Goal: Task Accomplishment & Management: Use online tool/utility

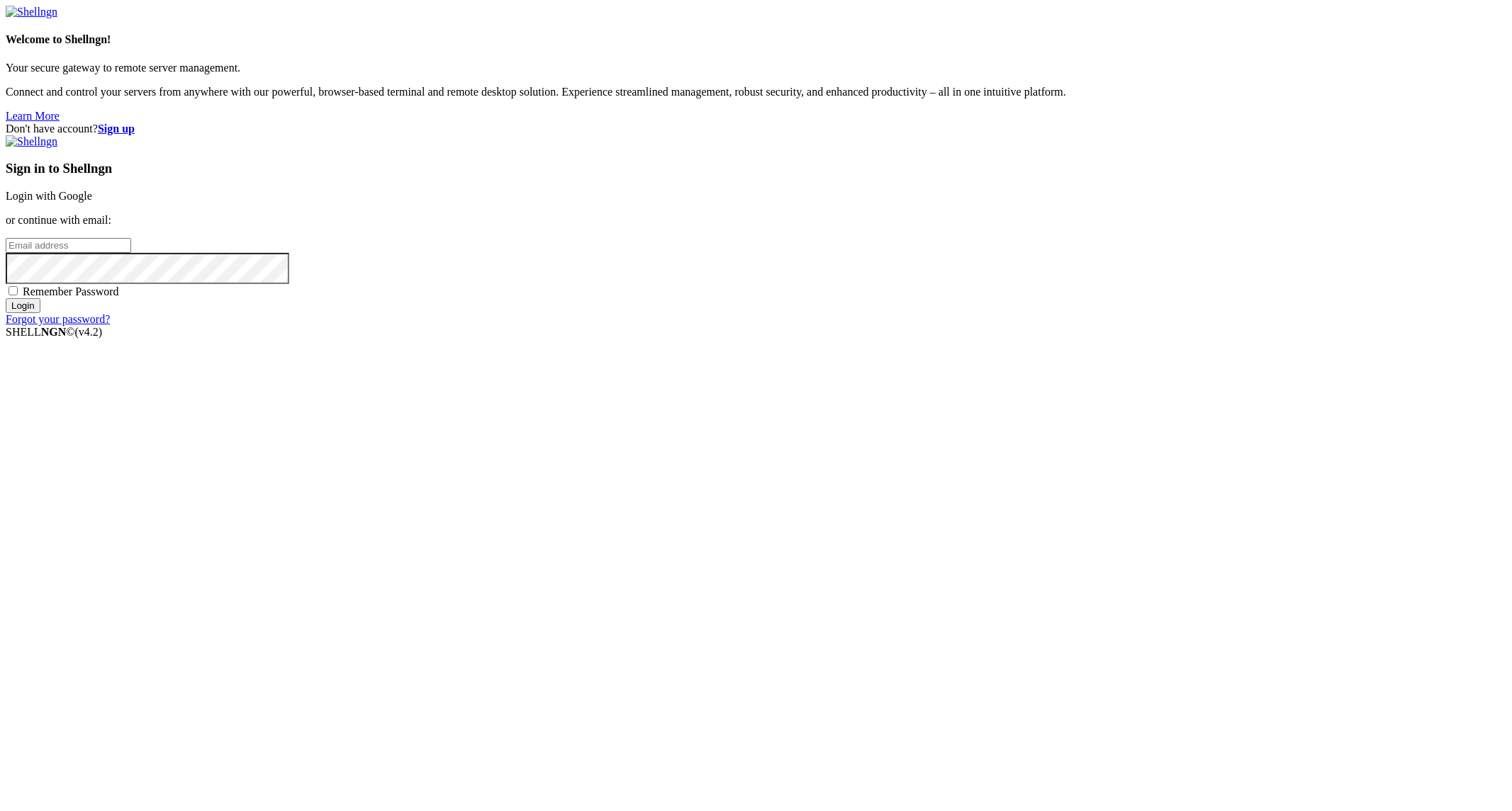
click at [131, 253] on input "email" at bounding box center [68, 245] width 125 height 15
type input "[PERSON_NAME][EMAIL_ADDRESS][PERSON_NAME][DOMAIN_NAME]"
click at [6, 298] on input "Login" at bounding box center [23, 305] width 35 height 15
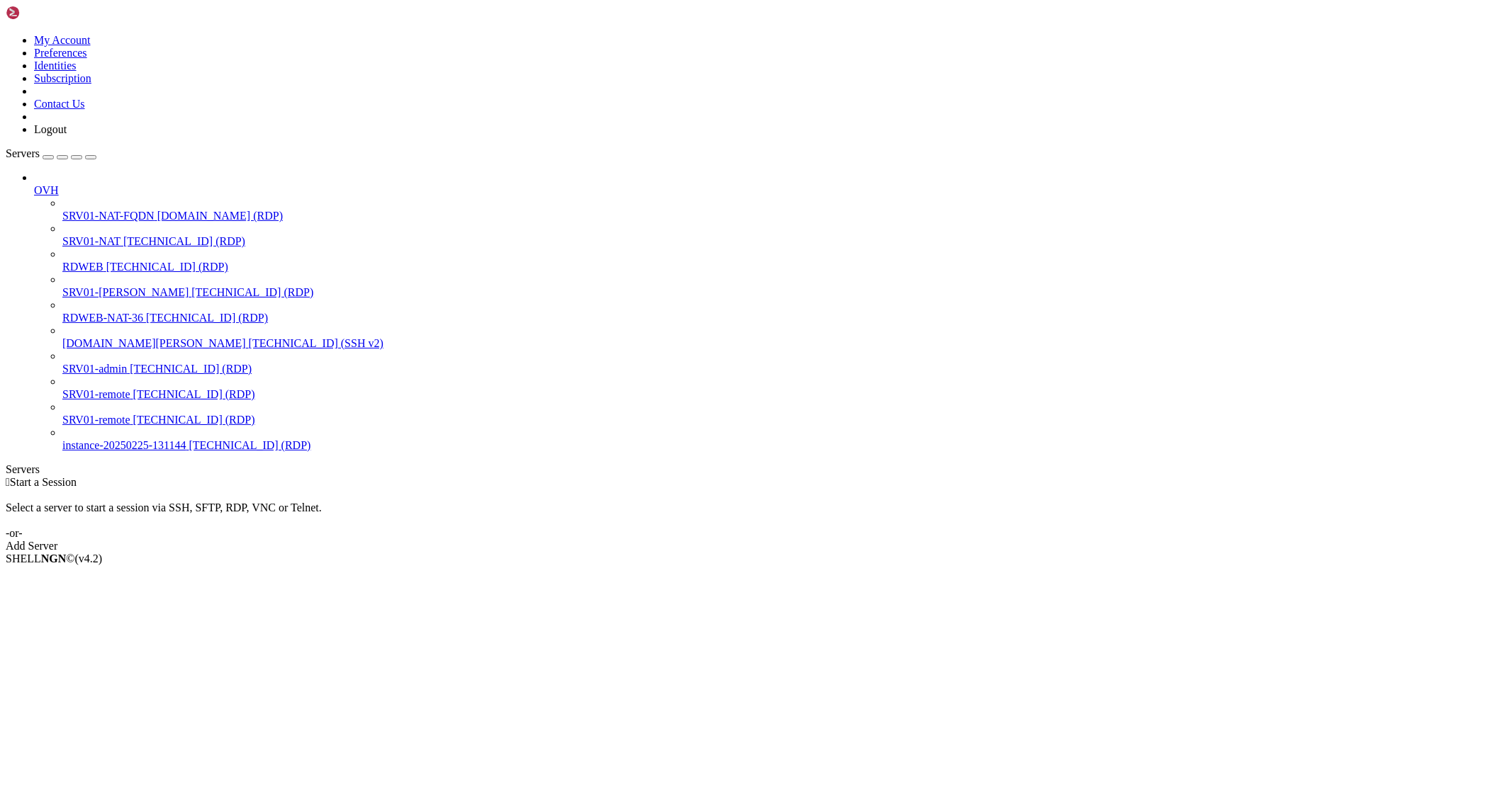
click at [106, 261] on span "[TECHNICAL_ID] (RDP)" at bounding box center [167, 267] width 122 height 12
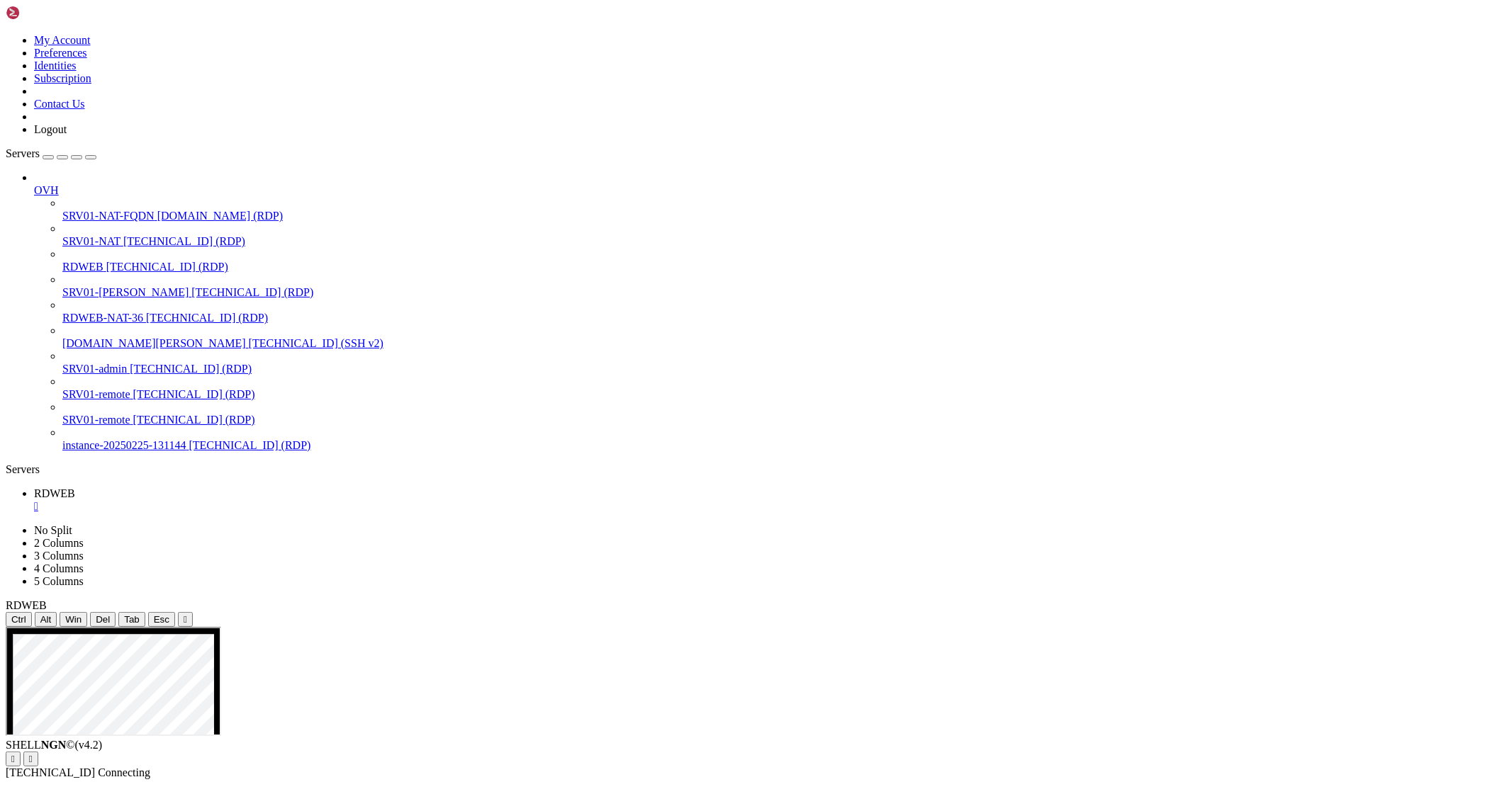
click at [124, 235] on span "[TECHNICAL_ID] (RDP)" at bounding box center [185, 241] width 122 height 12
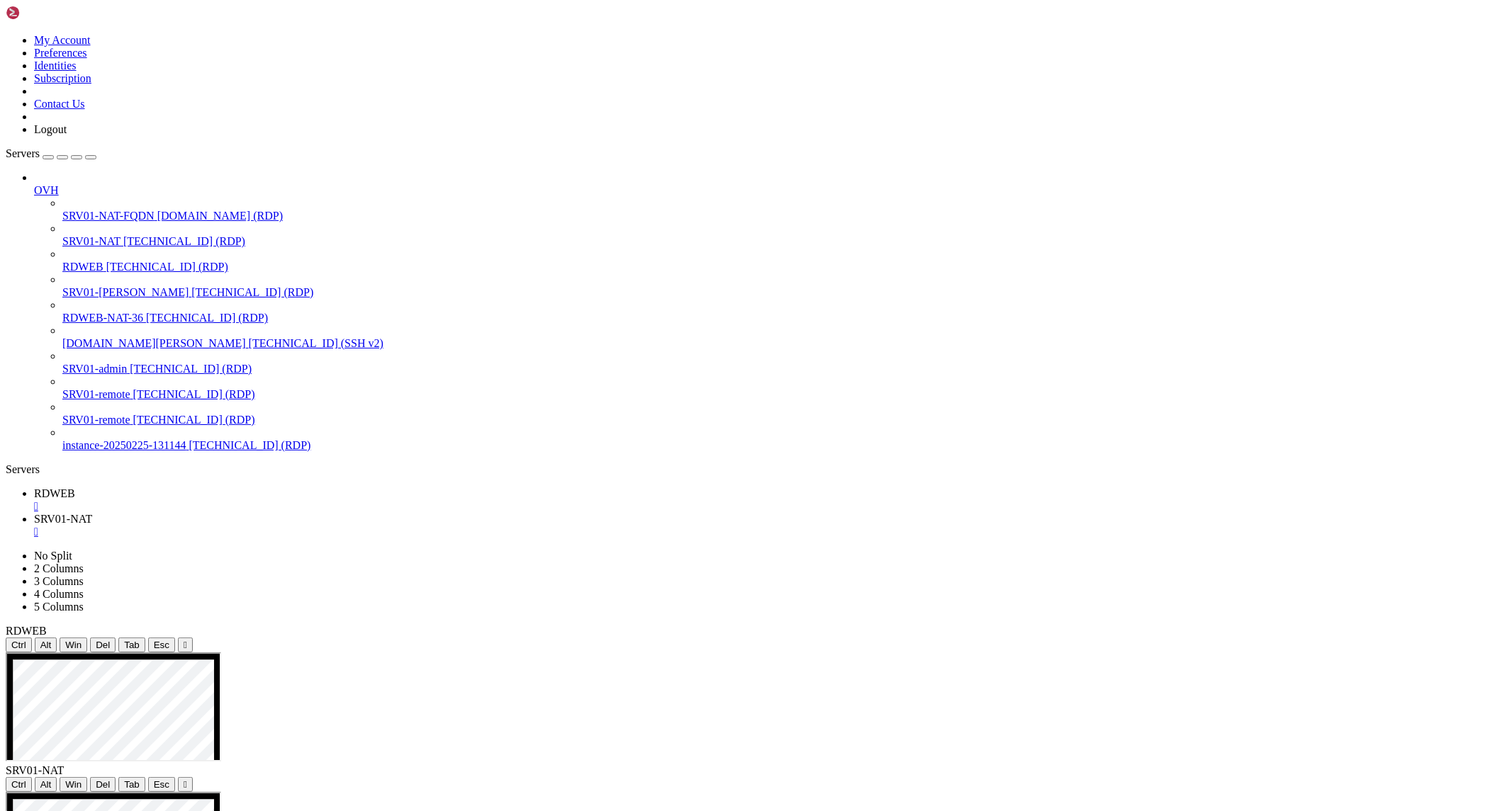
click at [248, 500] on div "" at bounding box center [770, 507] width 1472 height 13
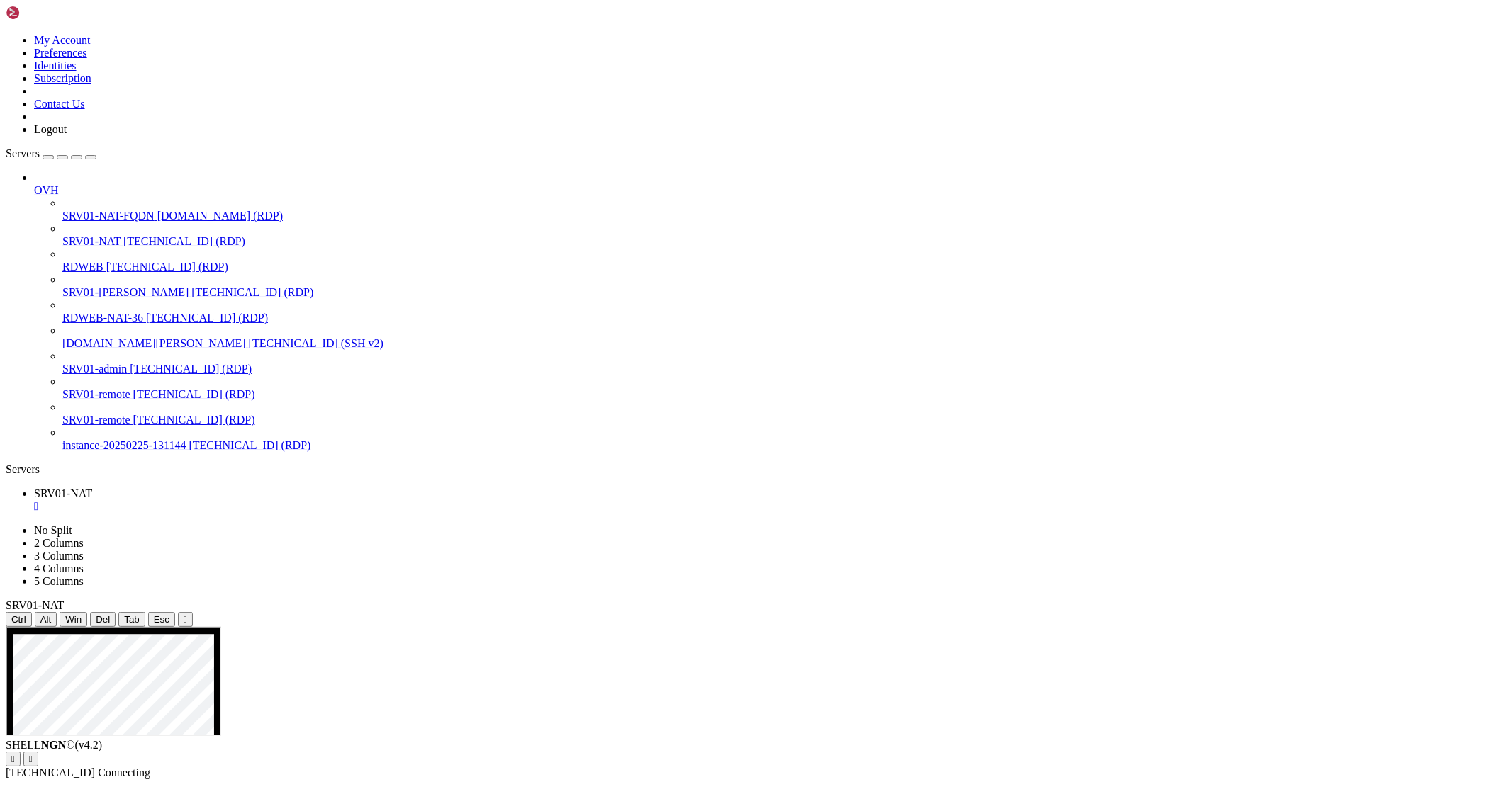
click at [91, 157] on icon "button" at bounding box center [91, 157] width 0 height 0
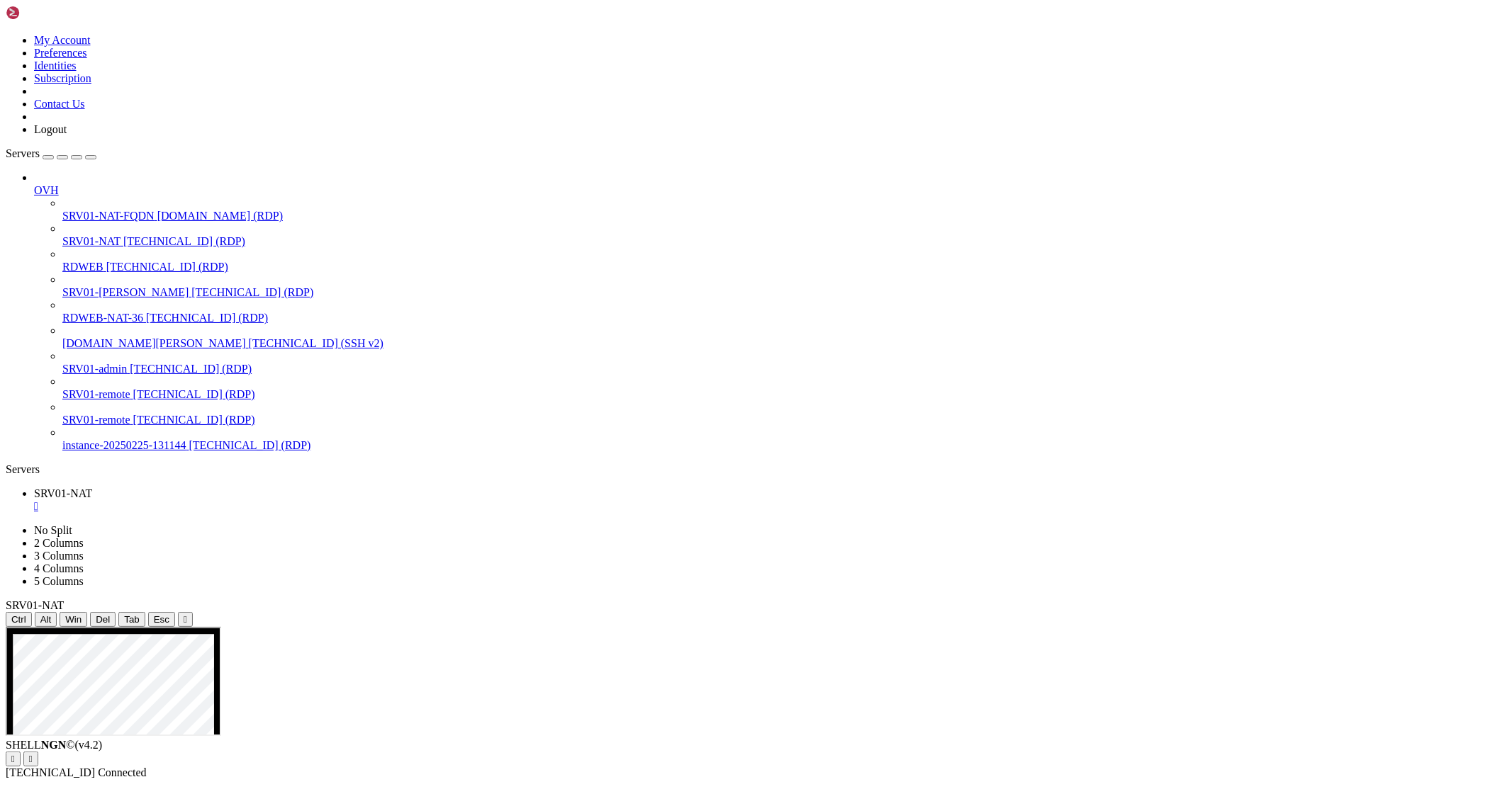
drag, startPoint x: 926, startPoint y: 767, endPoint x: 993, endPoint y: 1028, distance: 269.5
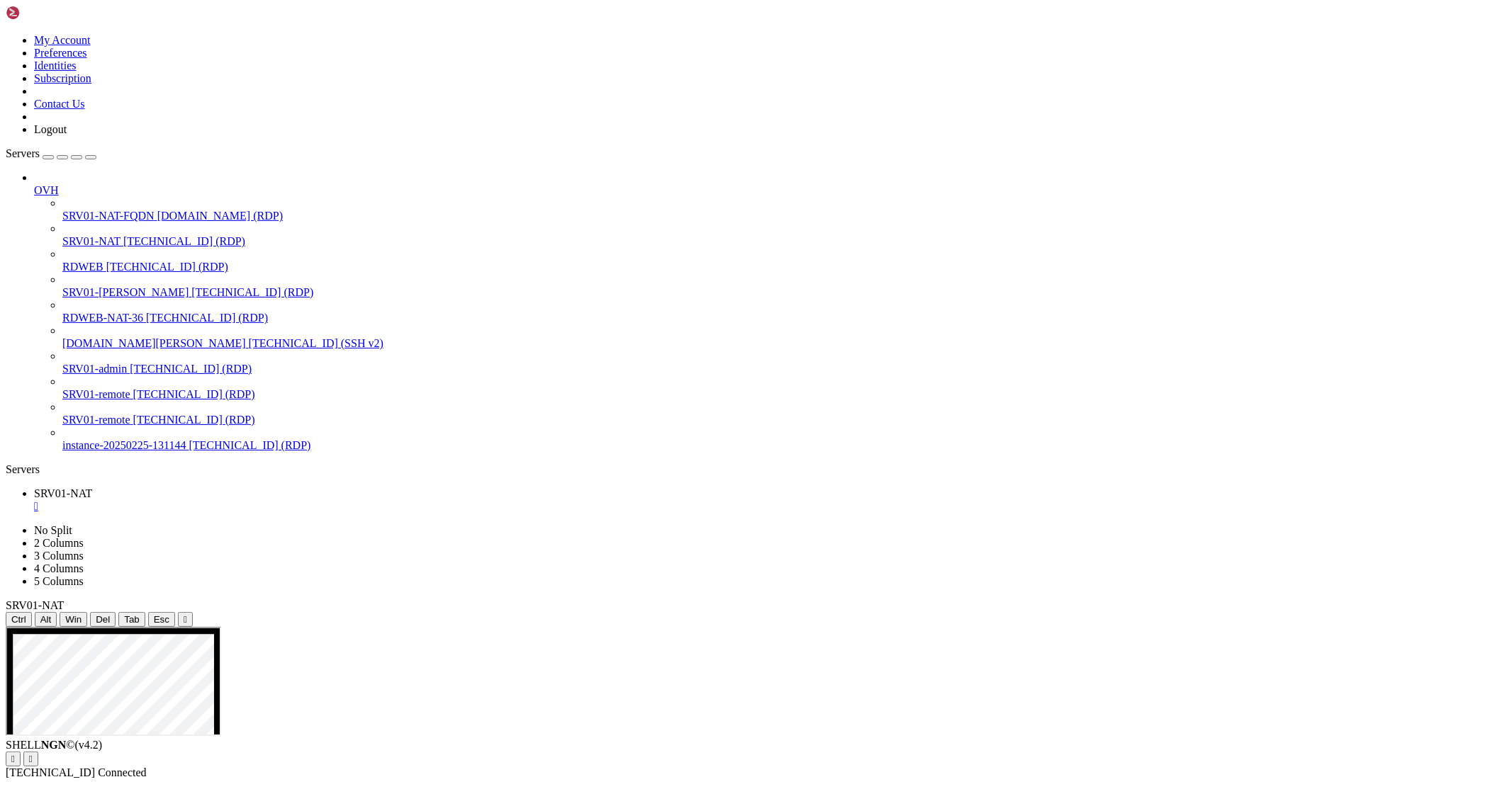
drag, startPoint x: 469, startPoint y: 1136, endPoint x: 426, endPoint y: 1138, distance: 43.0
drag, startPoint x: 418, startPoint y: 1114, endPoint x: 490, endPoint y: 1111, distance: 72.1
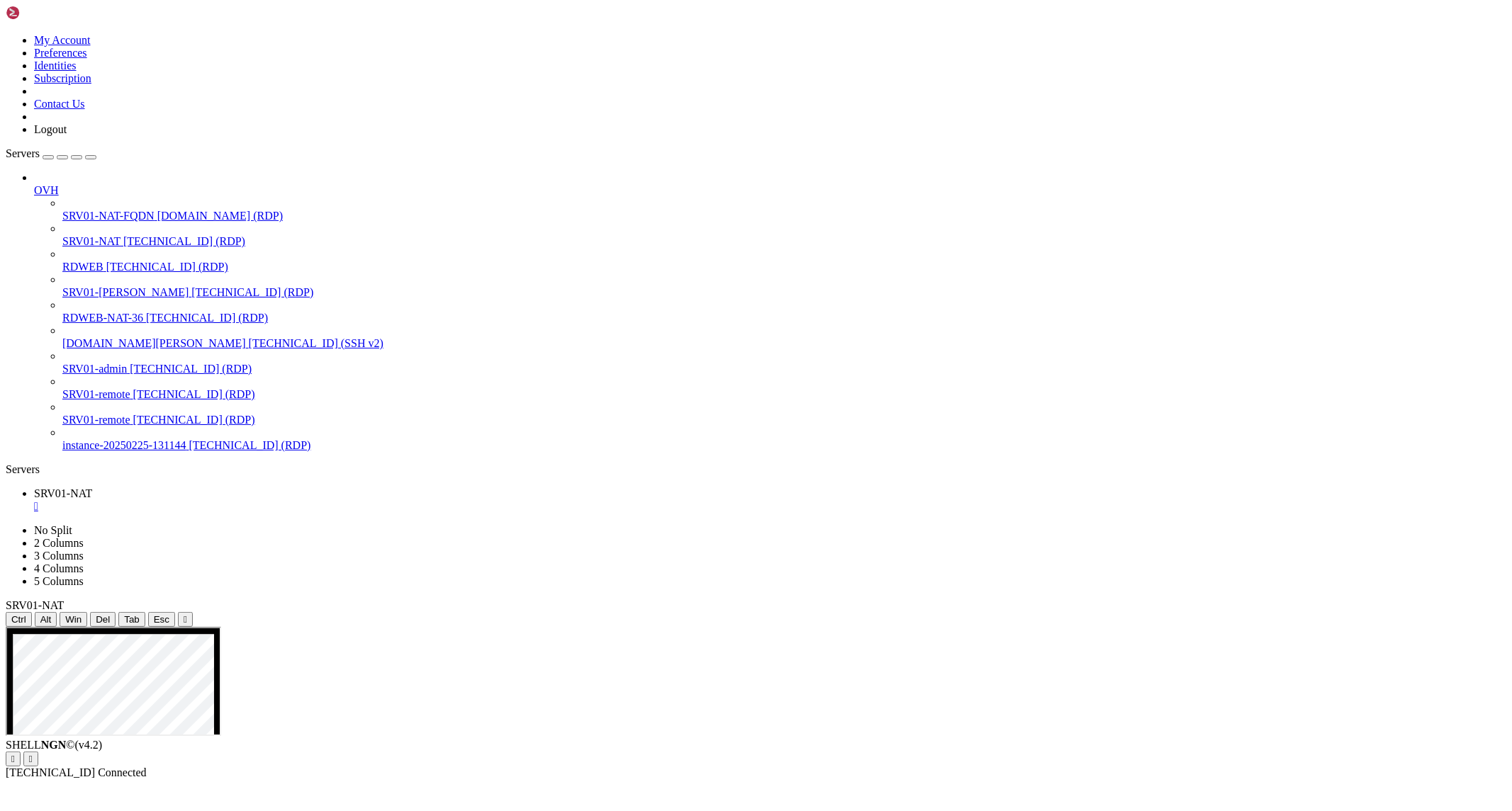
drag, startPoint x: 367, startPoint y: 779, endPoint x: 843, endPoint y: 1060, distance: 552.8
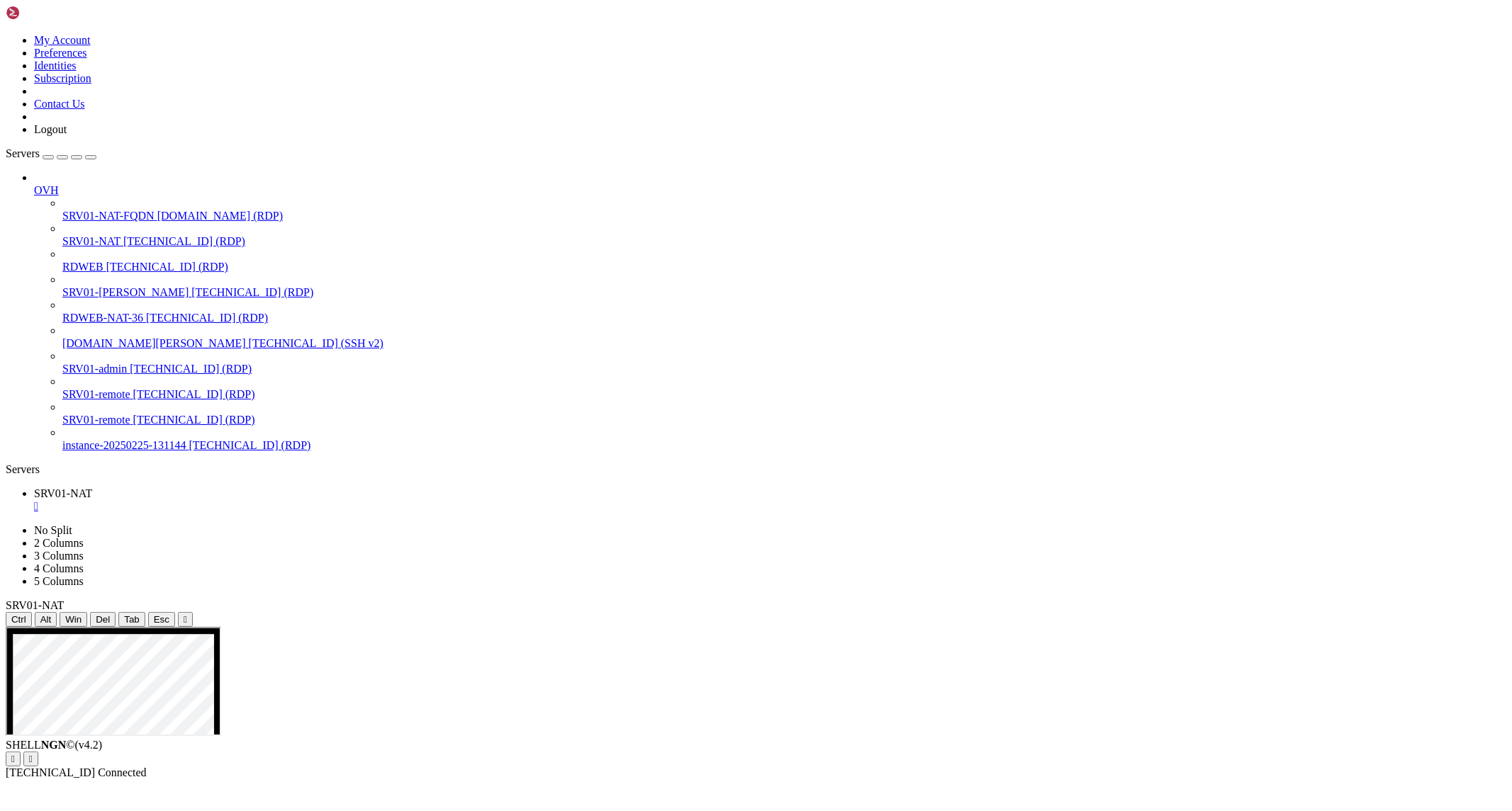
drag, startPoint x: 568, startPoint y: 1128, endPoint x: 837, endPoint y: 1141, distance: 269.3
drag, startPoint x: 921, startPoint y: 1135, endPoint x: 814, endPoint y: 1133, distance: 107.0
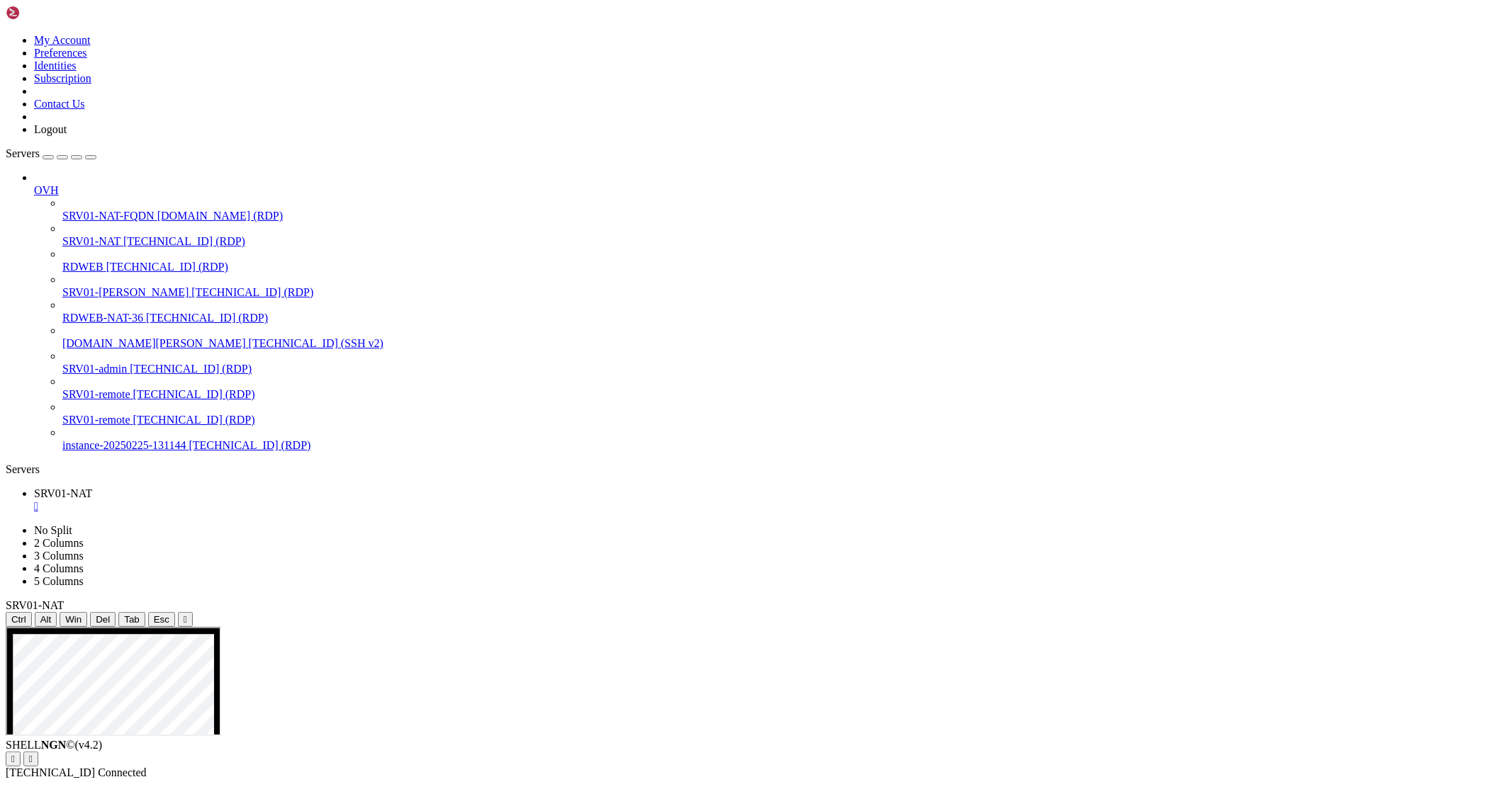
drag, startPoint x: 562, startPoint y: 1139, endPoint x: 743, endPoint y: 1133, distance: 181.1
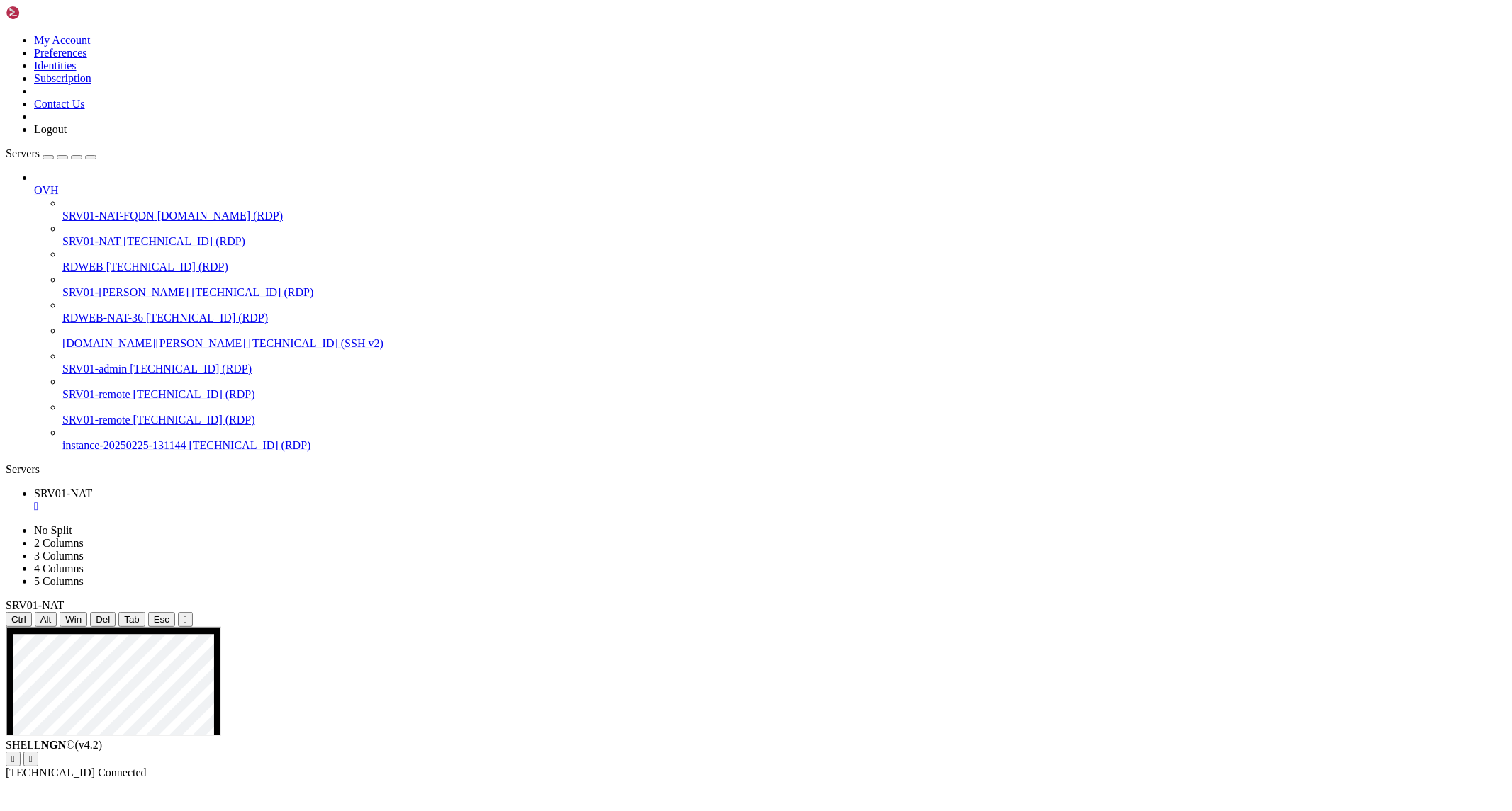
drag, startPoint x: 423, startPoint y: 879, endPoint x: 976, endPoint y: 872, distance: 553.0
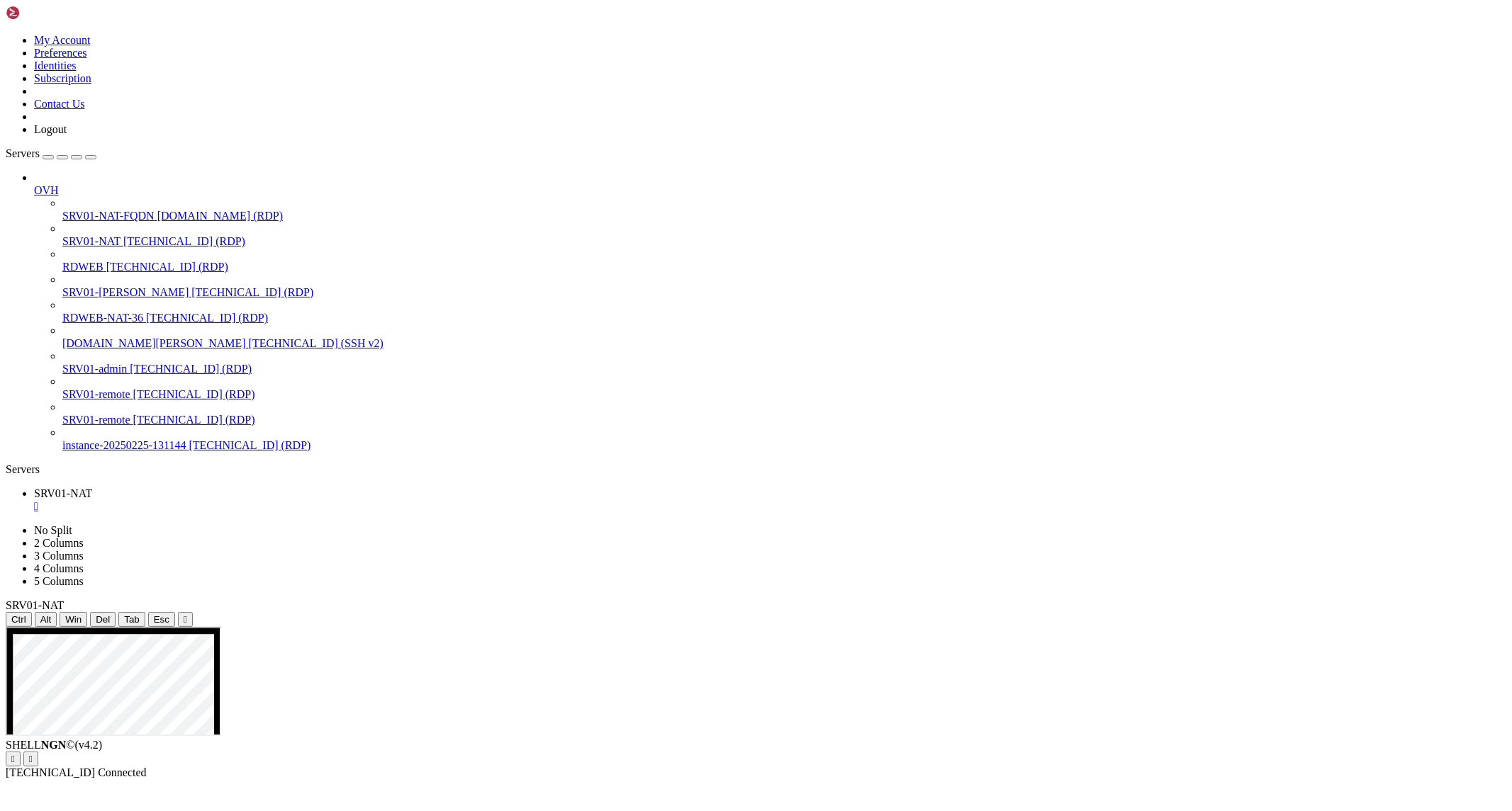
drag, startPoint x: 765, startPoint y: 1284, endPoint x: 824, endPoint y: 1284, distance: 59.0
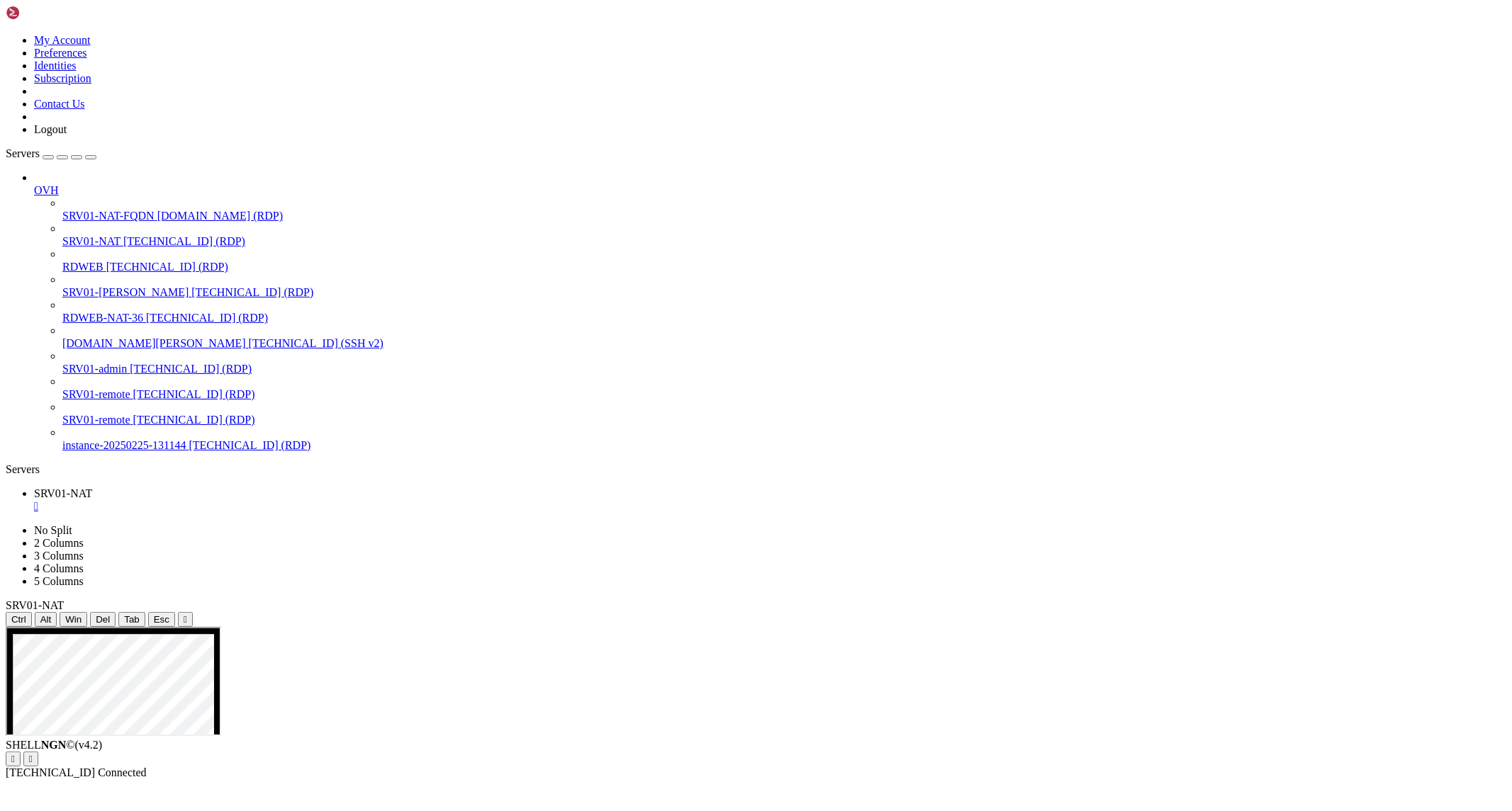
drag, startPoint x: 346, startPoint y: 780, endPoint x: 344, endPoint y: 1048, distance: 268.0
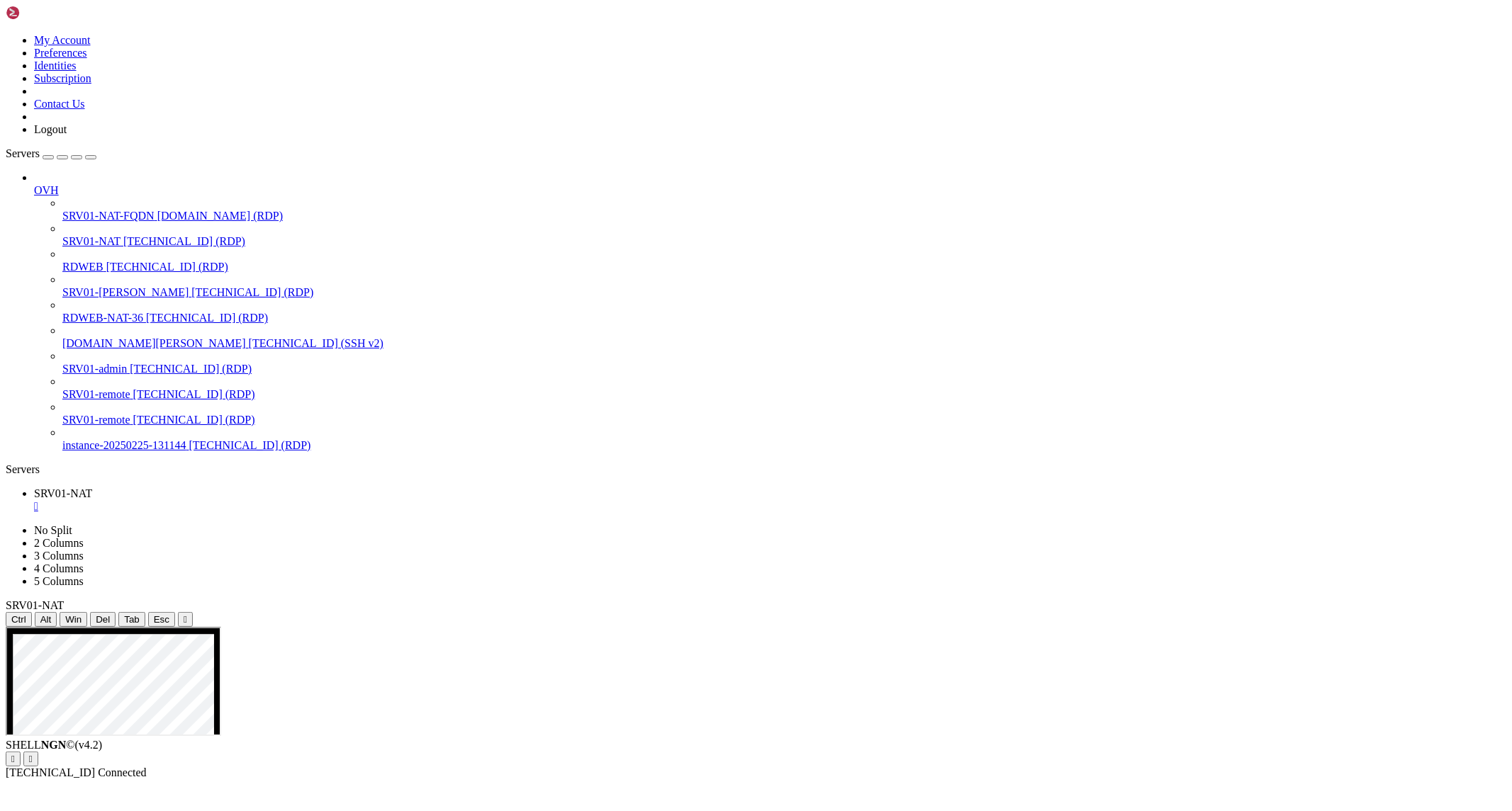
drag, startPoint x: 1138, startPoint y: 1086, endPoint x: 1142, endPoint y: 1204, distance: 118.1
drag, startPoint x: 1128, startPoint y: 1079, endPoint x: 1134, endPoint y: 1192, distance: 113.2
drag, startPoint x: 974, startPoint y: 1066, endPoint x: 999, endPoint y: 1186, distance: 122.6
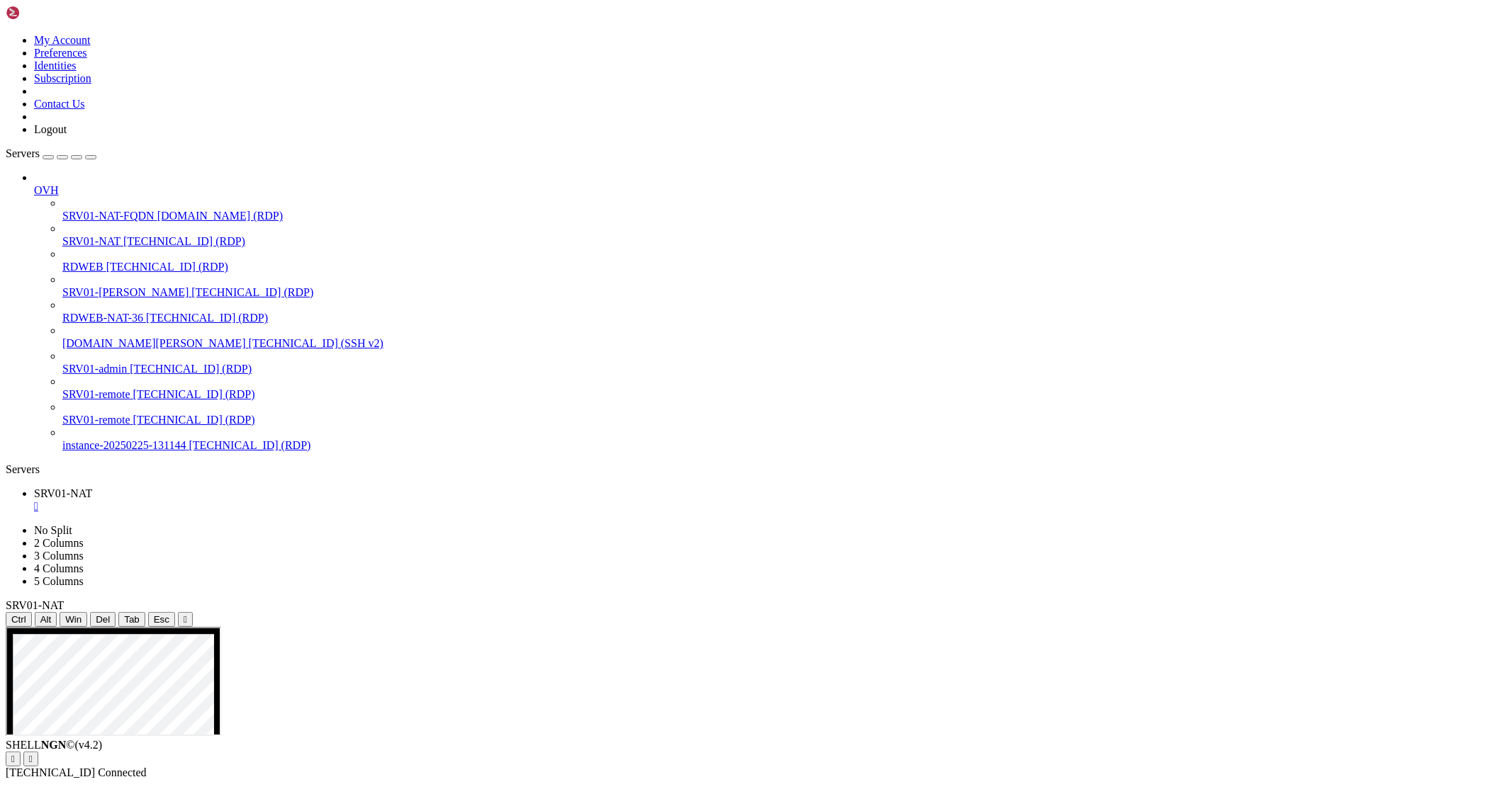
drag, startPoint x: 777, startPoint y: 879, endPoint x: 933, endPoint y: 881, distance: 156.0
drag, startPoint x: 929, startPoint y: 850, endPoint x: 867, endPoint y: 906, distance: 83.5
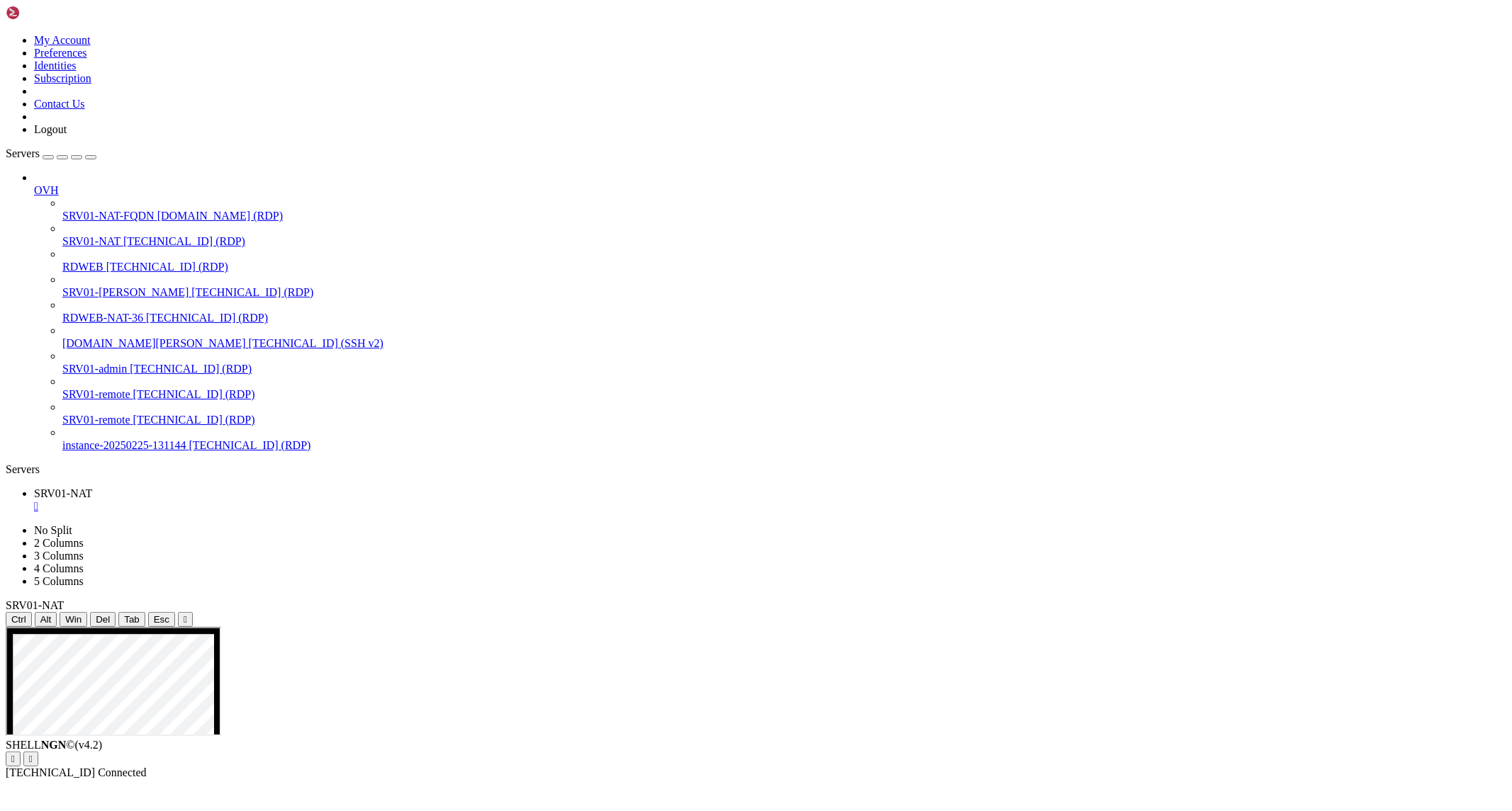
drag, startPoint x: 786, startPoint y: 866, endPoint x: 928, endPoint y: 887, distance: 143.5
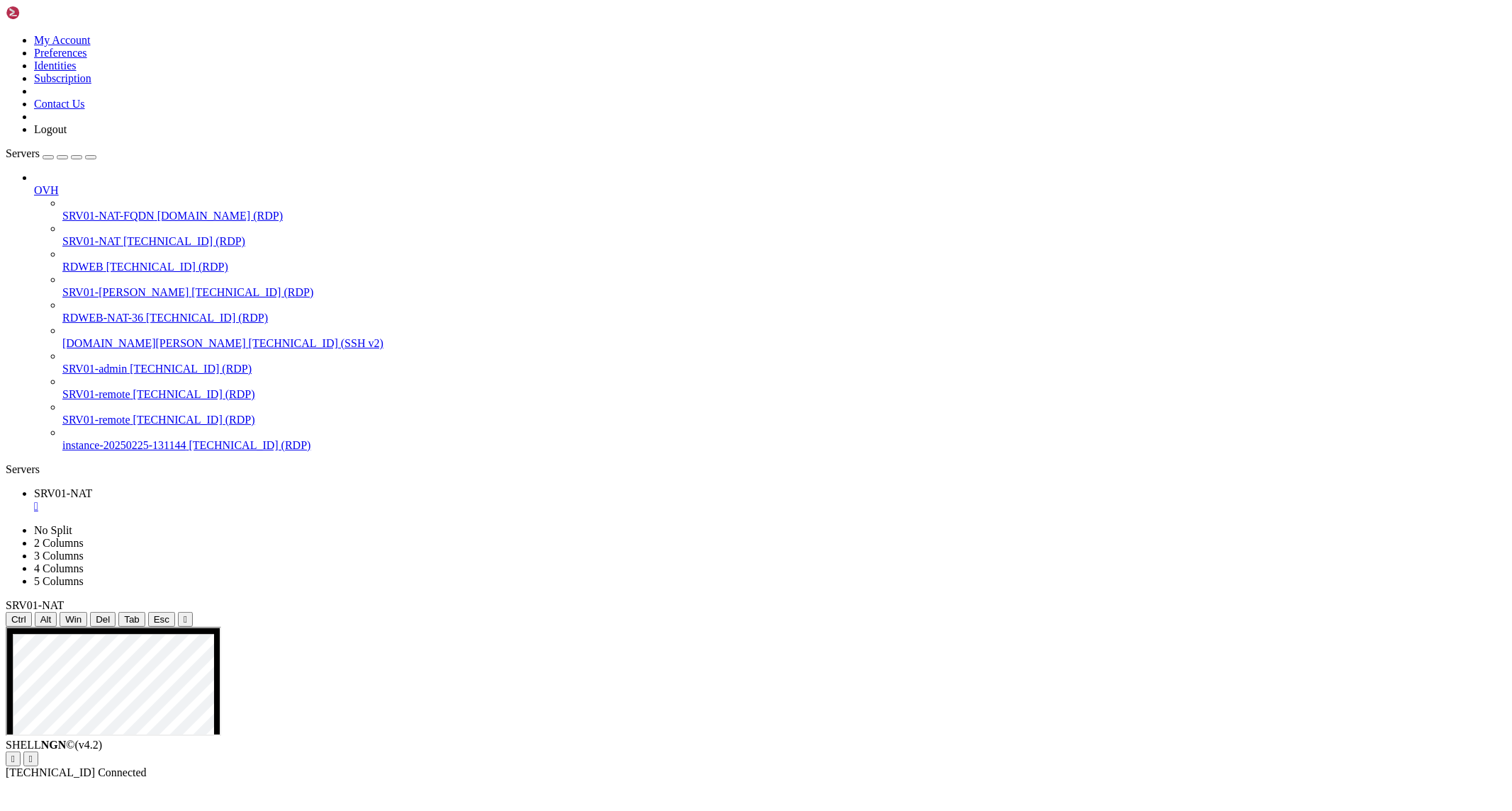
drag, startPoint x: 1217, startPoint y: 1102, endPoint x: 1122, endPoint y: 1108, distance: 95.2
drag, startPoint x: 1091, startPoint y: 1103, endPoint x: 1220, endPoint y: 1111, distance: 129.2
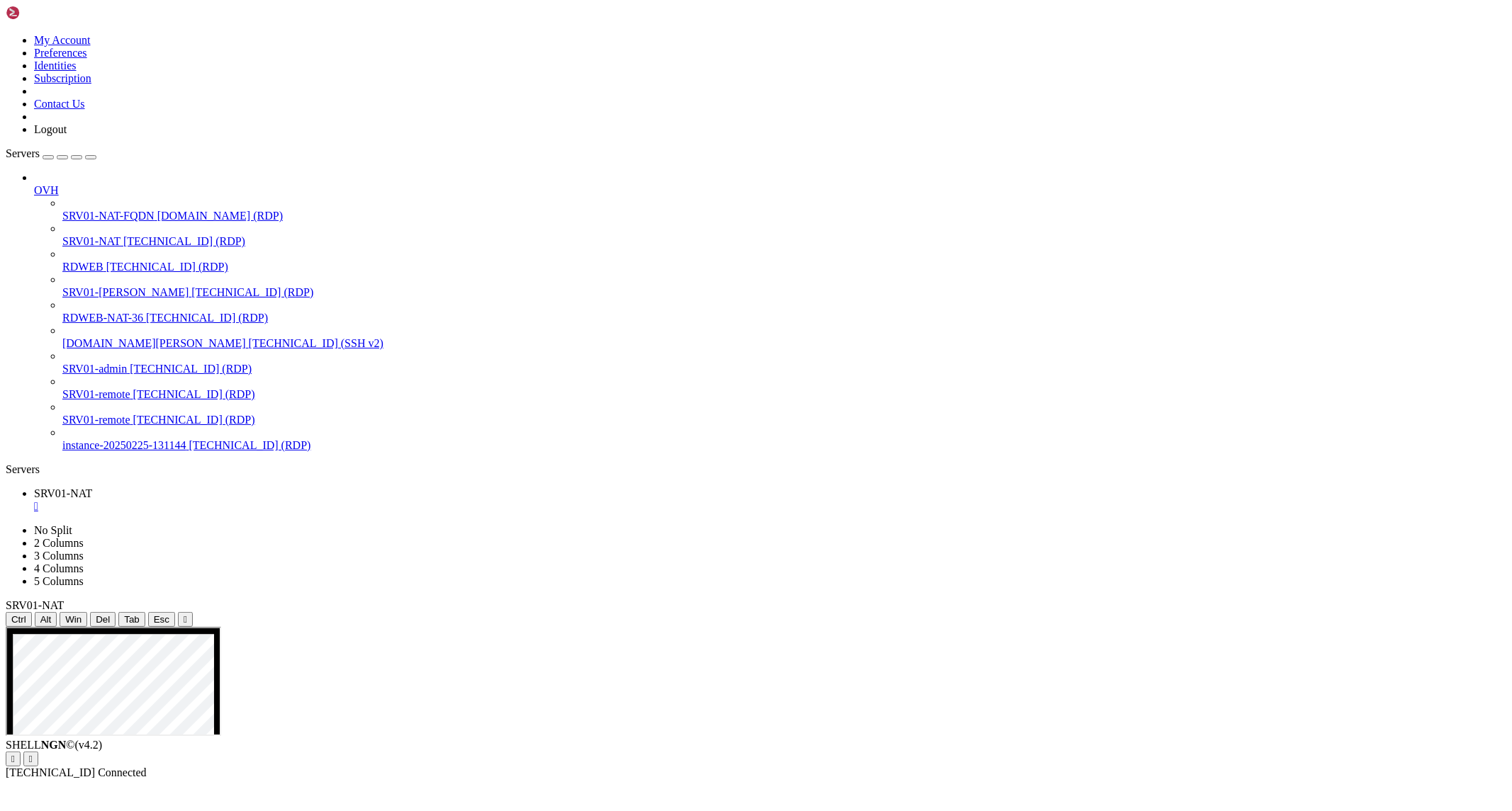
drag, startPoint x: 445, startPoint y: 1184, endPoint x: 593, endPoint y: 1206, distance: 149.6
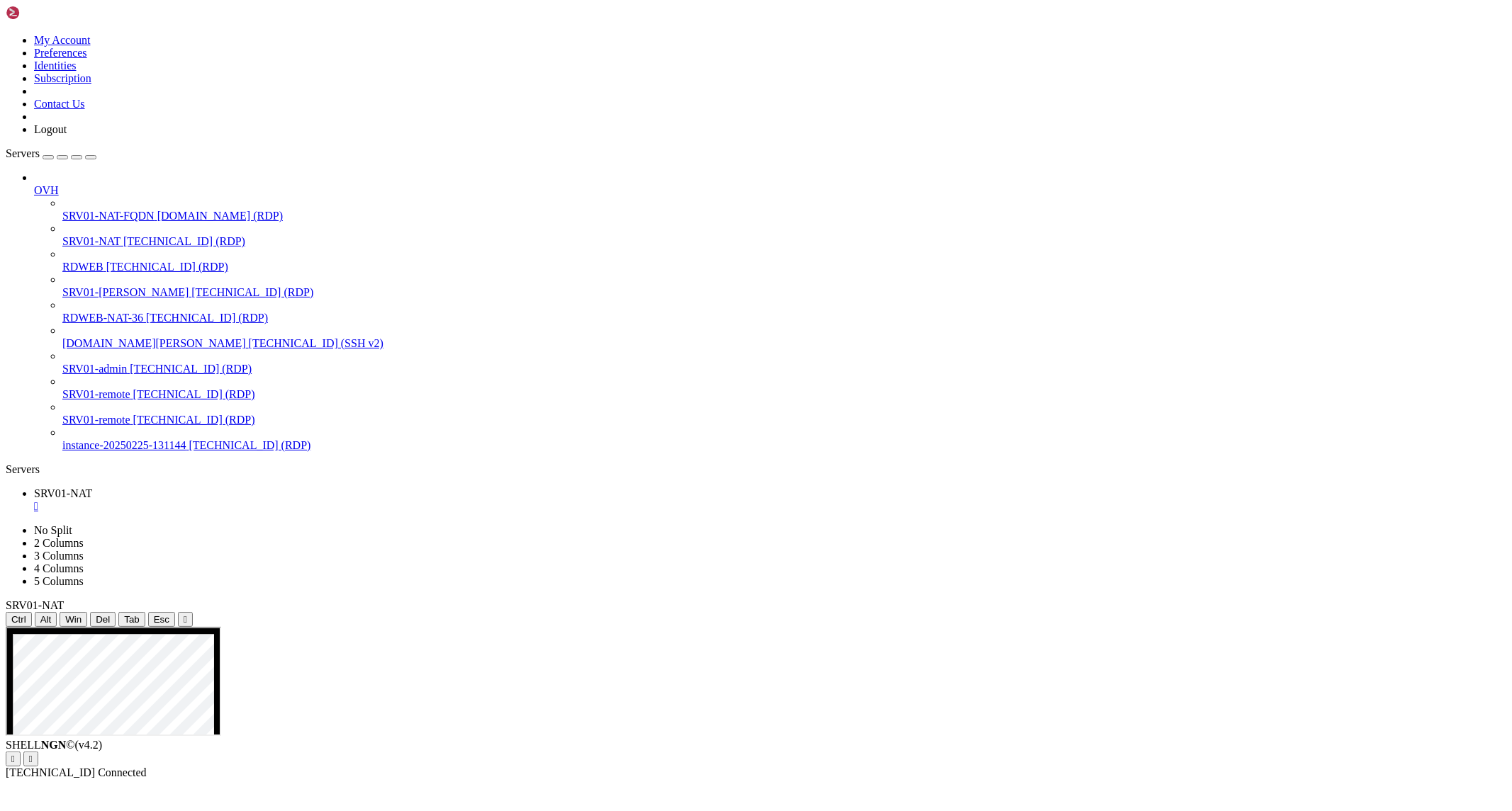
drag, startPoint x: 787, startPoint y: 869, endPoint x: 934, endPoint y: 886, distance: 148.0
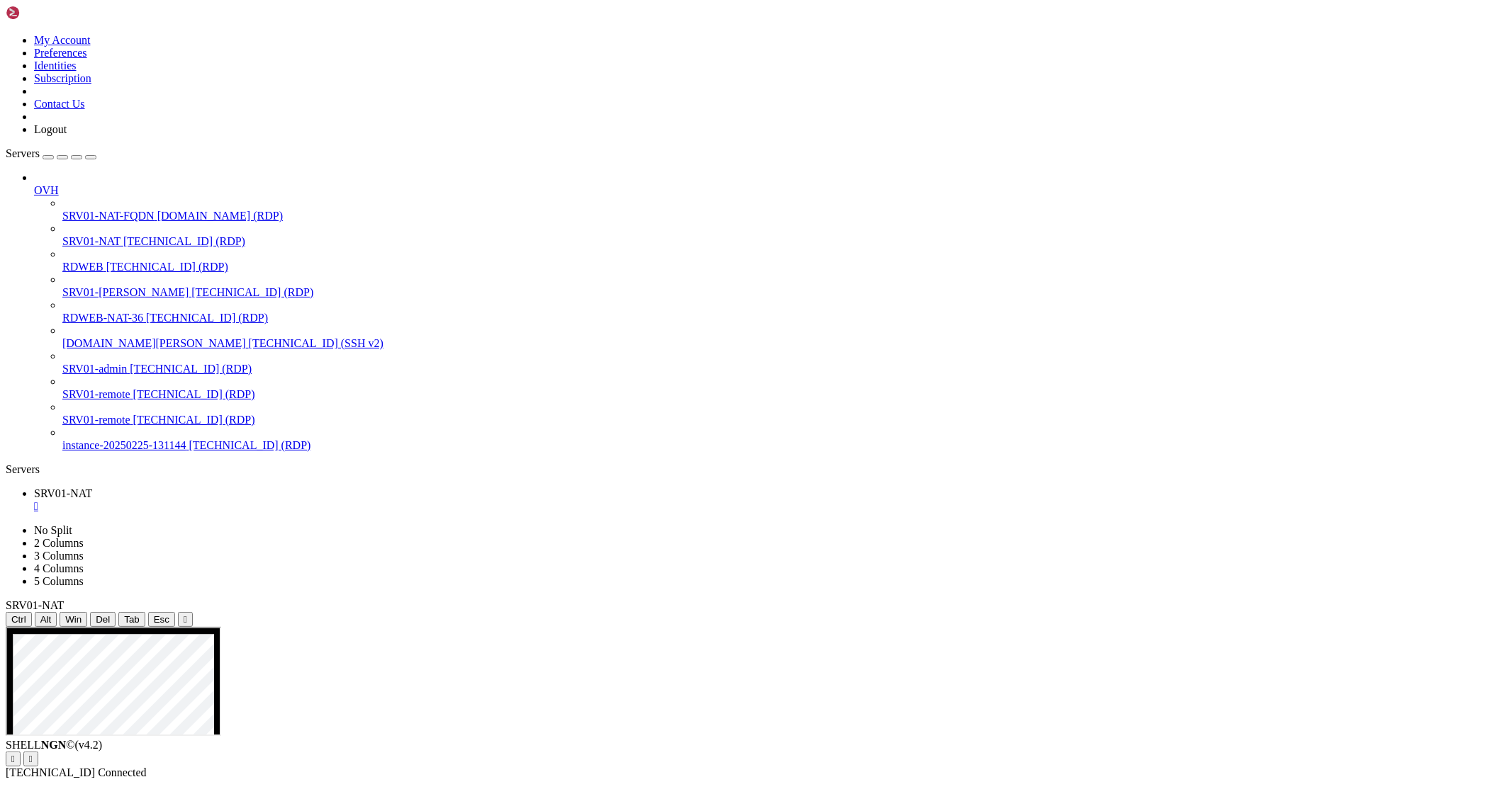
drag, startPoint x: 883, startPoint y: 882, endPoint x: 893, endPoint y: 884, distance: 10.2
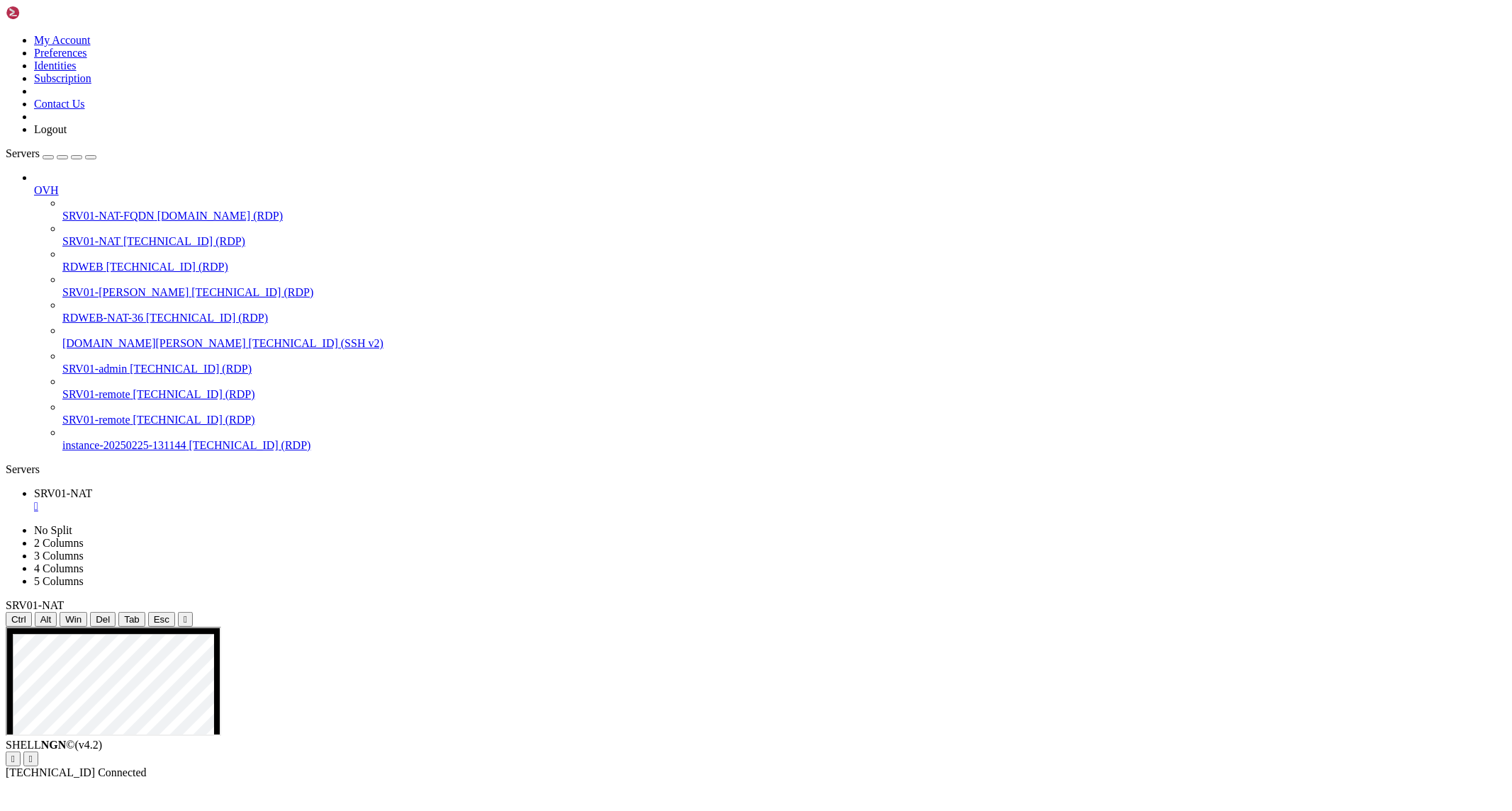
drag, startPoint x: 438, startPoint y: 806, endPoint x: 772, endPoint y: 926, distance: 354.9
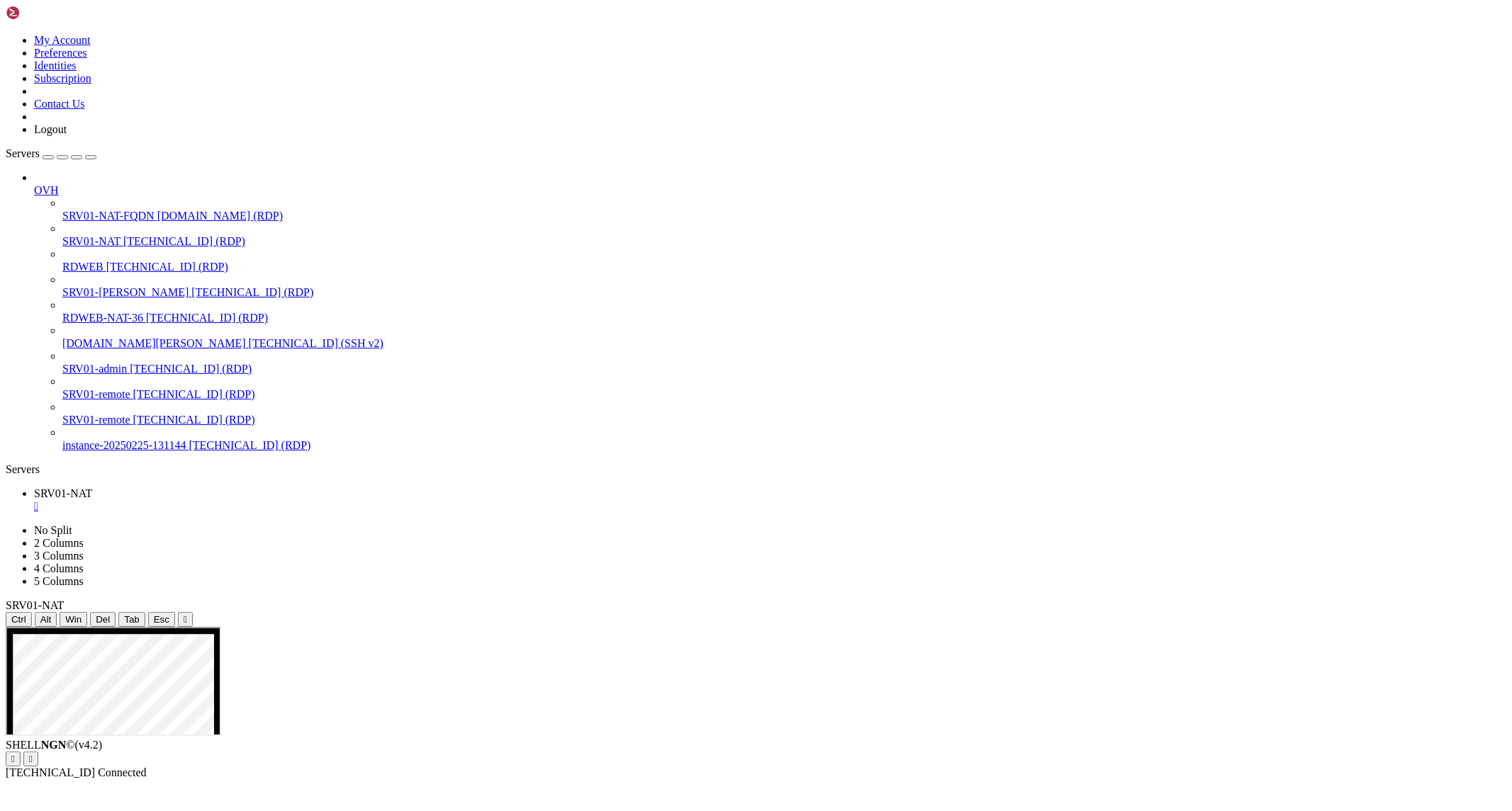
drag, startPoint x: 445, startPoint y: 815, endPoint x: 801, endPoint y: 964, distance: 385.9
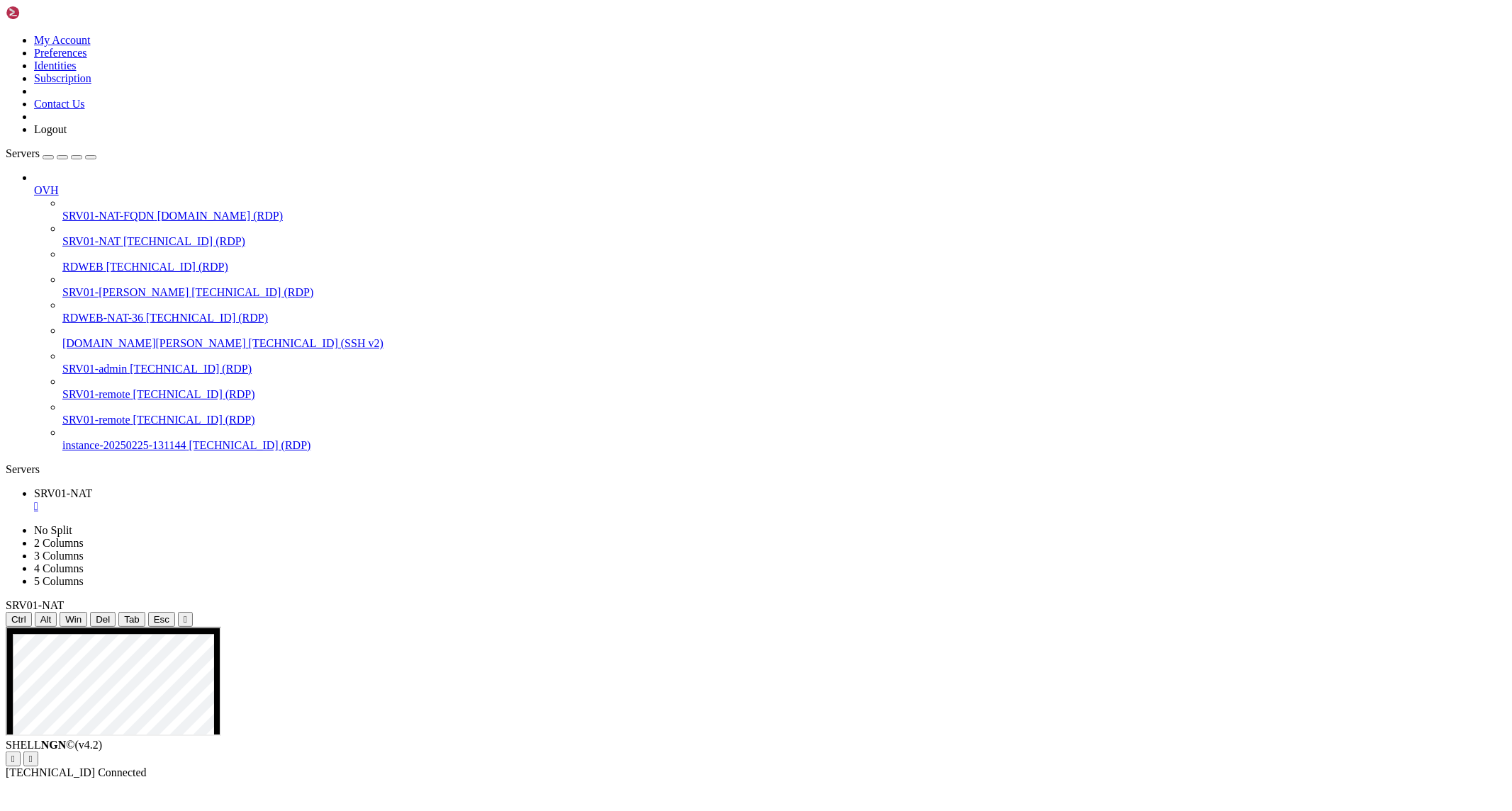
drag, startPoint x: 964, startPoint y: 1182, endPoint x: 901, endPoint y: 1177, distance: 63.2
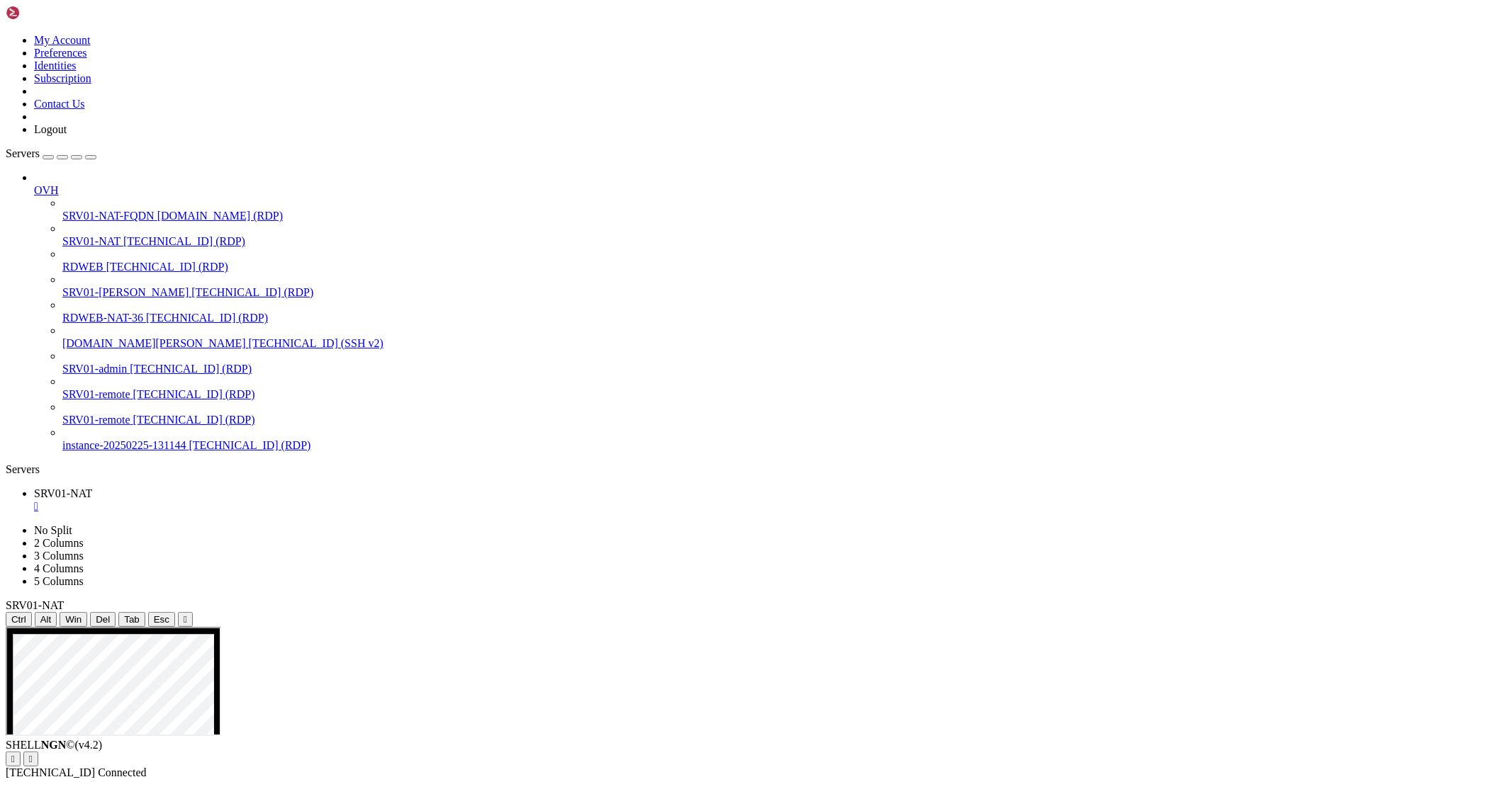
drag, startPoint x: 939, startPoint y: 1103, endPoint x: 720, endPoint y: 1066, distance: 222.1
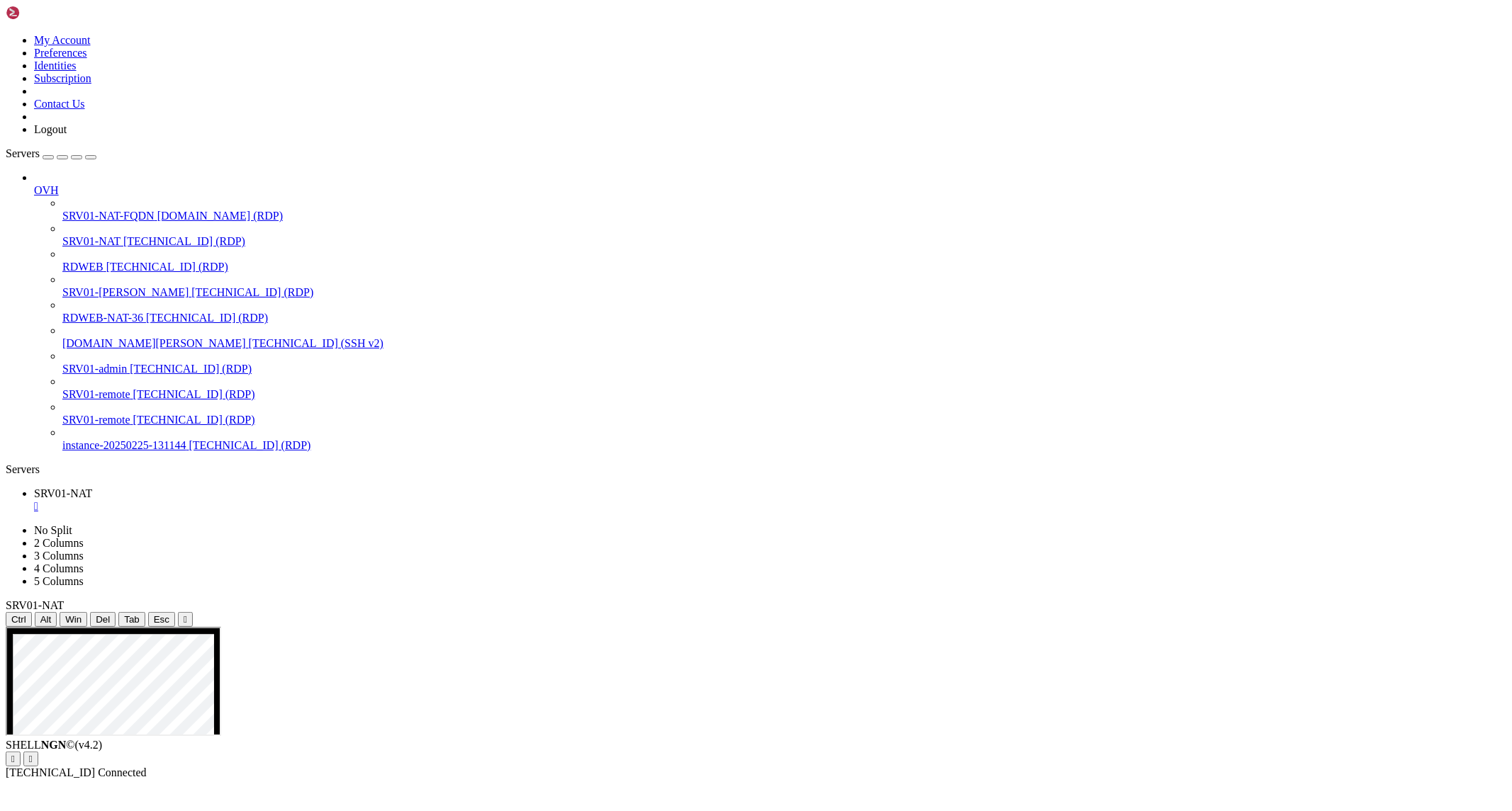
drag, startPoint x: 715, startPoint y: 998, endPoint x: 525, endPoint y: 983, distance: 190.6
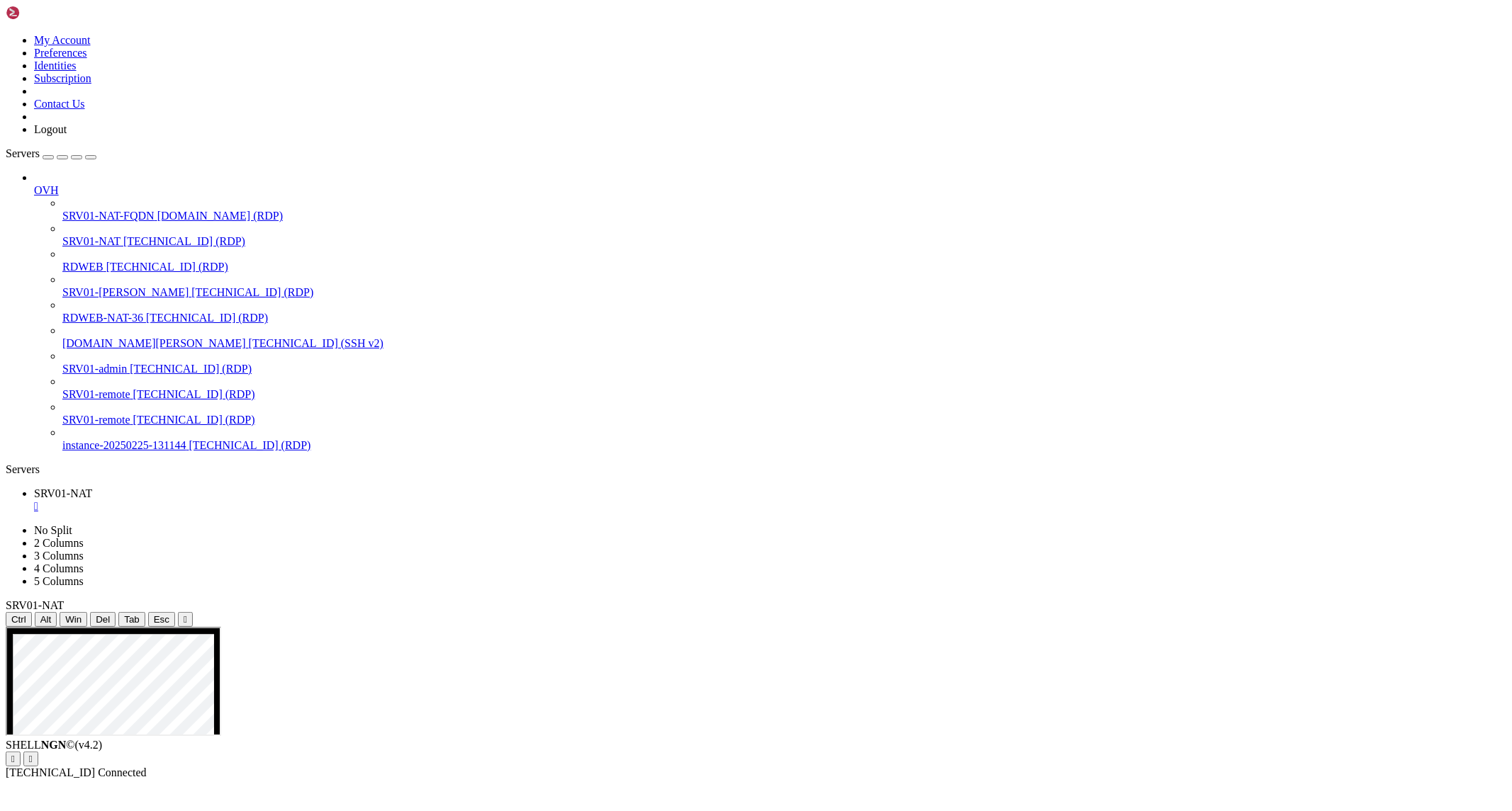
drag, startPoint x: 713, startPoint y: 996, endPoint x: 497, endPoint y: 954, distance: 220.0
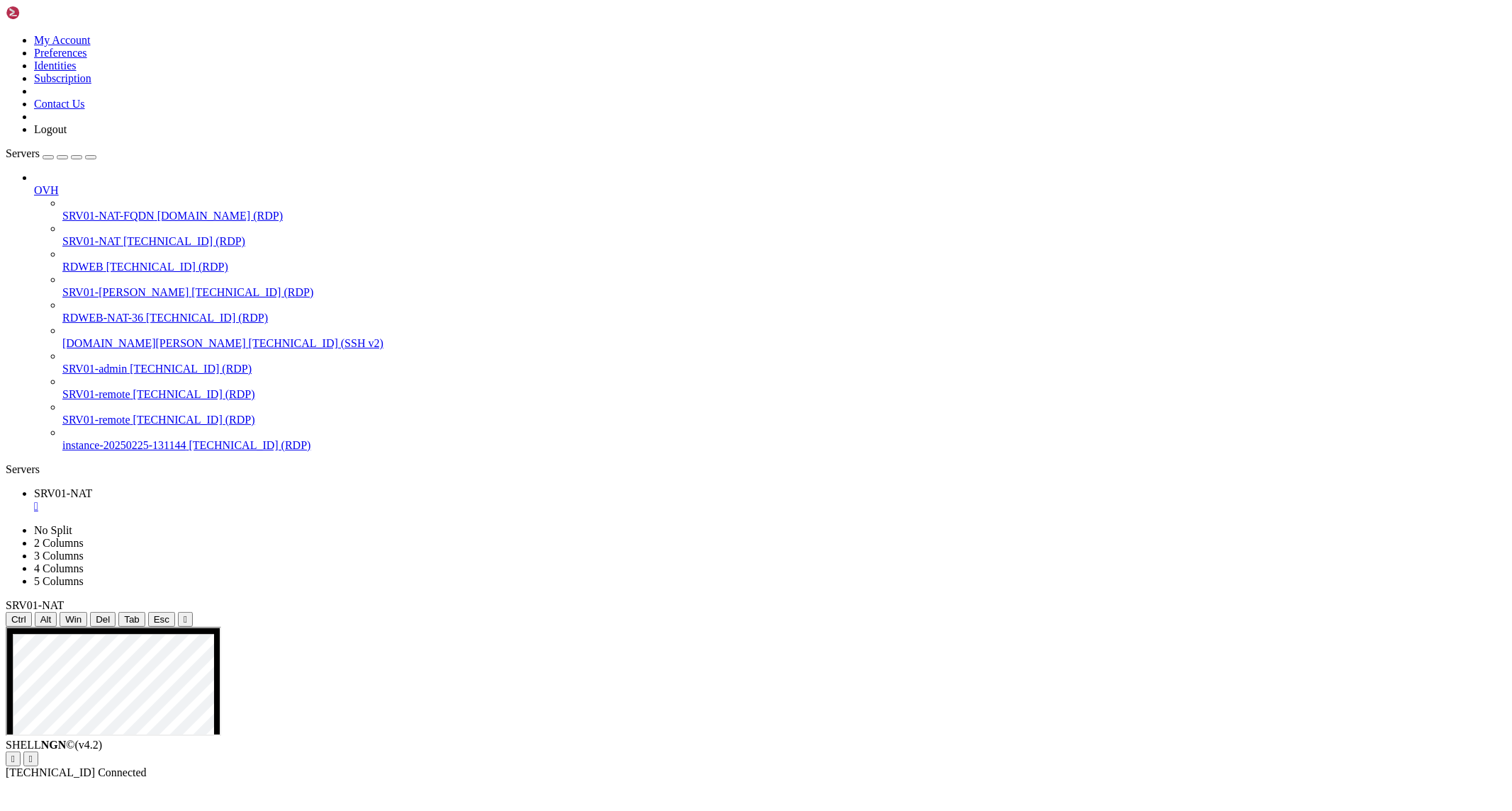
drag, startPoint x: 842, startPoint y: 1103, endPoint x: 615, endPoint y: 1140, distance: 230.0
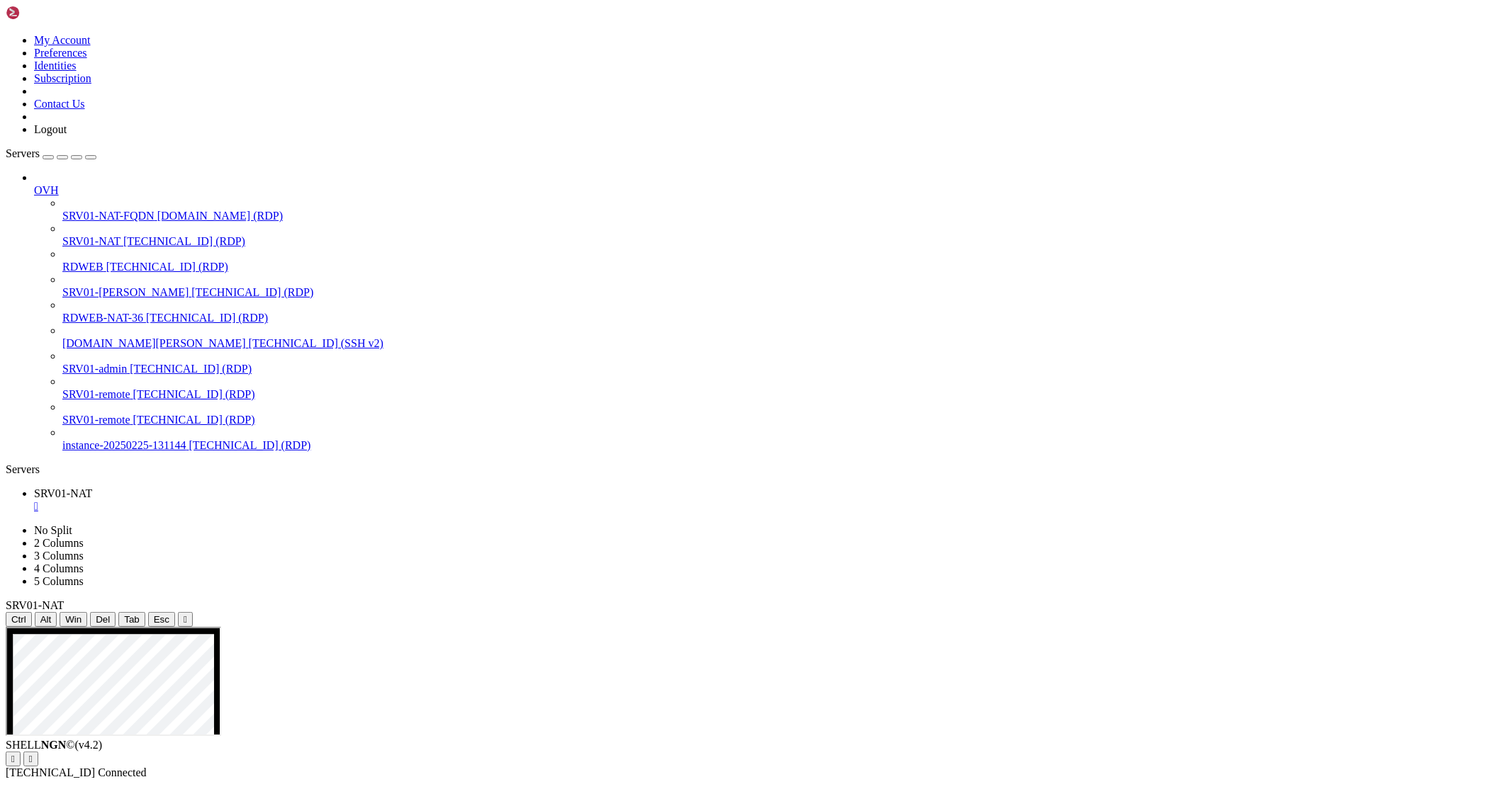
drag, startPoint x: 732, startPoint y: 1108, endPoint x: 830, endPoint y: 1106, distance: 98.0
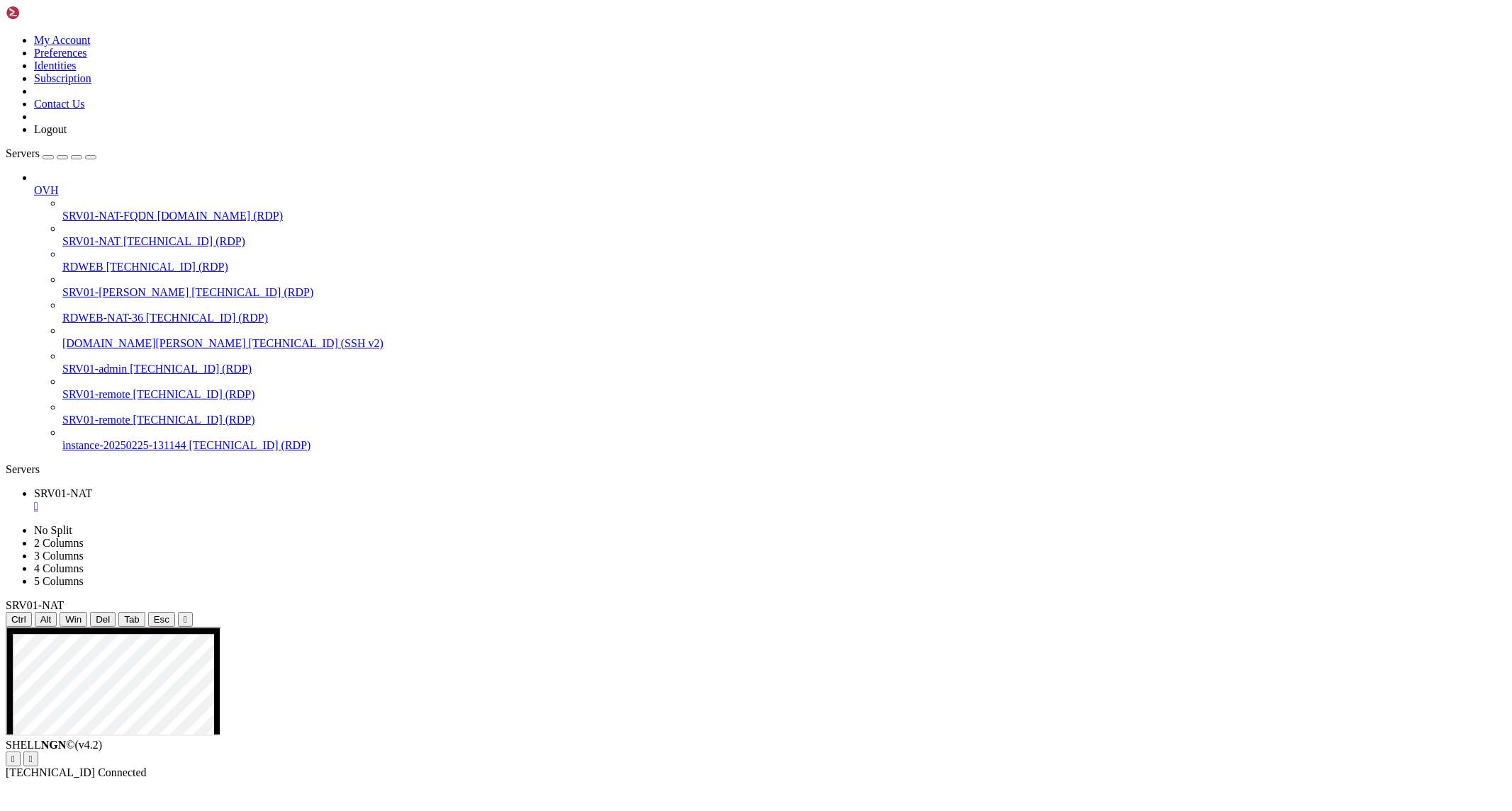
drag, startPoint x: 716, startPoint y: 1180, endPoint x: 970, endPoint y: 1190, distance: 254.2
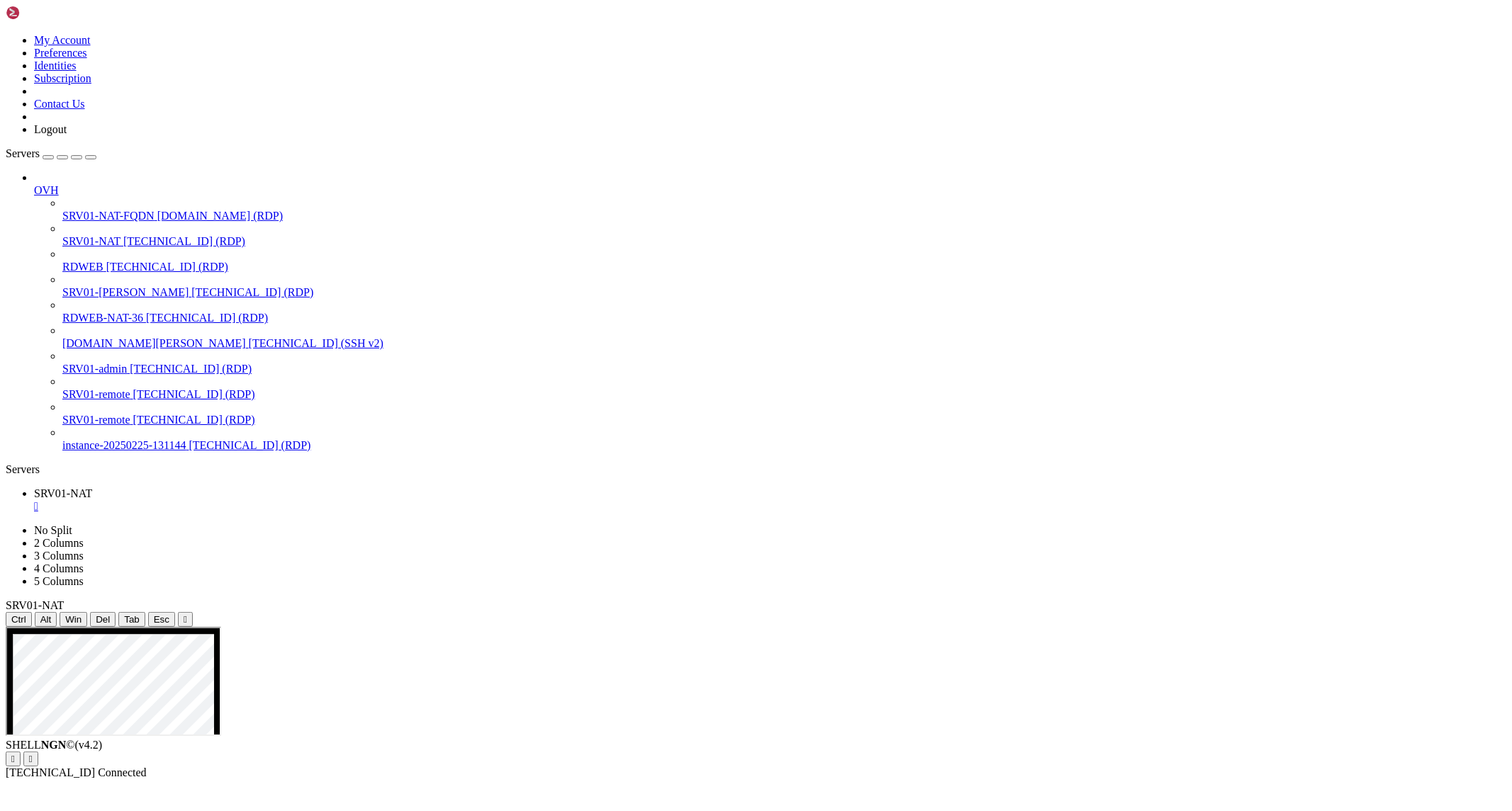
drag, startPoint x: 417, startPoint y: 1127, endPoint x: 586, endPoint y: 1255, distance: 212.0
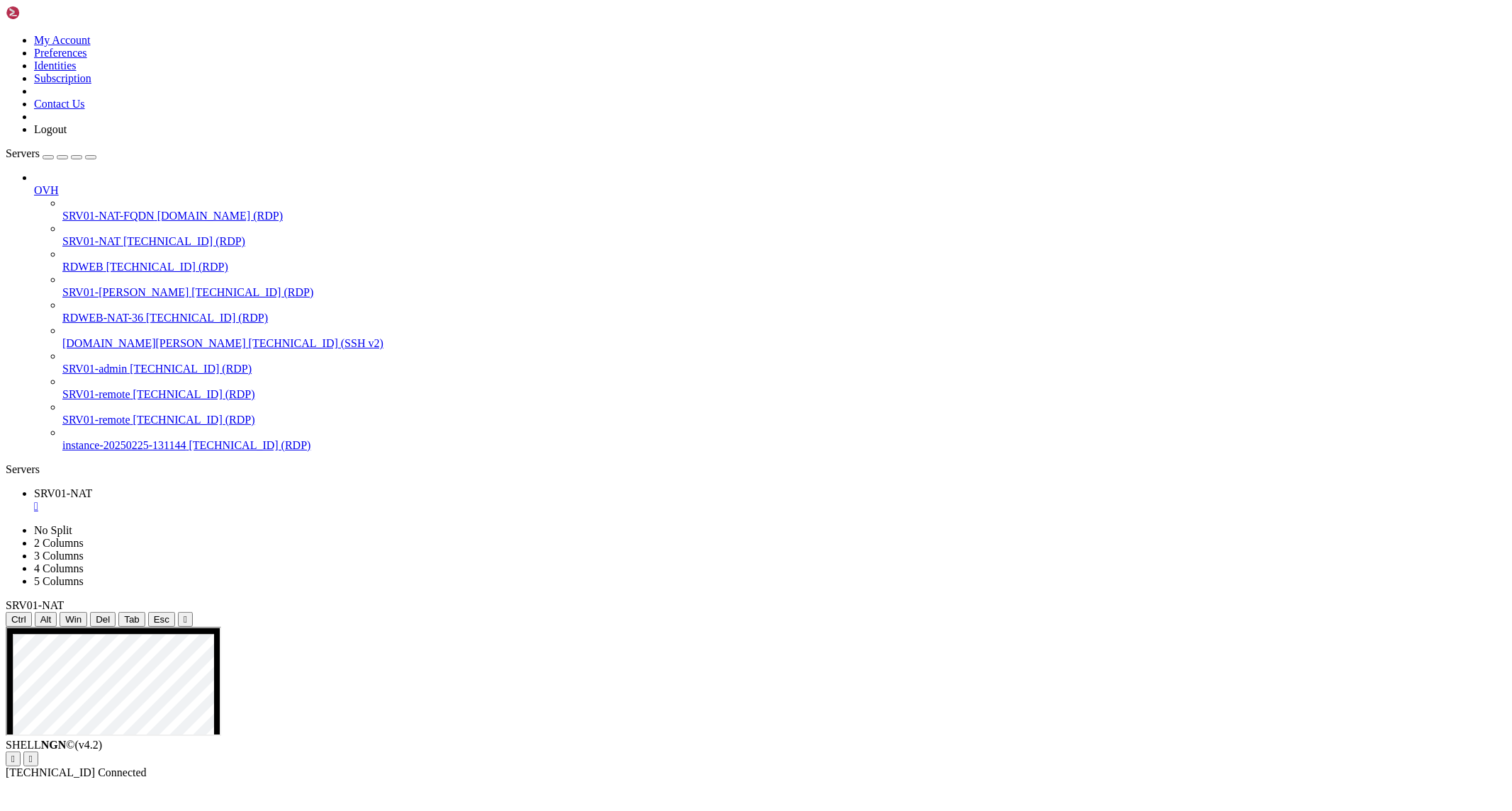
drag, startPoint x: 1411, startPoint y: 1099, endPoint x: 1406, endPoint y: 1290, distance: 191.1
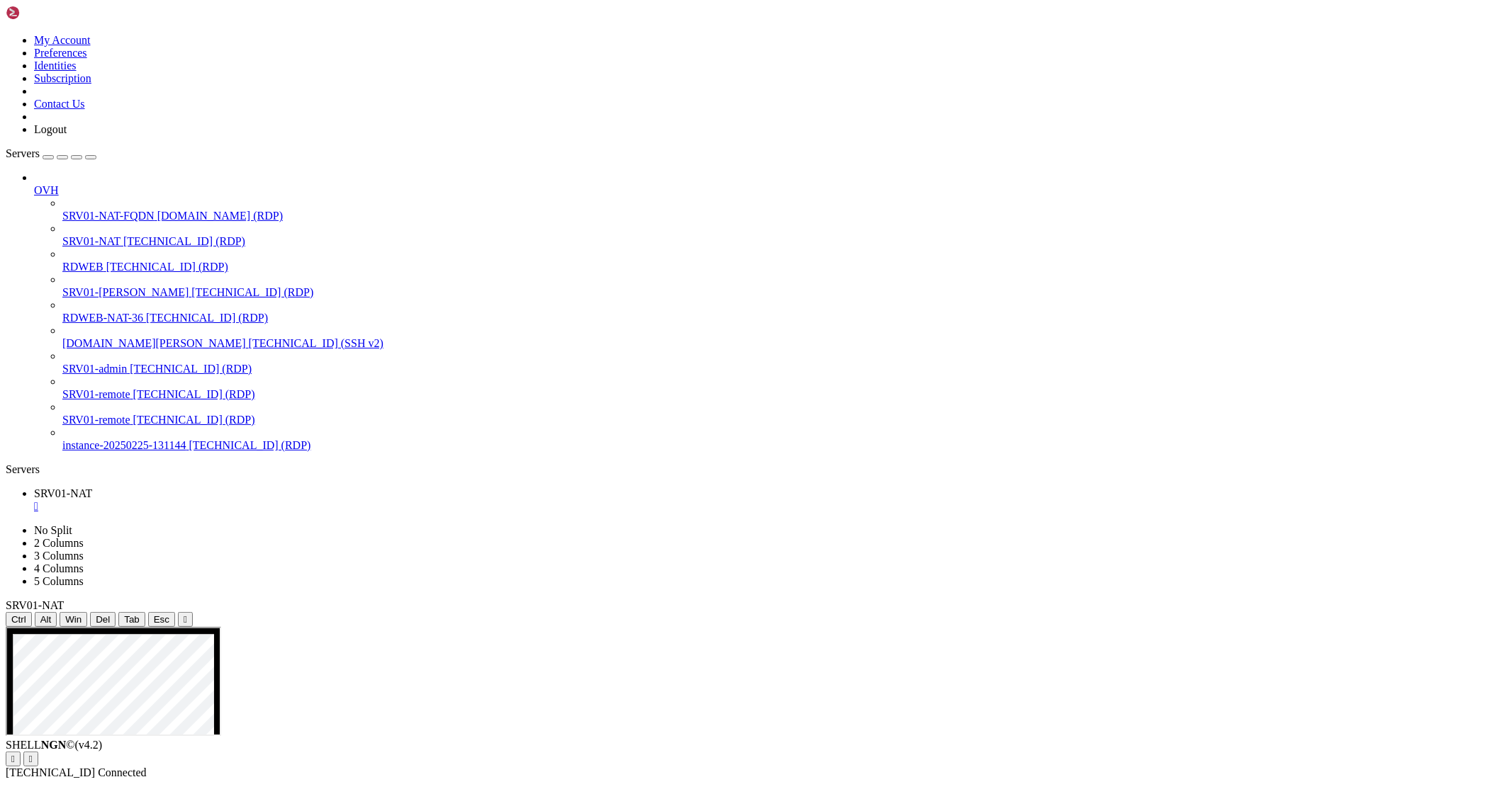
drag, startPoint x: 1417, startPoint y: 937, endPoint x: 1396, endPoint y: 826, distance: 113.0
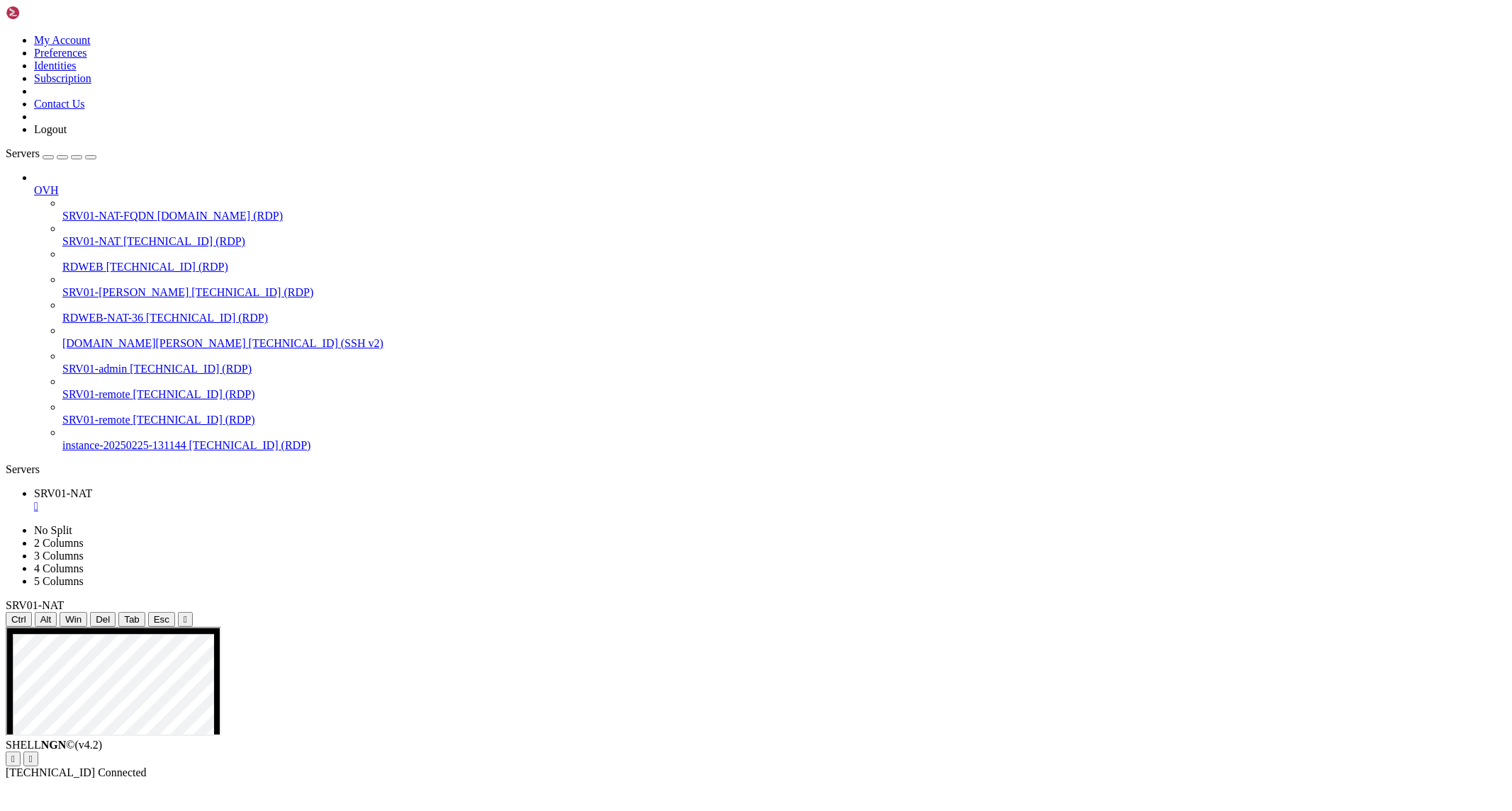
drag, startPoint x: 694, startPoint y: 954, endPoint x: 859, endPoint y: 1074, distance: 204.0
drag, startPoint x: 979, startPoint y: 1105, endPoint x: 771, endPoint y: 1002, distance: 232.1
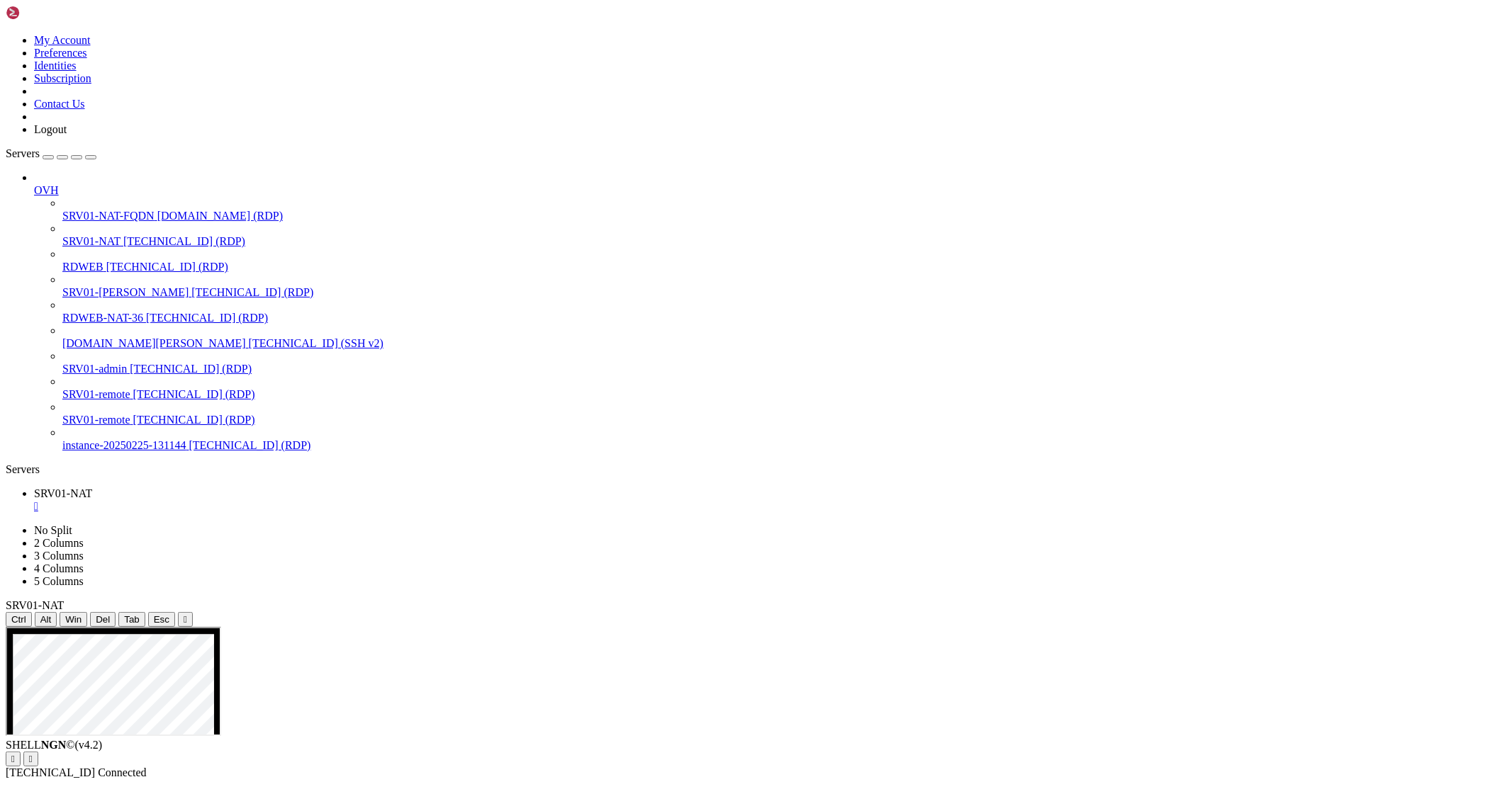
drag, startPoint x: 791, startPoint y: 1107, endPoint x: 712, endPoint y: 969, distance: 159.0
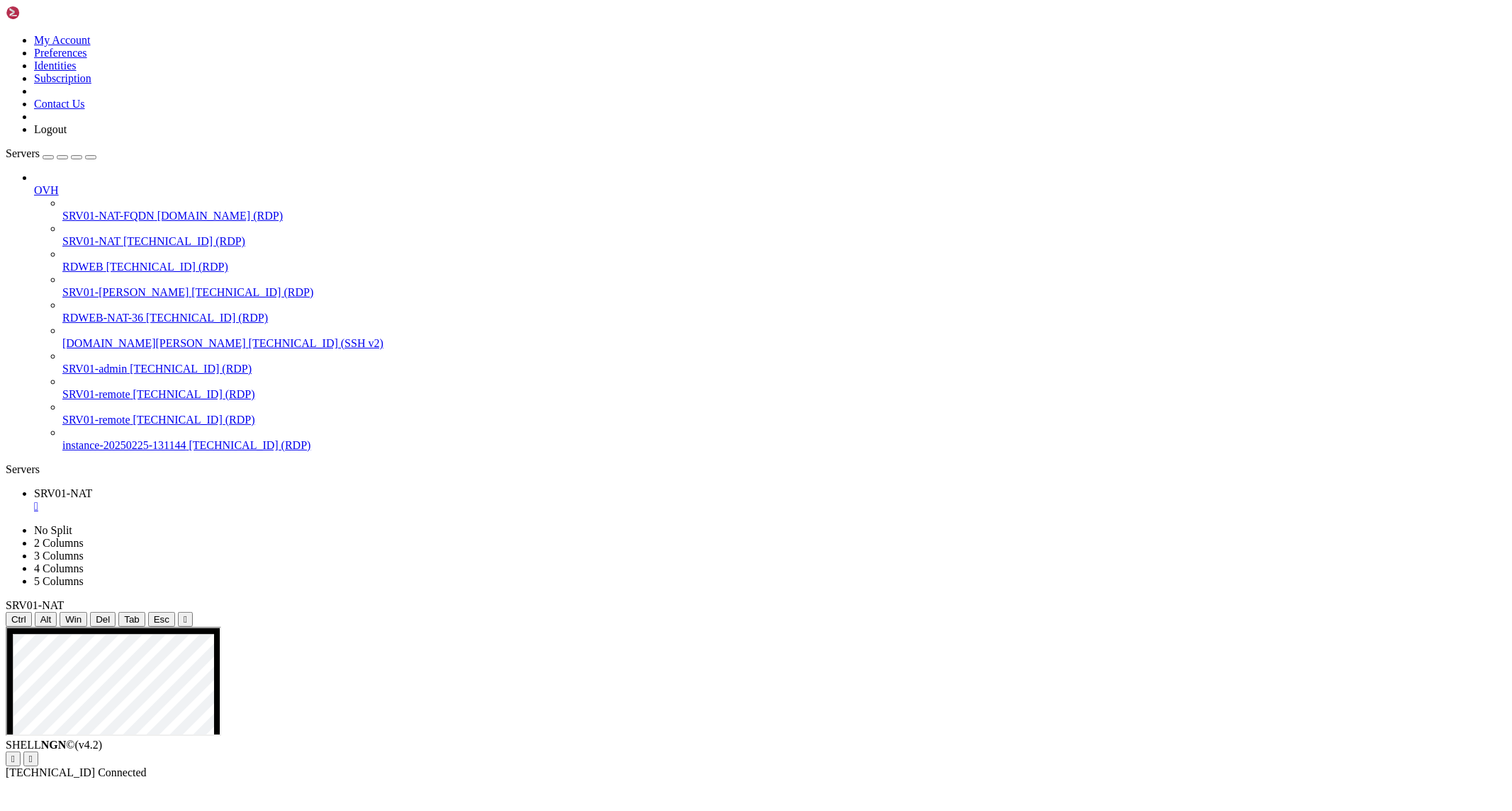
drag, startPoint x: 566, startPoint y: 802, endPoint x: 884, endPoint y: 955, distance: 352.9
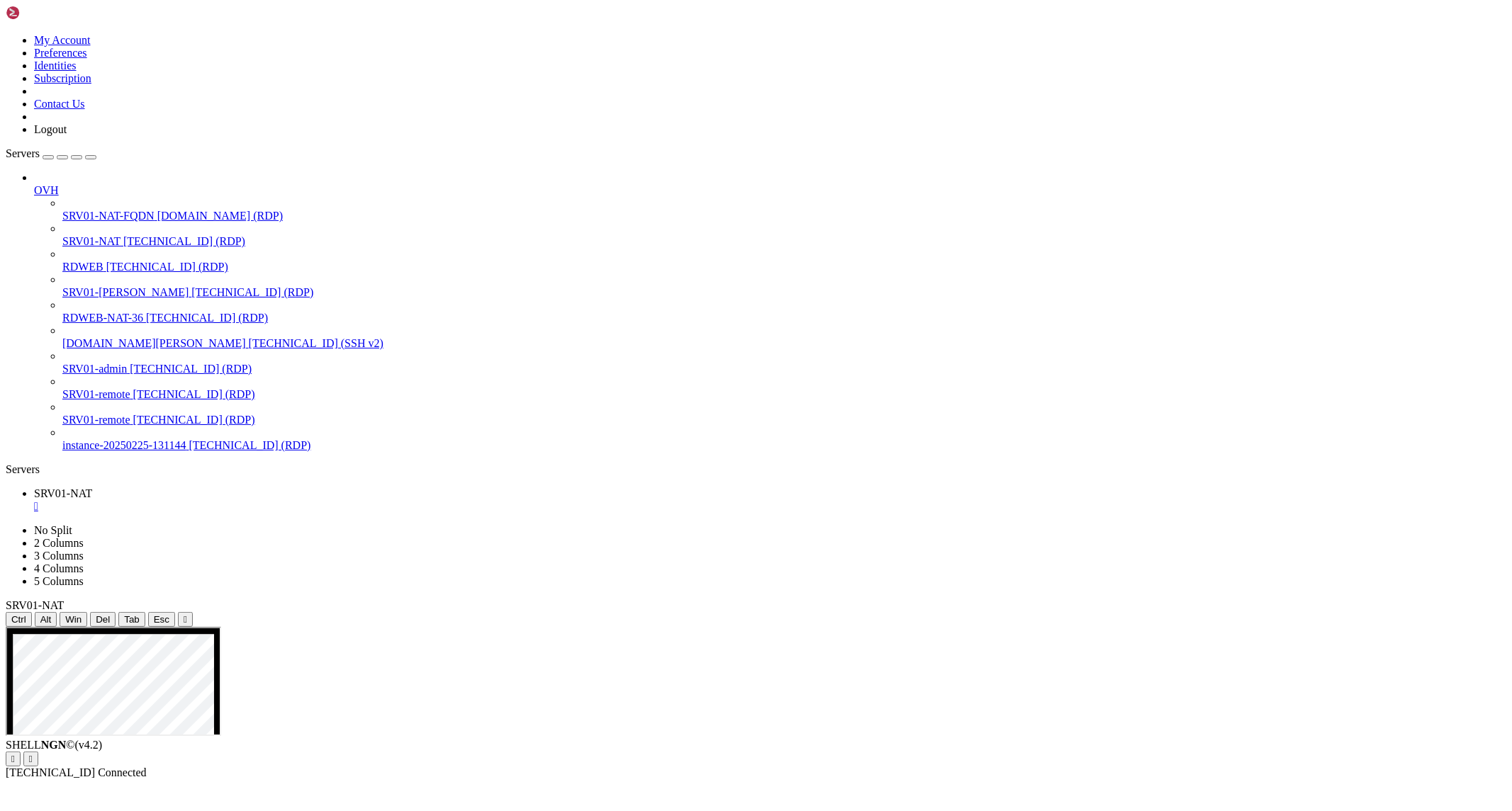
drag, startPoint x: 383, startPoint y: 1018, endPoint x: 310, endPoint y: 999, distance: 75.4
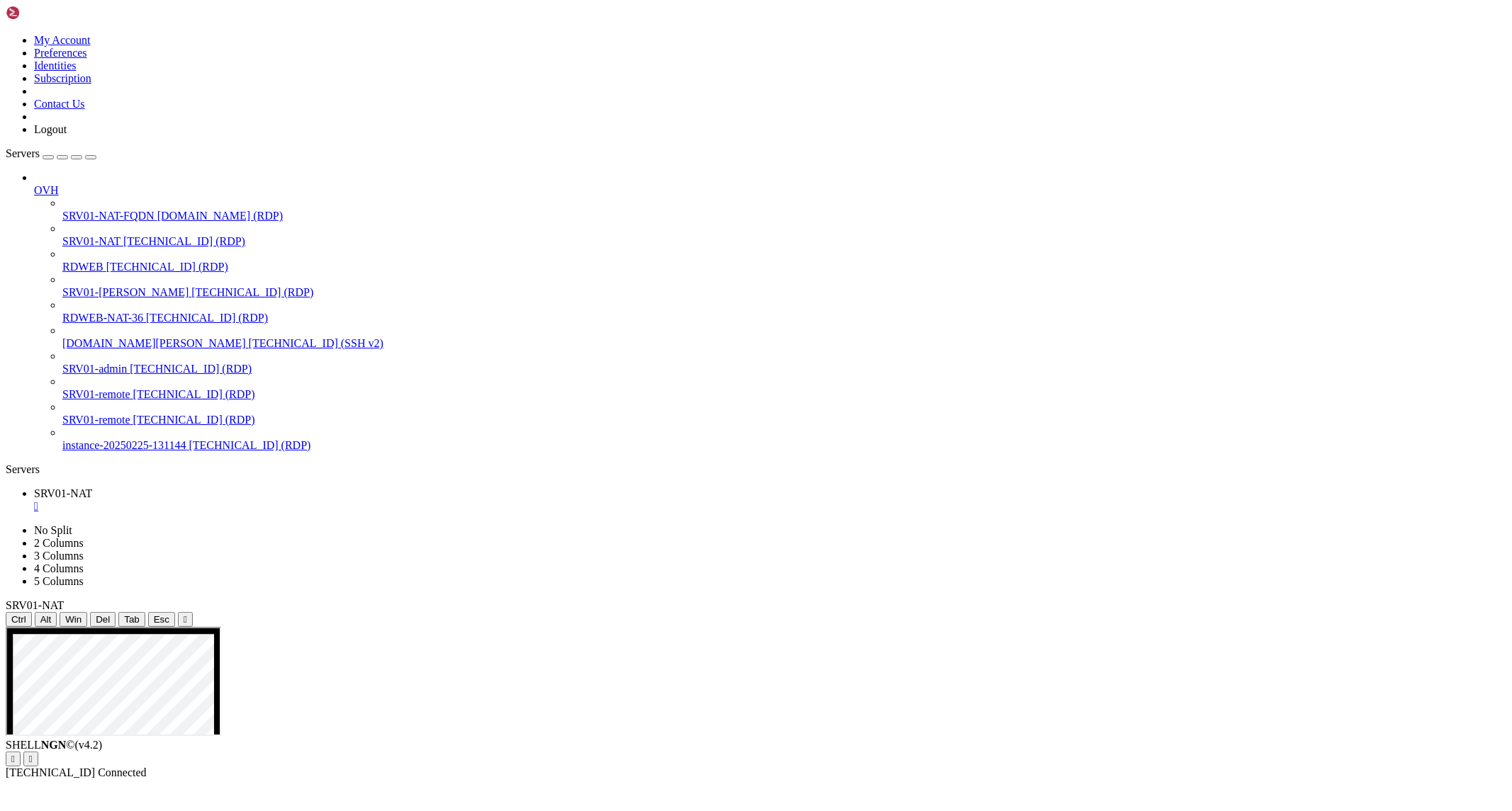
drag, startPoint x: 578, startPoint y: 831, endPoint x: 869, endPoint y: 873, distance: 294.0
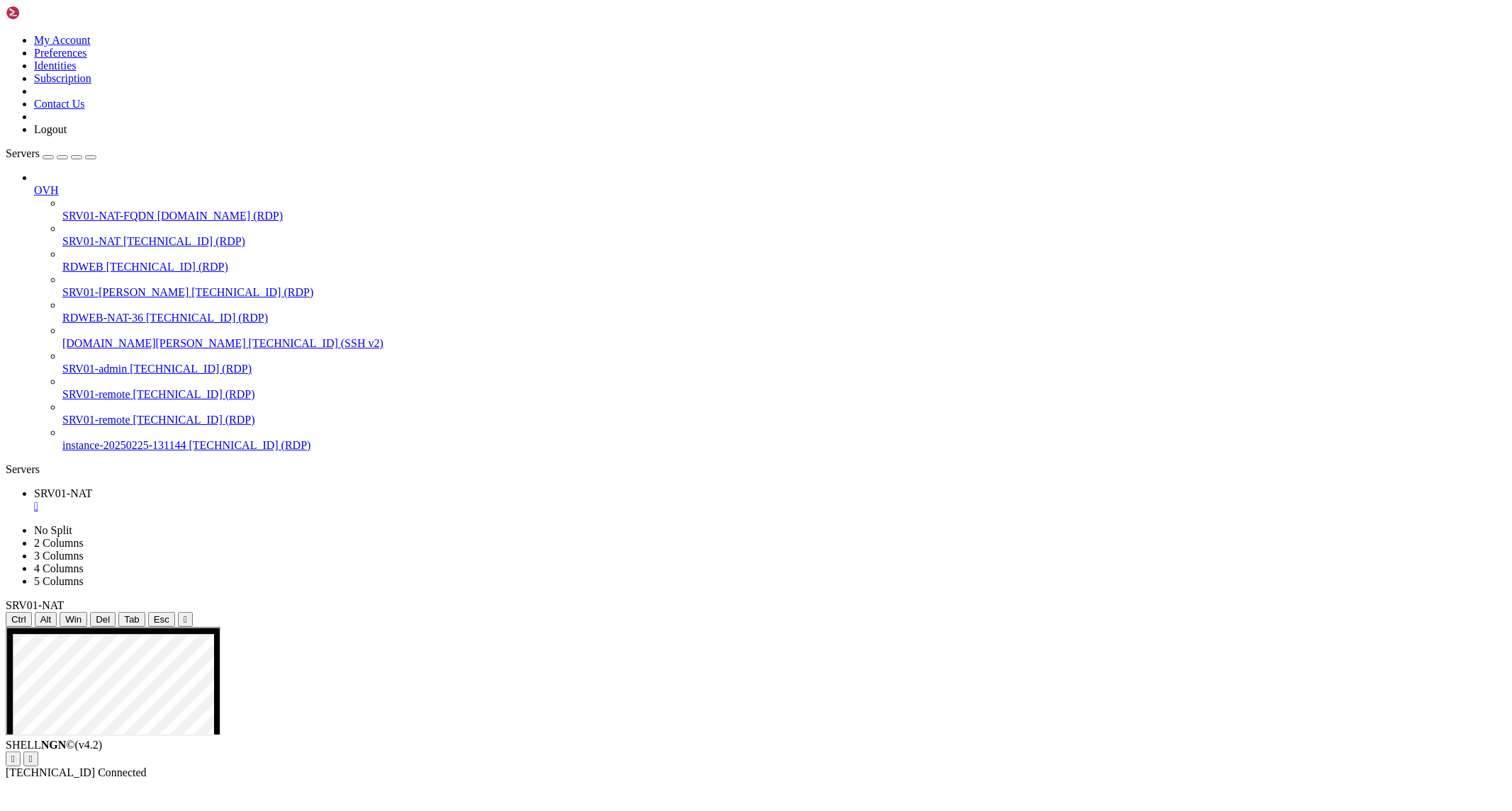
drag, startPoint x: 391, startPoint y: 1170, endPoint x: 288, endPoint y: 884, distance: 304.0
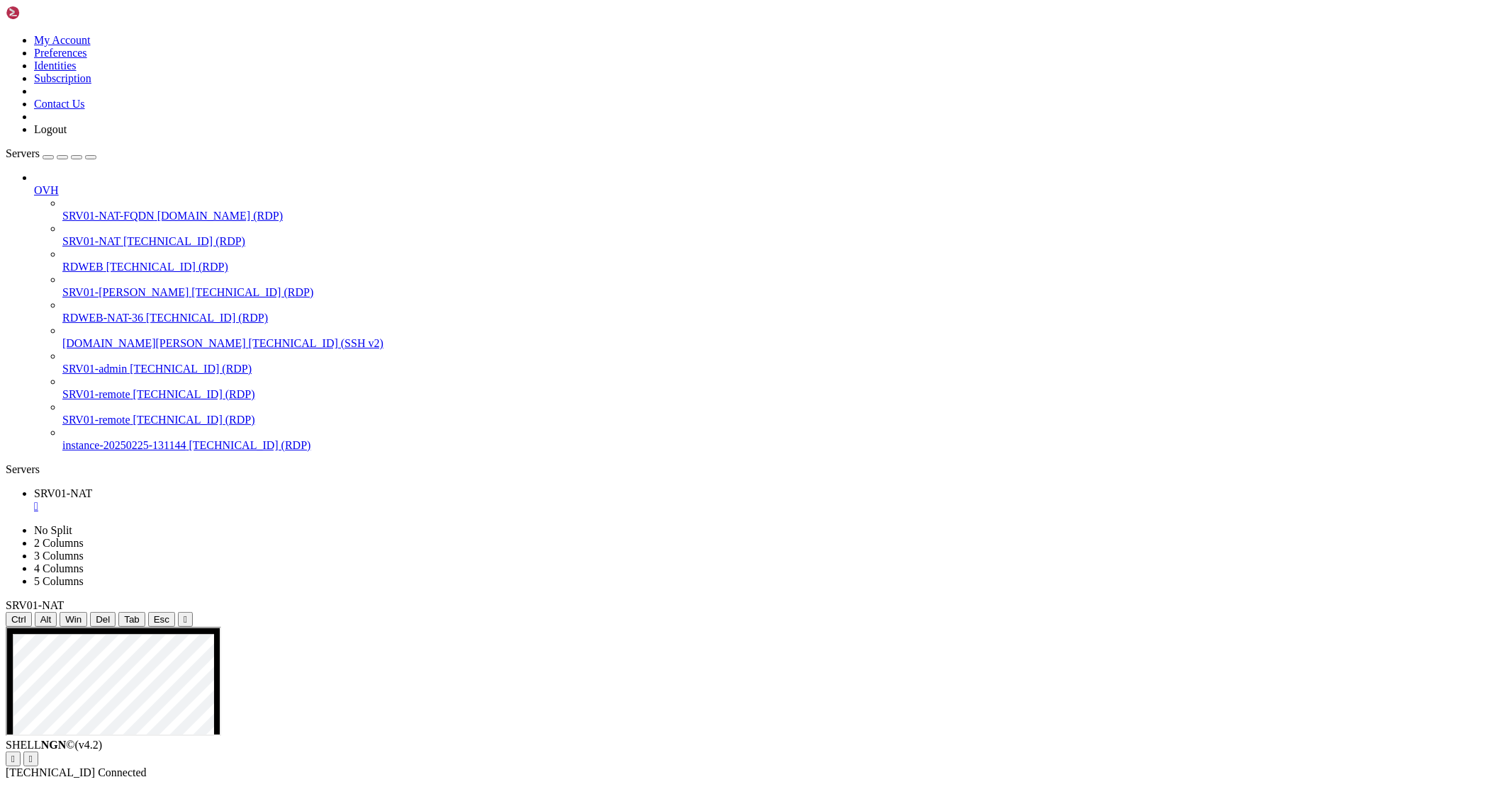
drag, startPoint x: 250, startPoint y: 848, endPoint x: 119, endPoint y: 848, distance: 131.0
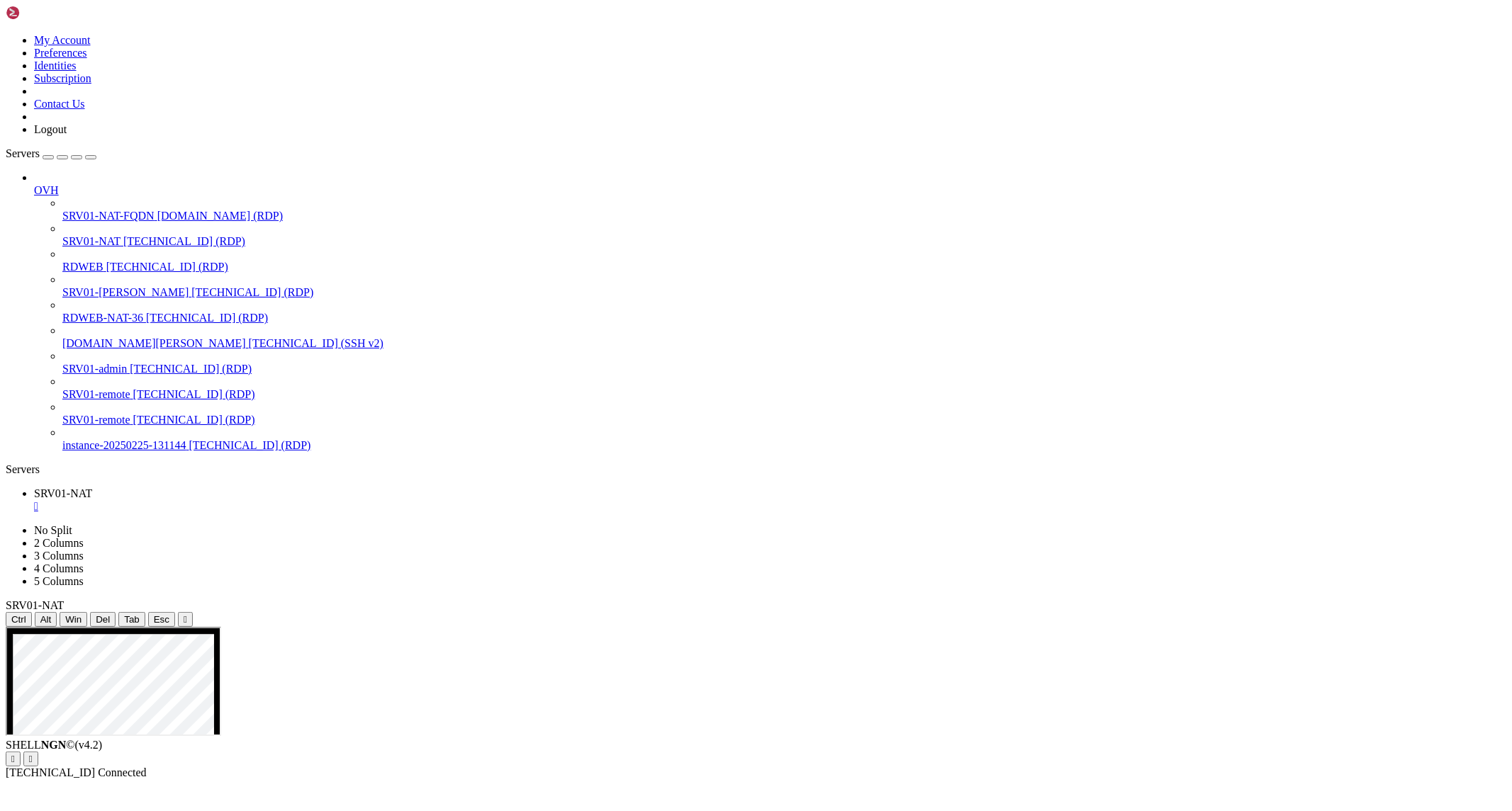
drag, startPoint x: 92, startPoint y: 844, endPoint x: 207, endPoint y: 849, distance: 115.1
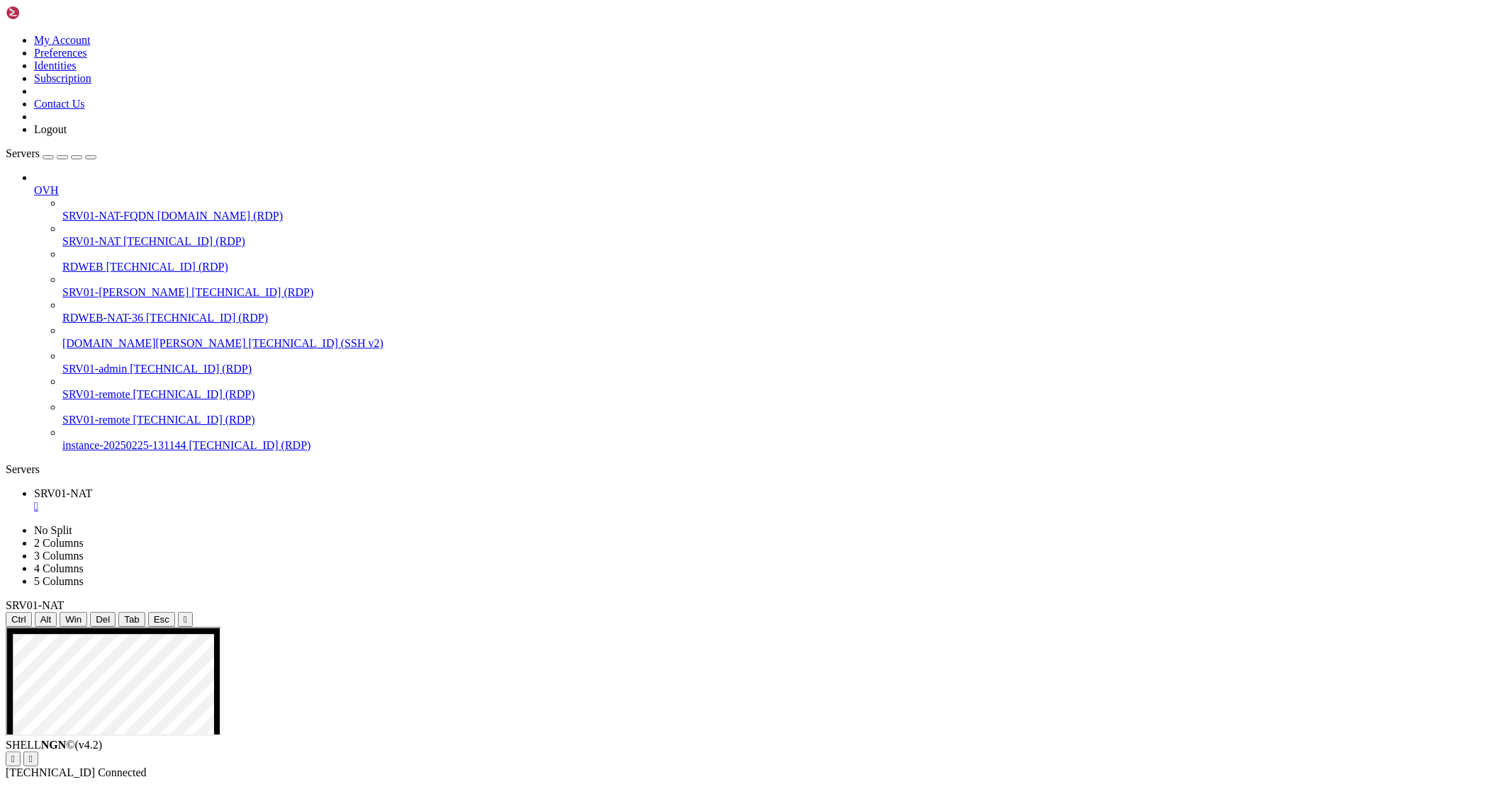
drag, startPoint x: 229, startPoint y: 883, endPoint x: 106, endPoint y: 874, distance: 123.3
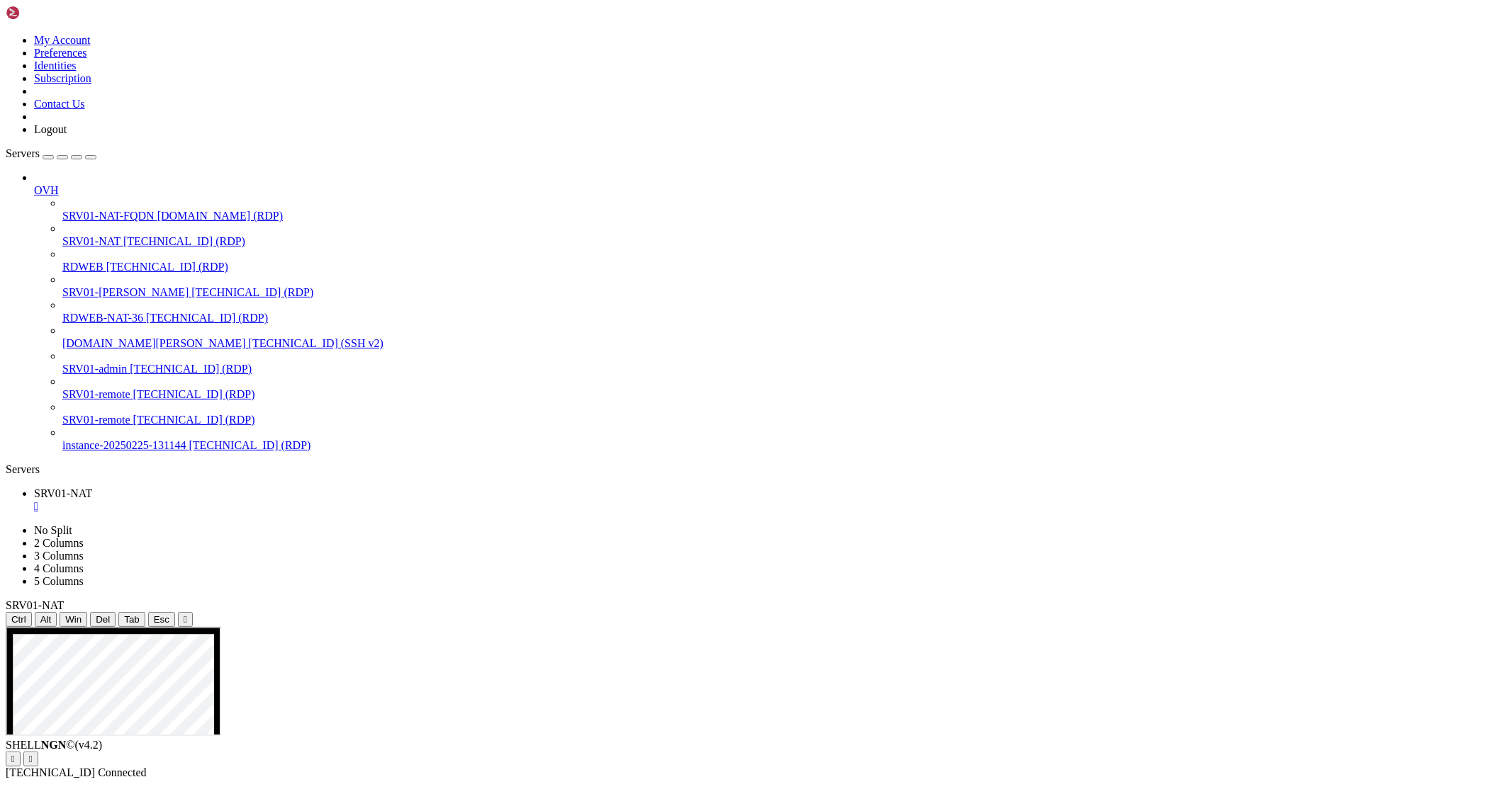
drag, startPoint x: 92, startPoint y: 879, endPoint x: 206, endPoint y: 872, distance: 114.2
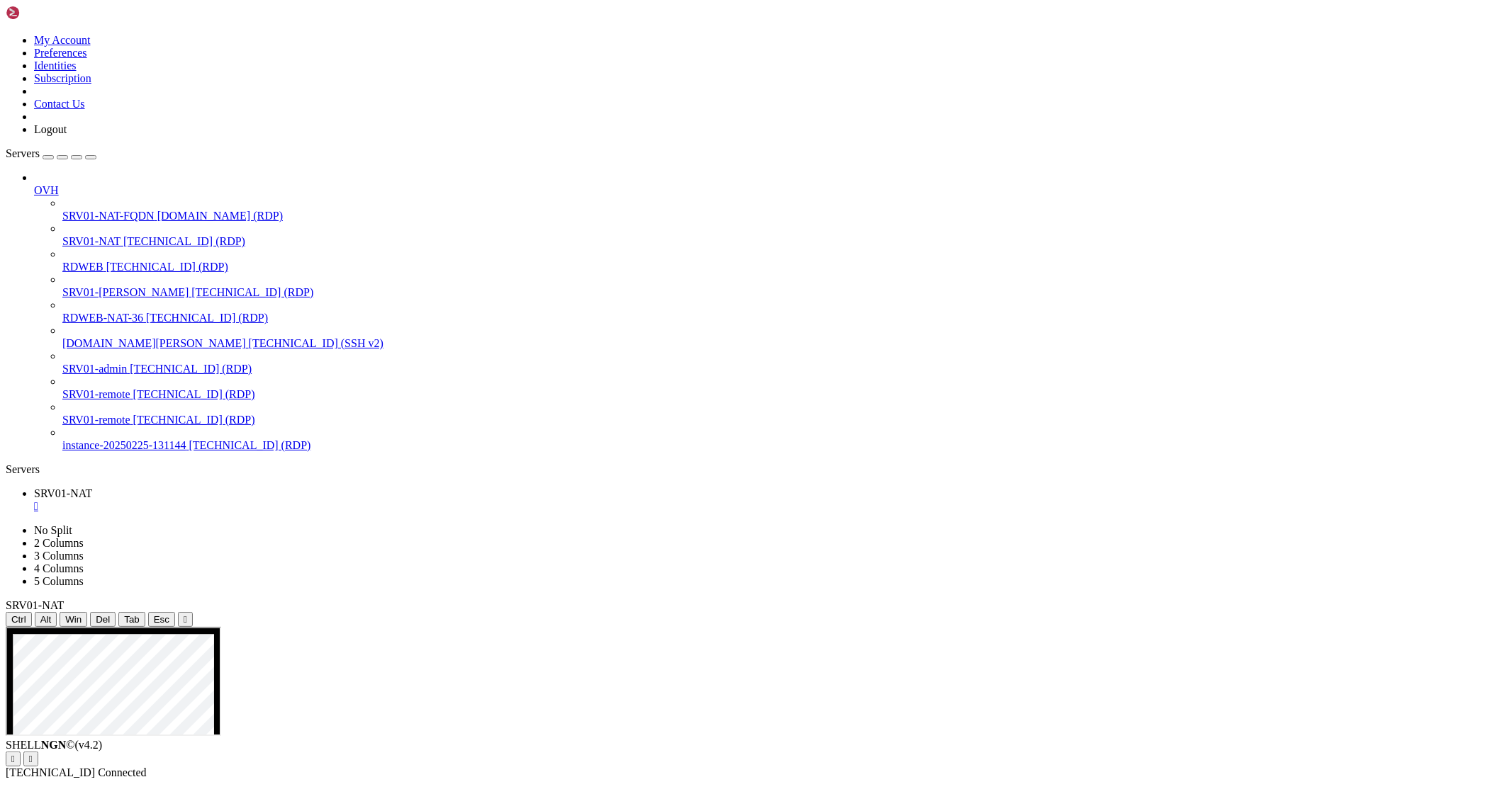
drag, startPoint x: 674, startPoint y: 998, endPoint x: 862, endPoint y: 1006, distance: 188.2
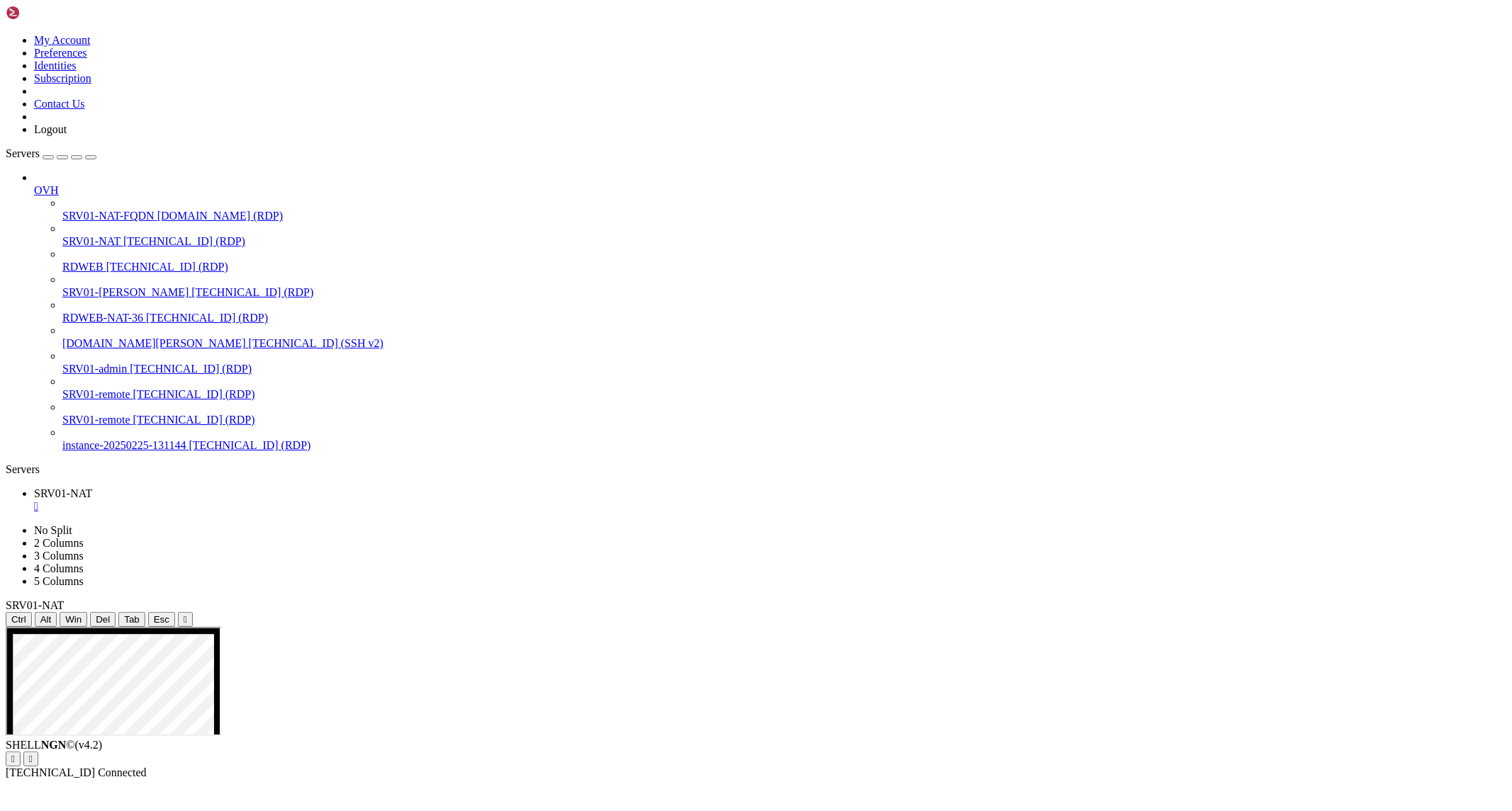
drag, startPoint x: 554, startPoint y: 999, endPoint x: 1029, endPoint y: 1085, distance: 482.7
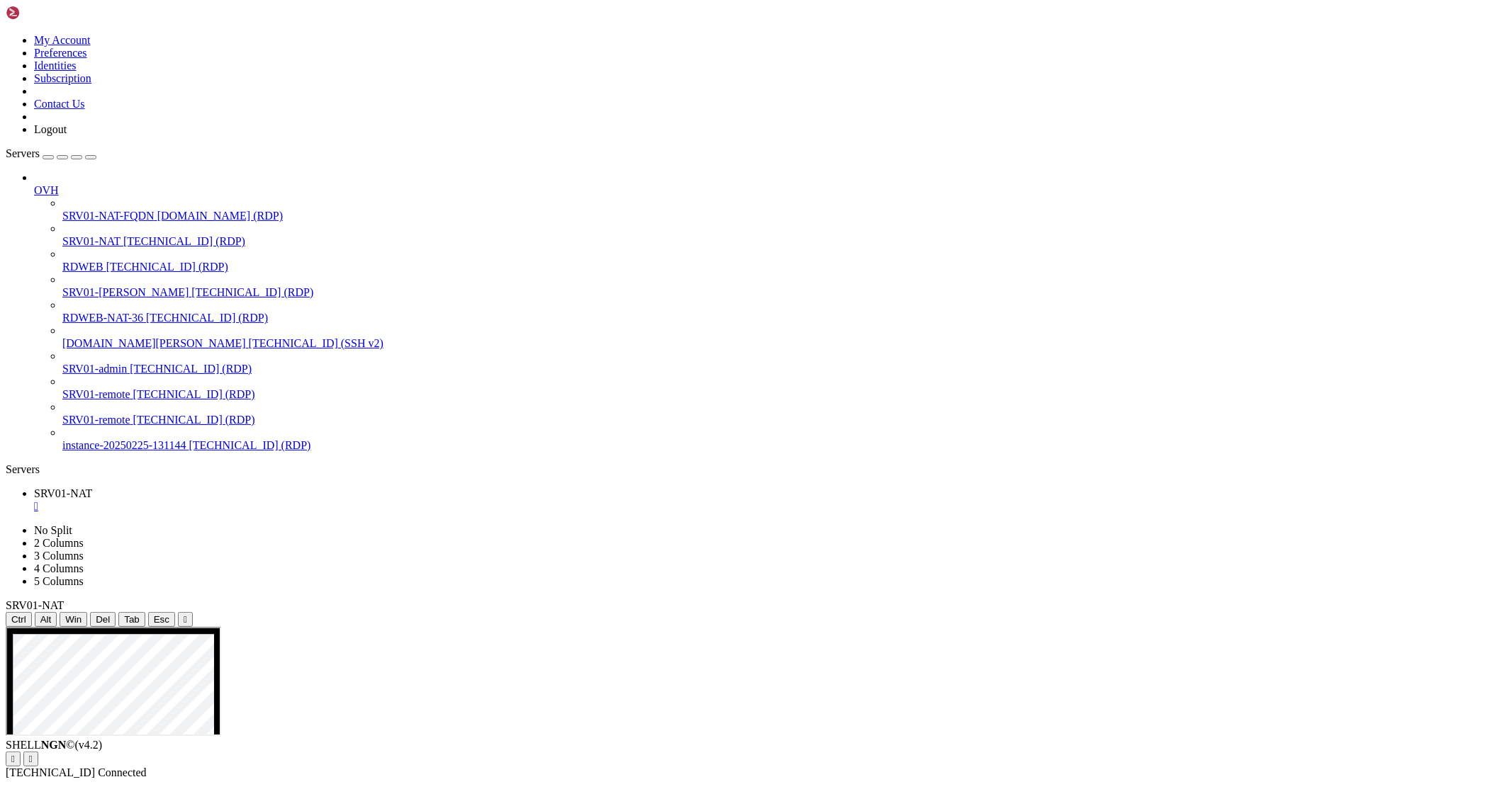
drag, startPoint x: 262, startPoint y: 668, endPoint x: 479, endPoint y: 628, distance: 220.7
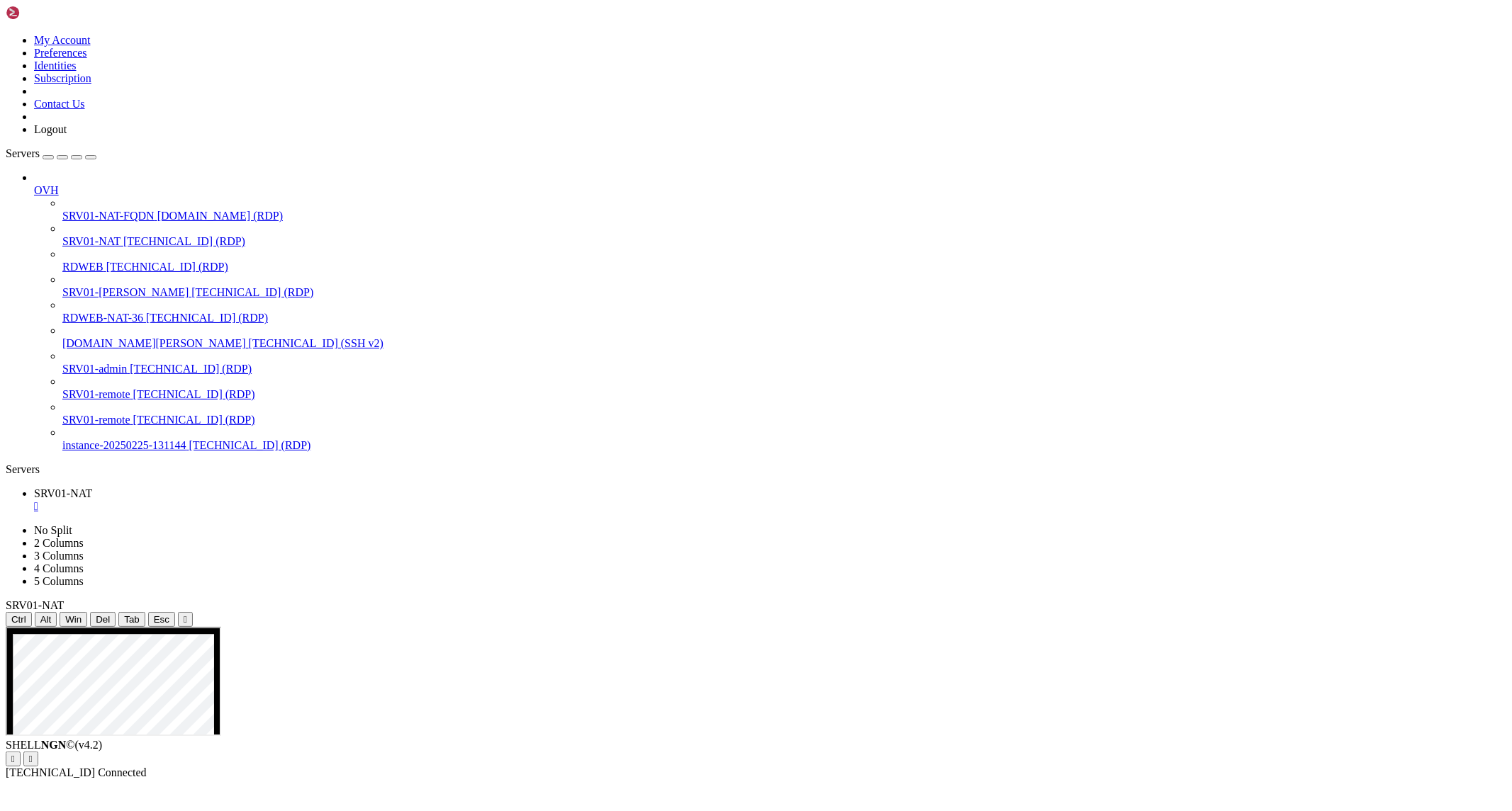
drag, startPoint x: 386, startPoint y: 1048, endPoint x: 374, endPoint y: 1196, distance: 148.5
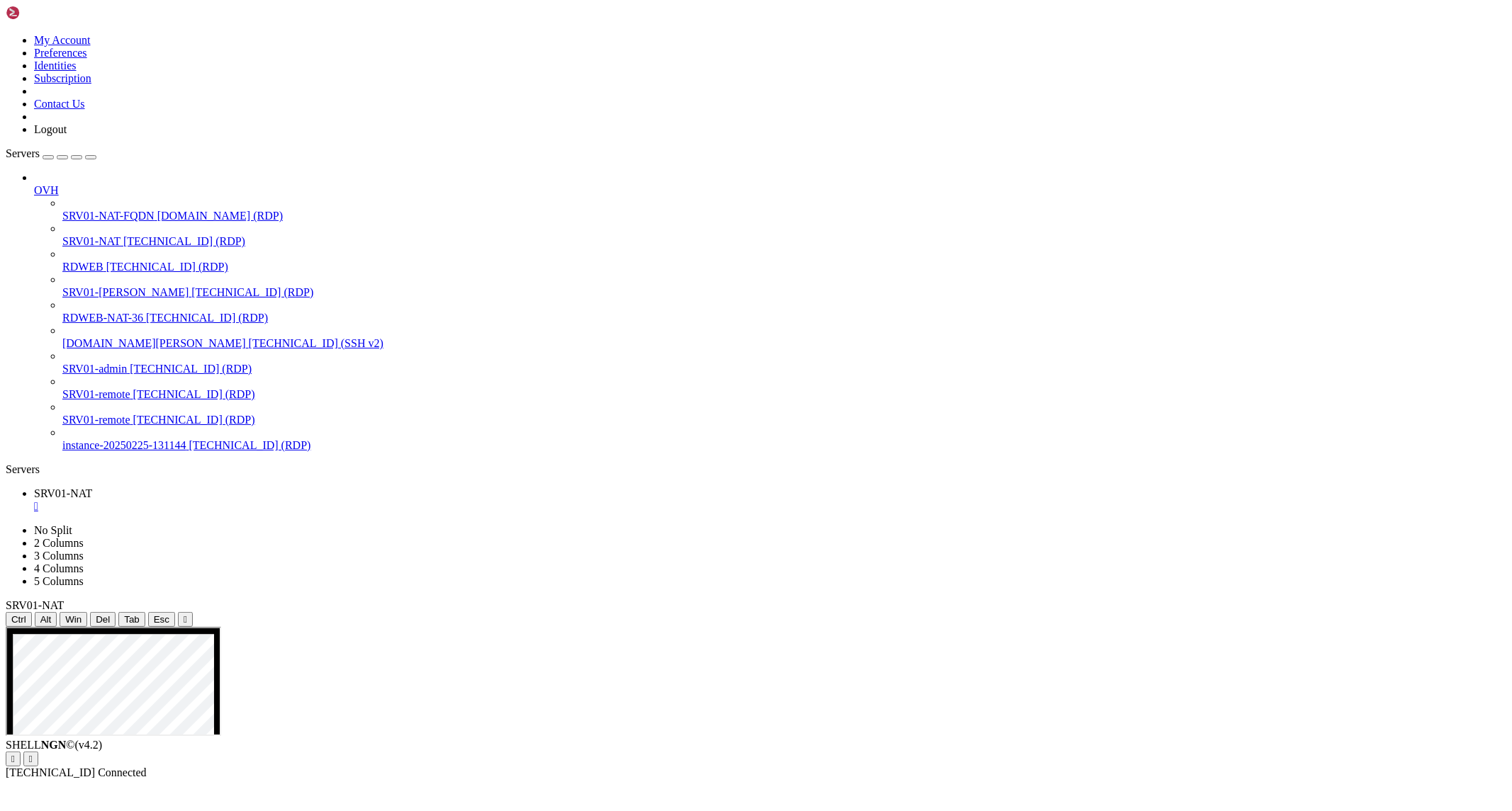
drag, startPoint x: 263, startPoint y: 673, endPoint x: 540, endPoint y: 695, distance: 277.9
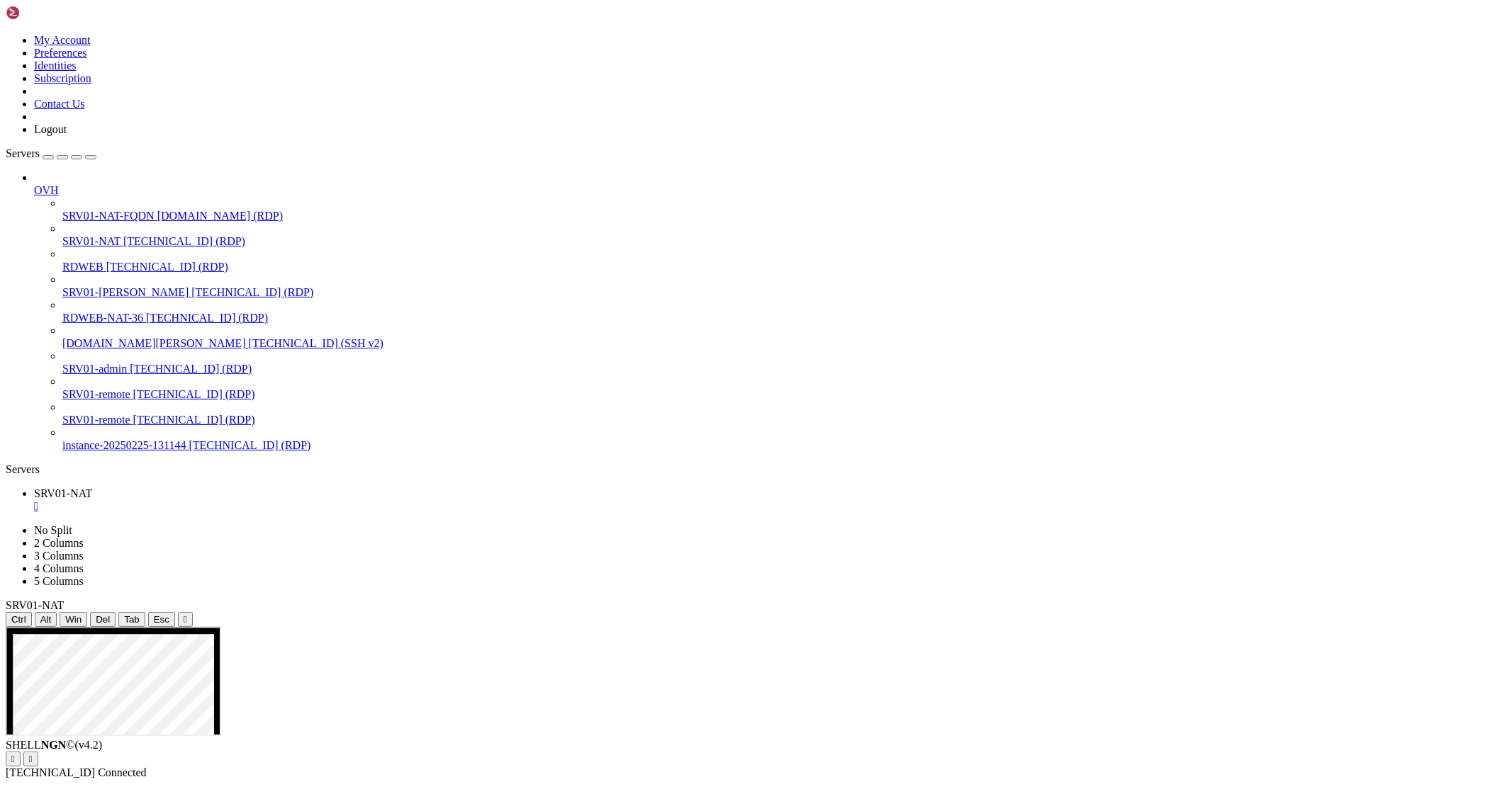
drag, startPoint x: 410, startPoint y: 774, endPoint x: 848, endPoint y: 1237, distance: 637.3
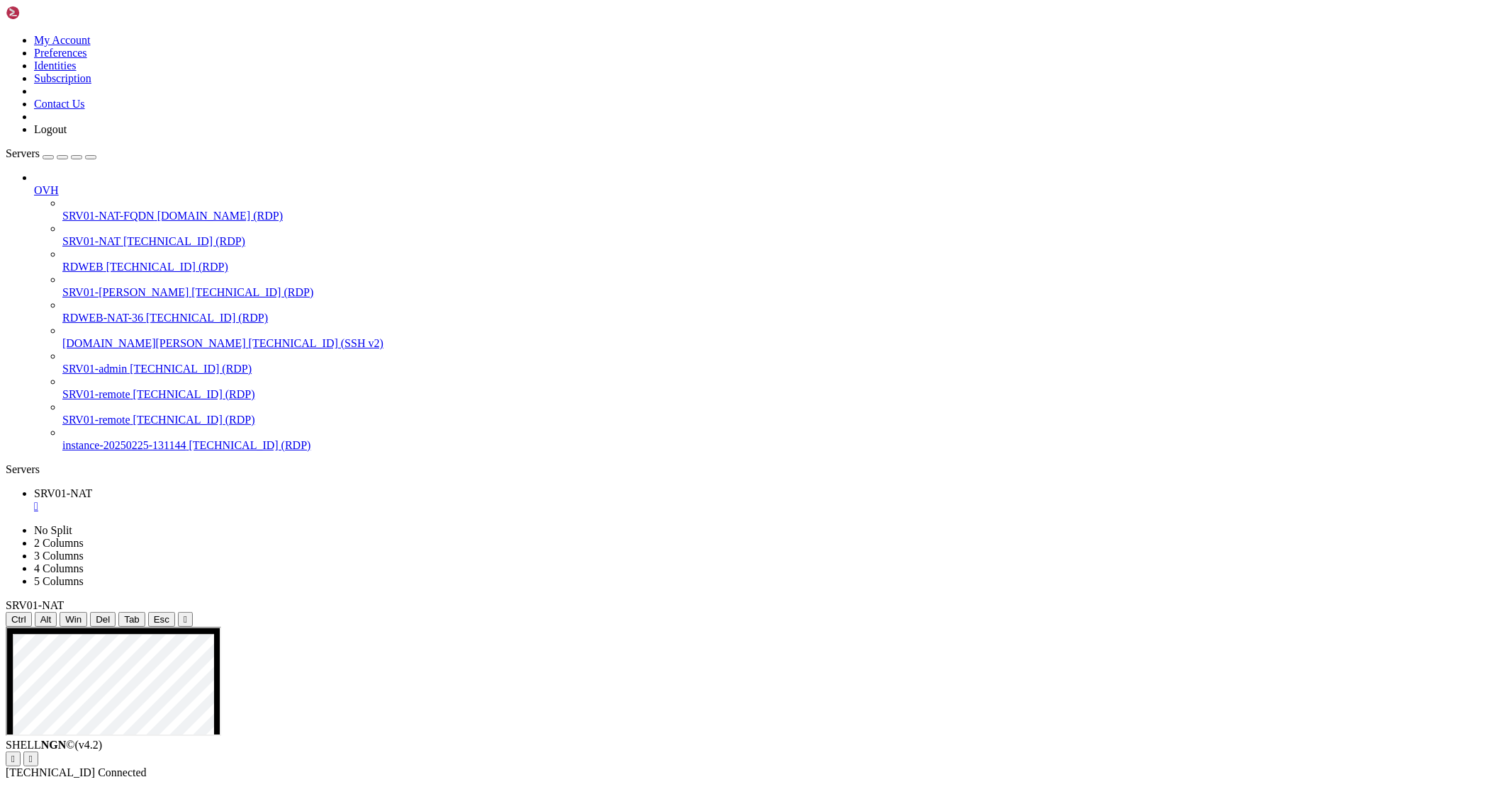
drag, startPoint x: 258, startPoint y: 668, endPoint x: 517, endPoint y: 697, distance: 260.6
drag, startPoint x: 536, startPoint y: 962, endPoint x: 665, endPoint y: 961, distance: 129.0
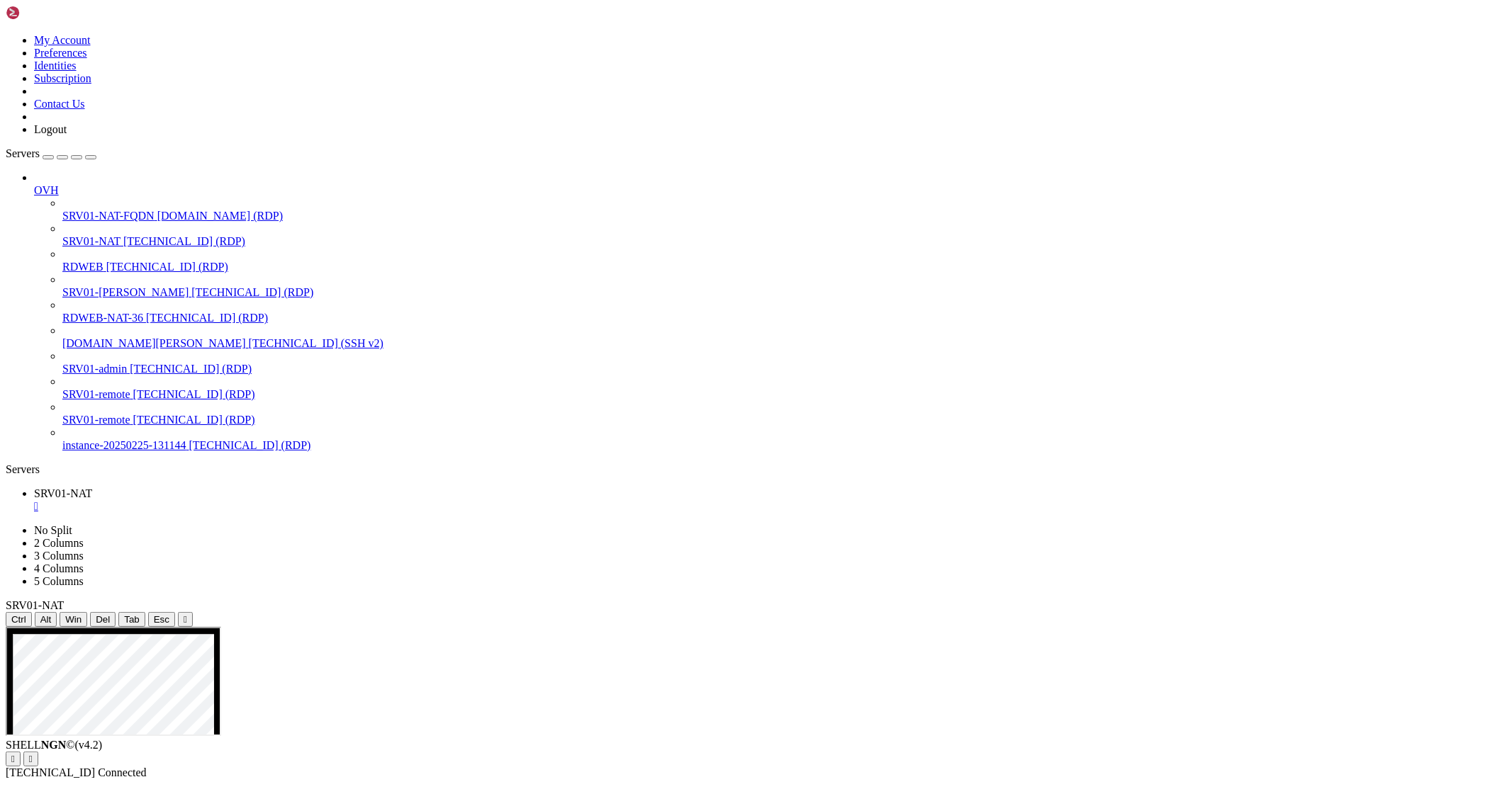
drag, startPoint x: 402, startPoint y: 798, endPoint x: 852, endPoint y: 1242, distance: 632.2
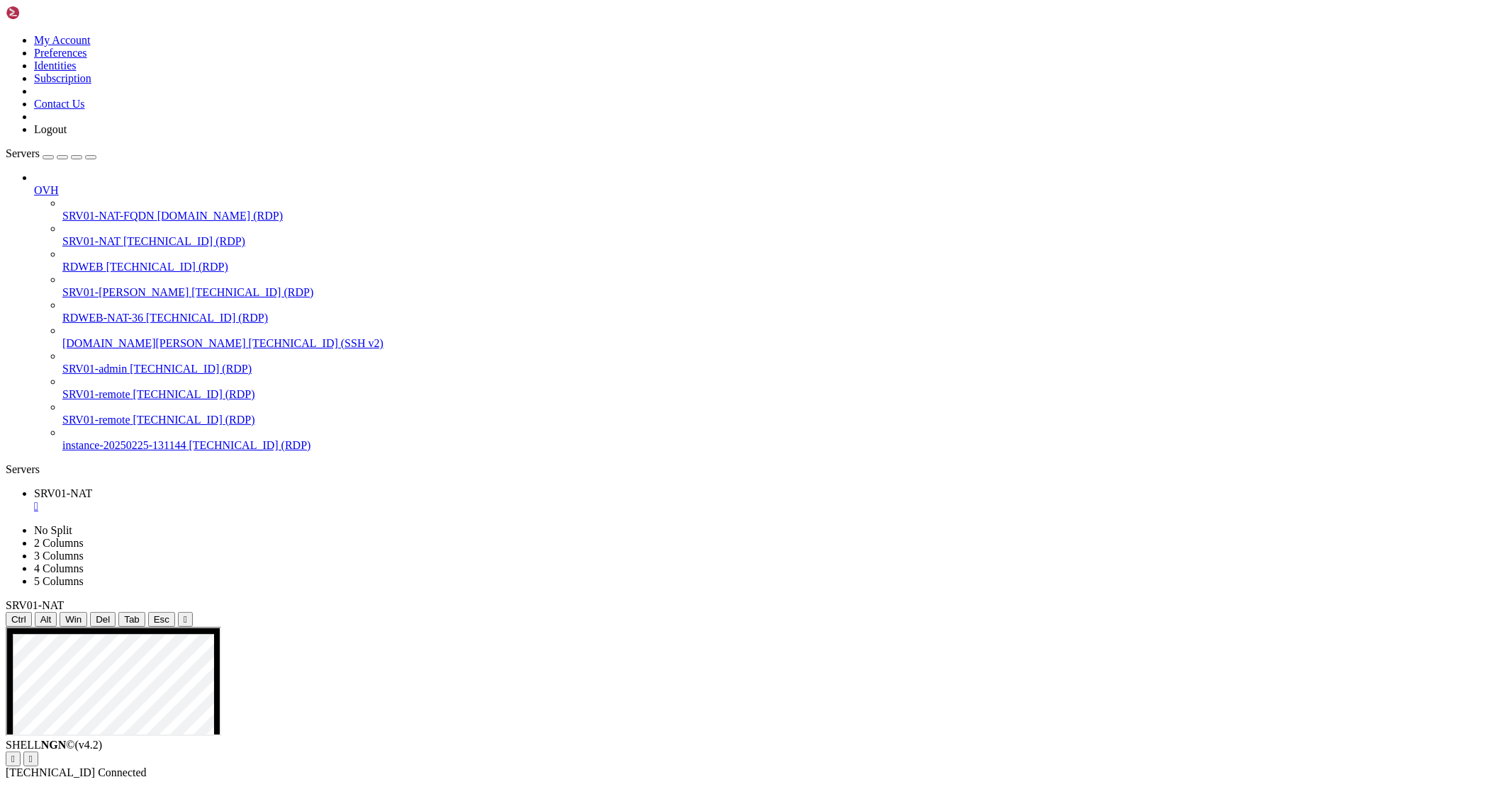
drag, startPoint x: 603, startPoint y: 1116, endPoint x: 701, endPoint y: 1114, distance: 98.0
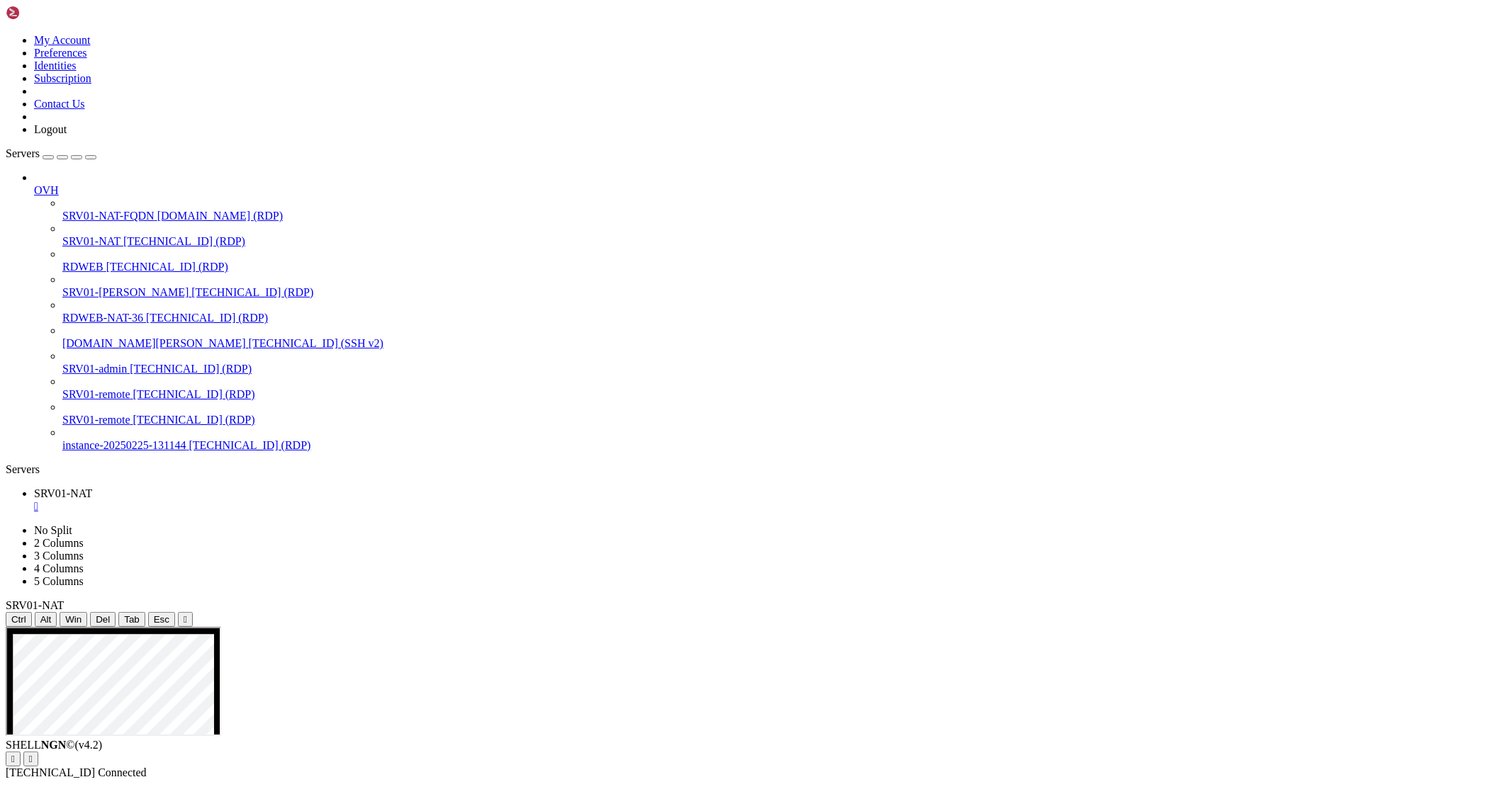
drag, startPoint x: 795, startPoint y: 1070, endPoint x: 961, endPoint y: 1131, distance: 176.9
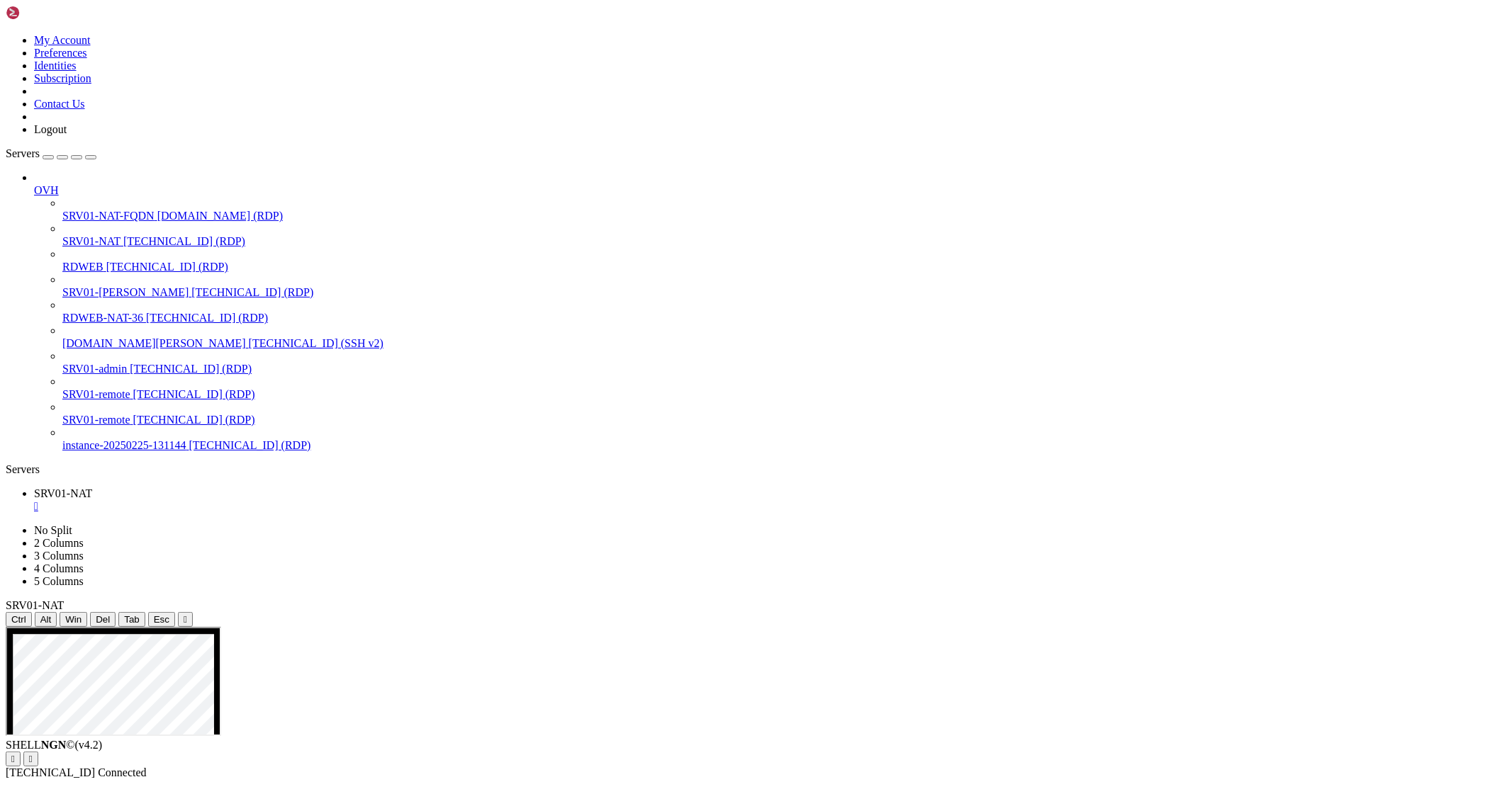
drag, startPoint x: 806, startPoint y: 1013, endPoint x: 960, endPoint y: 1012, distance: 154.0
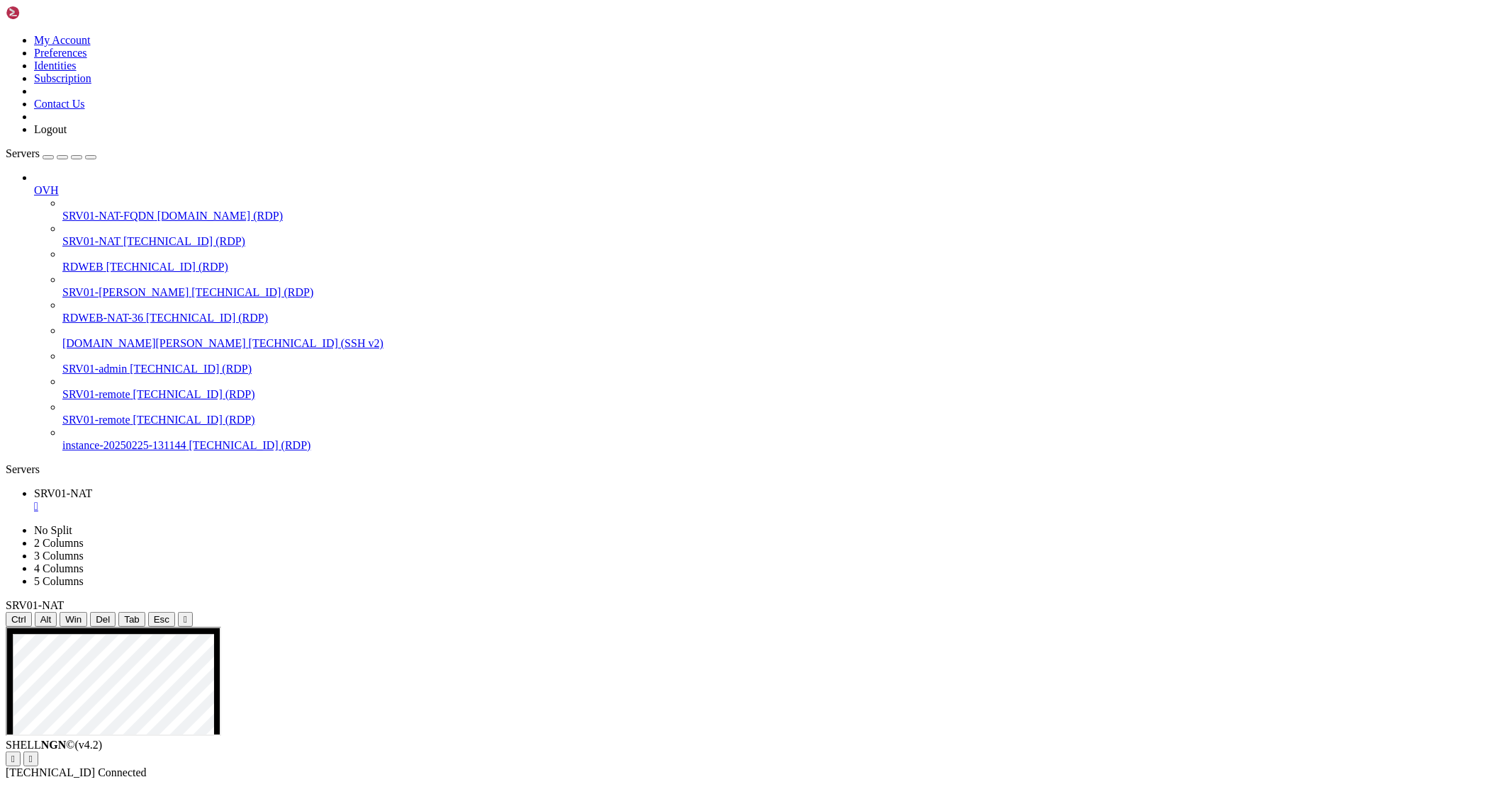
drag, startPoint x: 520, startPoint y: 1054, endPoint x: 610, endPoint y: 1068, distance: 91.1
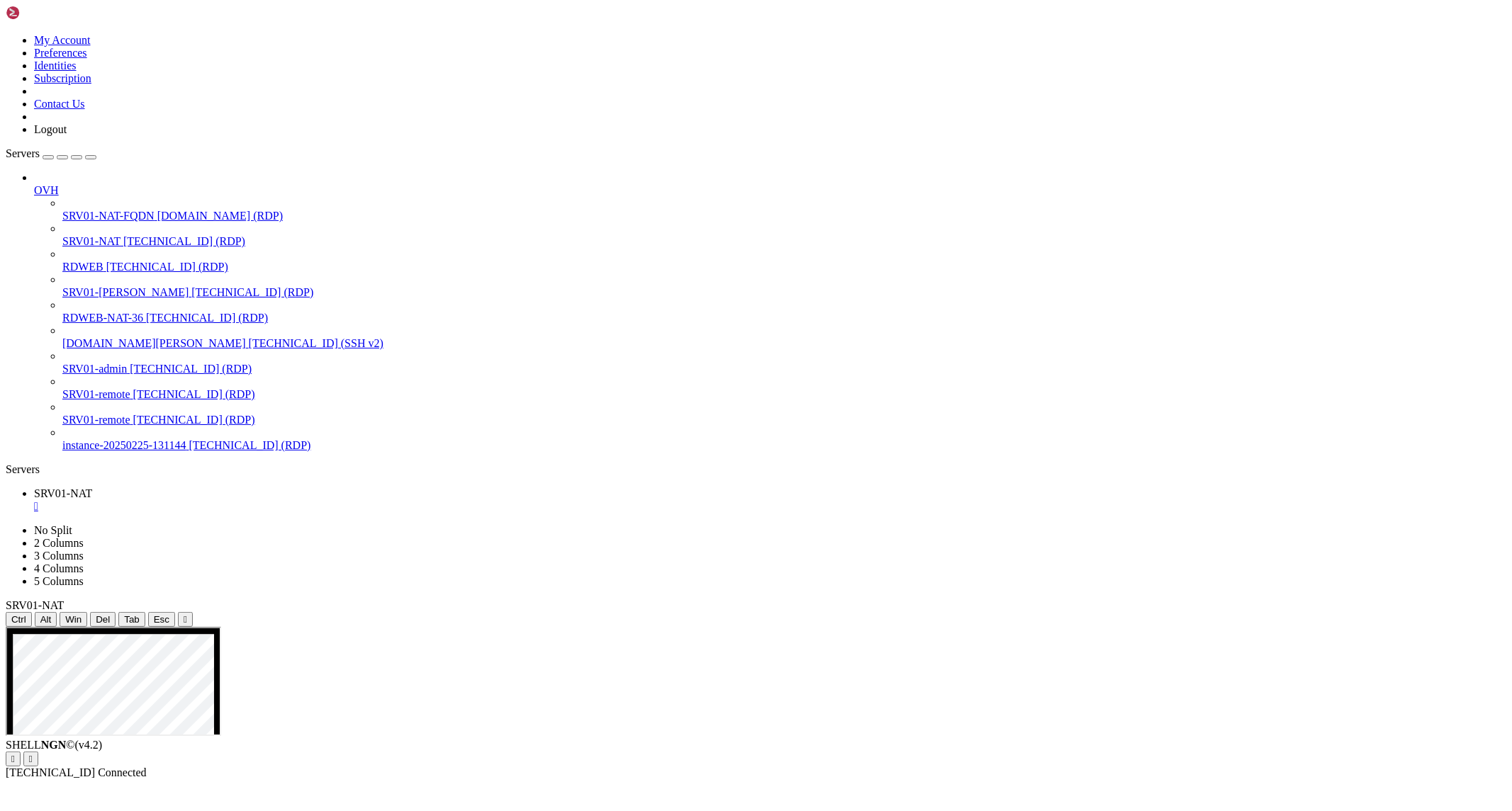
drag, startPoint x: 827, startPoint y: 1059, endPoint x: 624, endPoint y: 1064, distance: 203.1
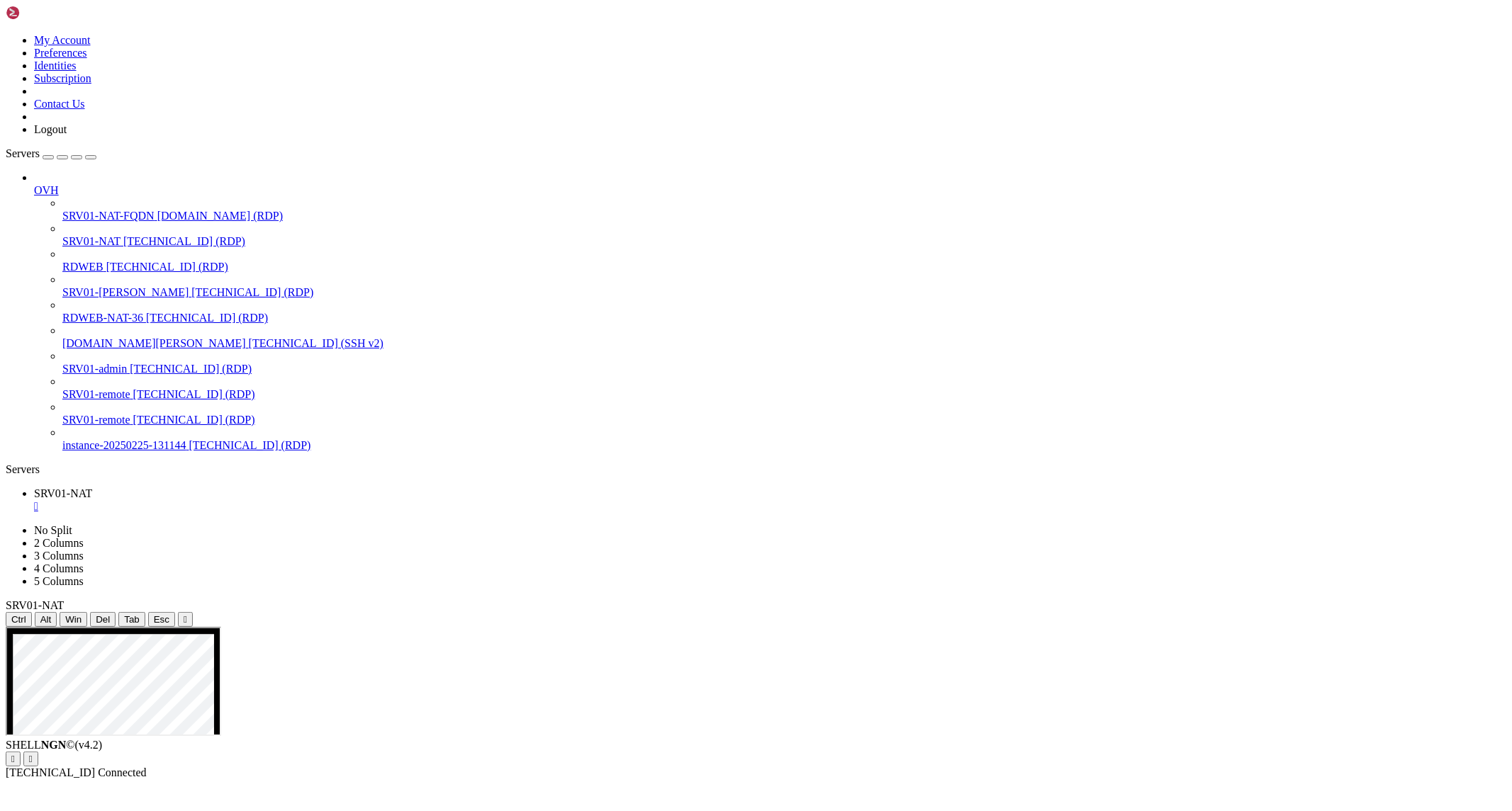
drag, startPoint x: 844, startPoint y: 1064, endPoint x: 614, endPoint y: 1062, distance: 230.0
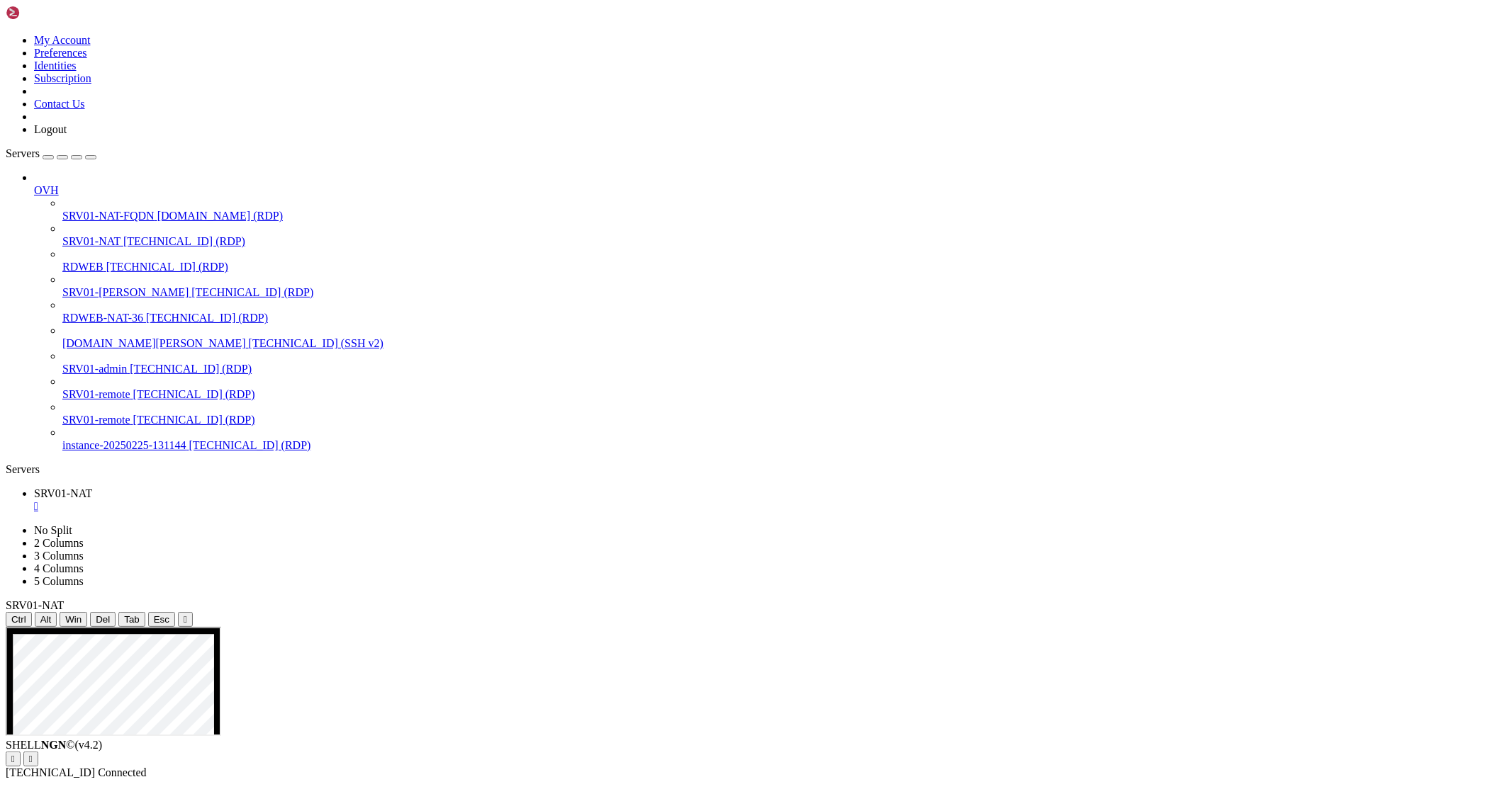
drag, startPoint x: 260, startPoint y: 668, endPoint x: 481, endPoint y: 688, distance: 221.9
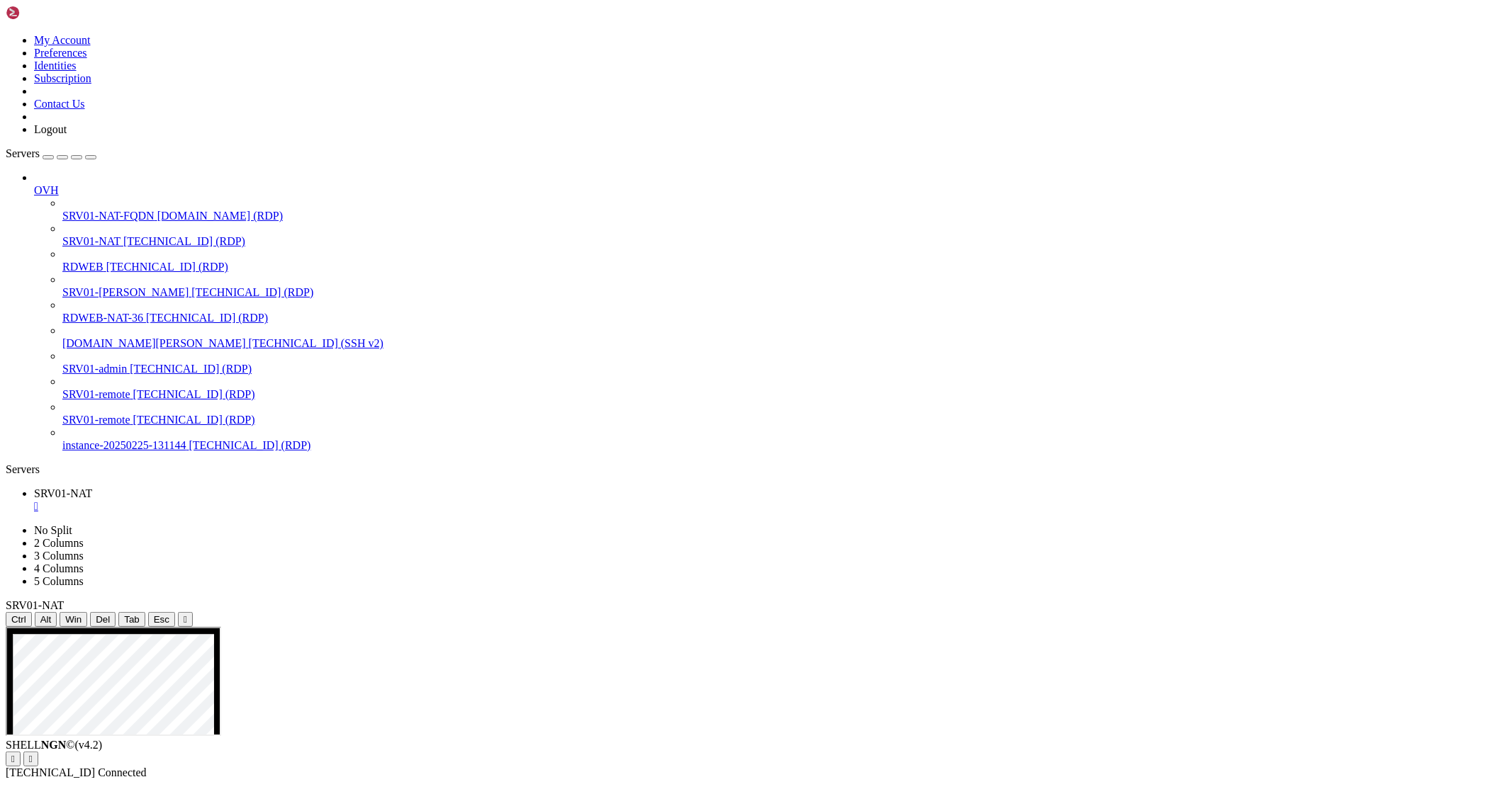
drag, startPoint x: 261, startPoint y: 880, endPoint x: 119, endPoint y: 875, distance: 142.1
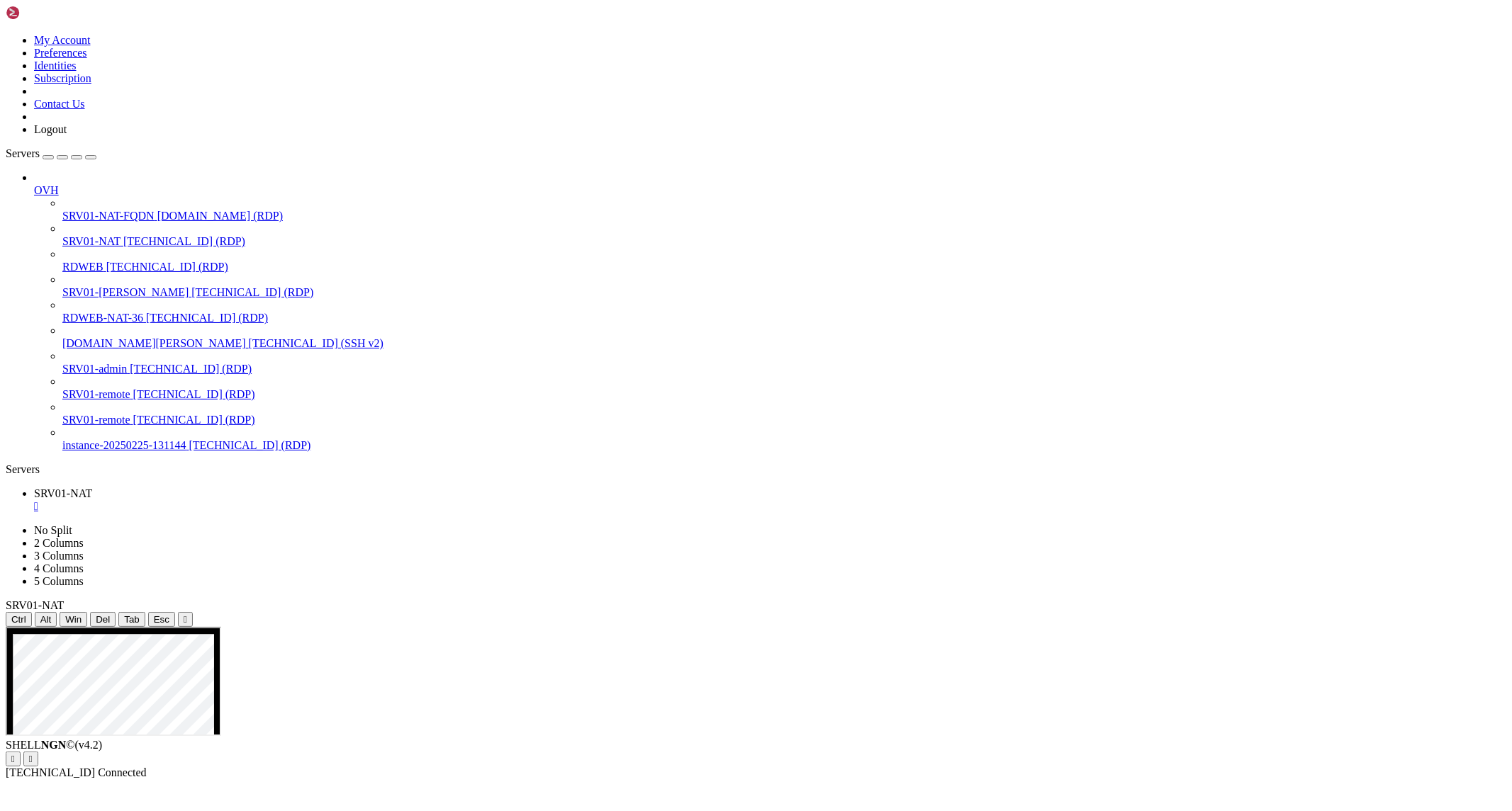
drag, startPoint x: 249, startPoint y: 876, endPoint x: 126, endPoint y: 874, distance: 123.0
drag, startPoint x: 89, startPoint y: 874, endPoint x: 235, endPoint y: 879, distance: 146.1
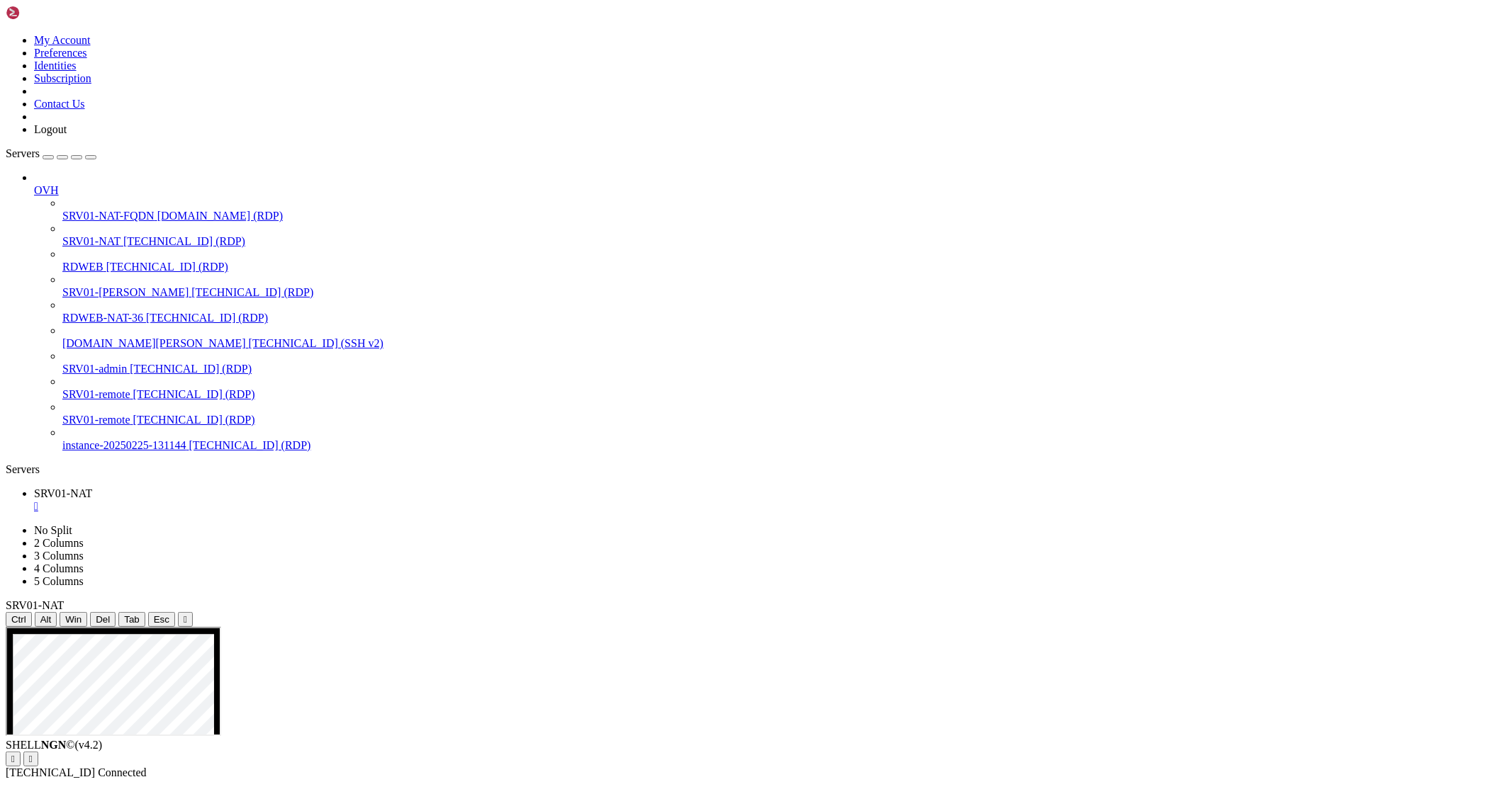
drag, startPoint x: 585, startPoint y: 794, endPoint x: 826, endPoint y: 817, distance: 242.1
